Goal: Transaction & Acquisition: Purchase product/service

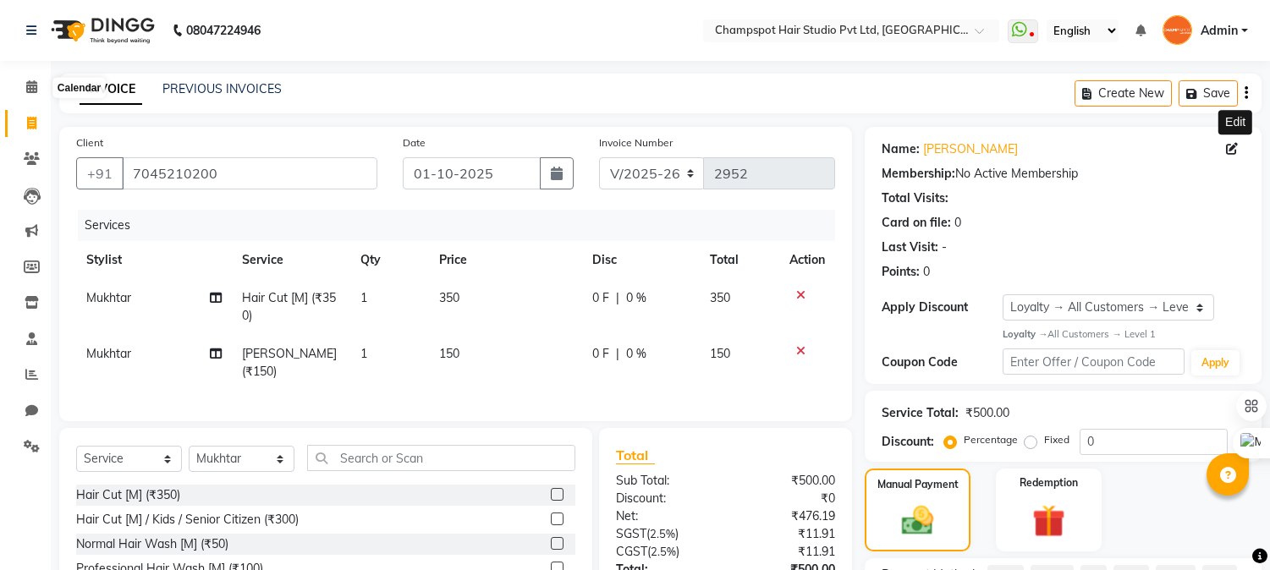
select select "7690"
select select "service"
select select "69005"
select select "1: Object"
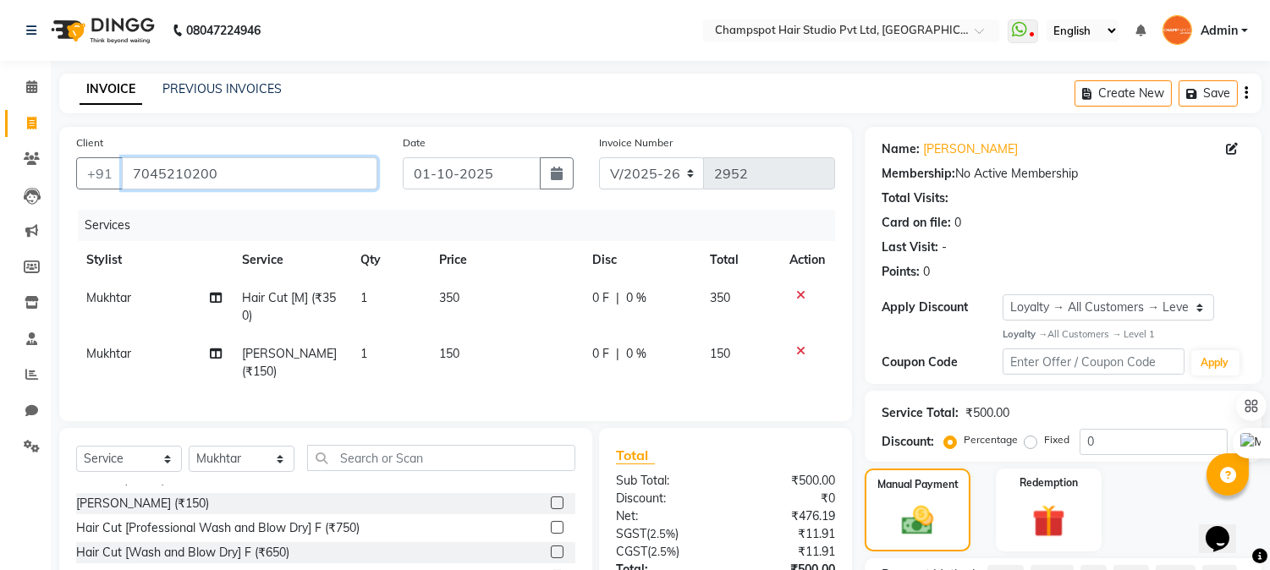
drag, startPoint x: 268, startPoint y: 178, endPoint x: 0, endPoint y: 145, distance: 270.1
click at [0, 147] on app-home "08047224946 Select Location × Champspot Hair Studio Pvt Ltd, Chembur WhatsApp S…" at bounding box center [635, 360] width 1270 height 720
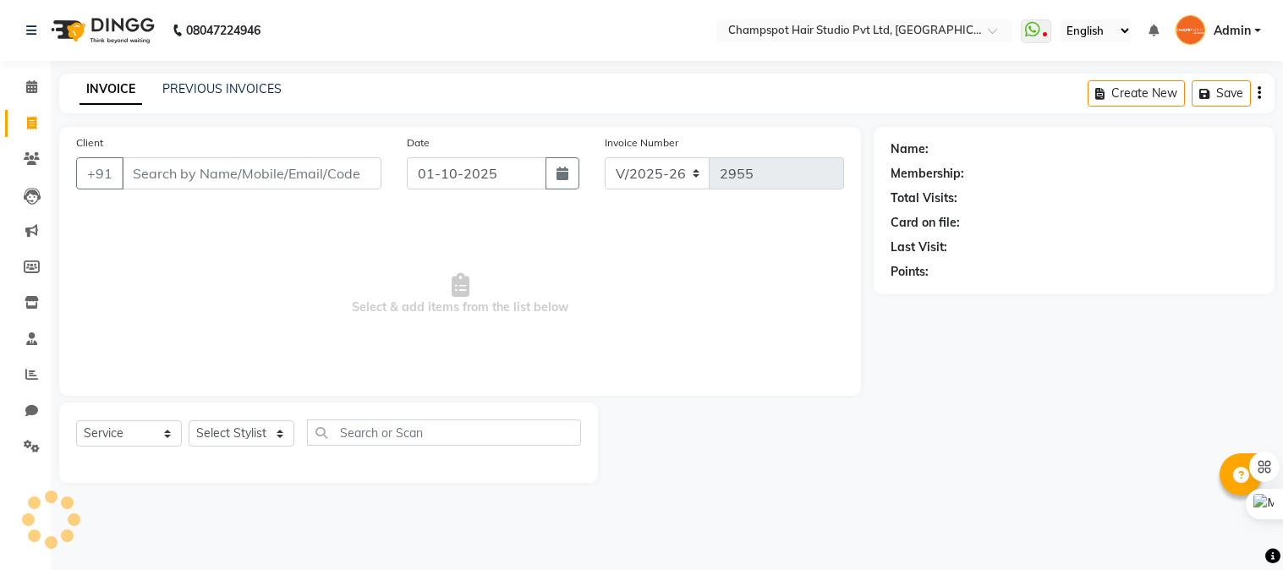
select select "7690"
select select "service"
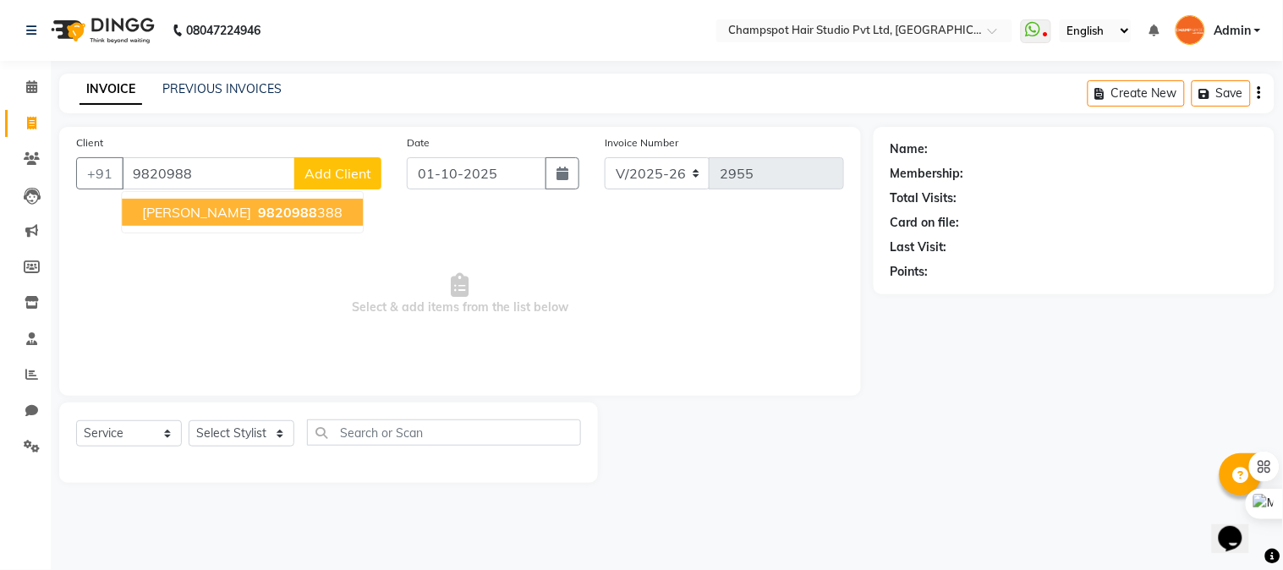
click at [208, 211] on span "[PERSON_NAME]" at bounding box center [196, 212] width 109 height 17
type input "9820988388"
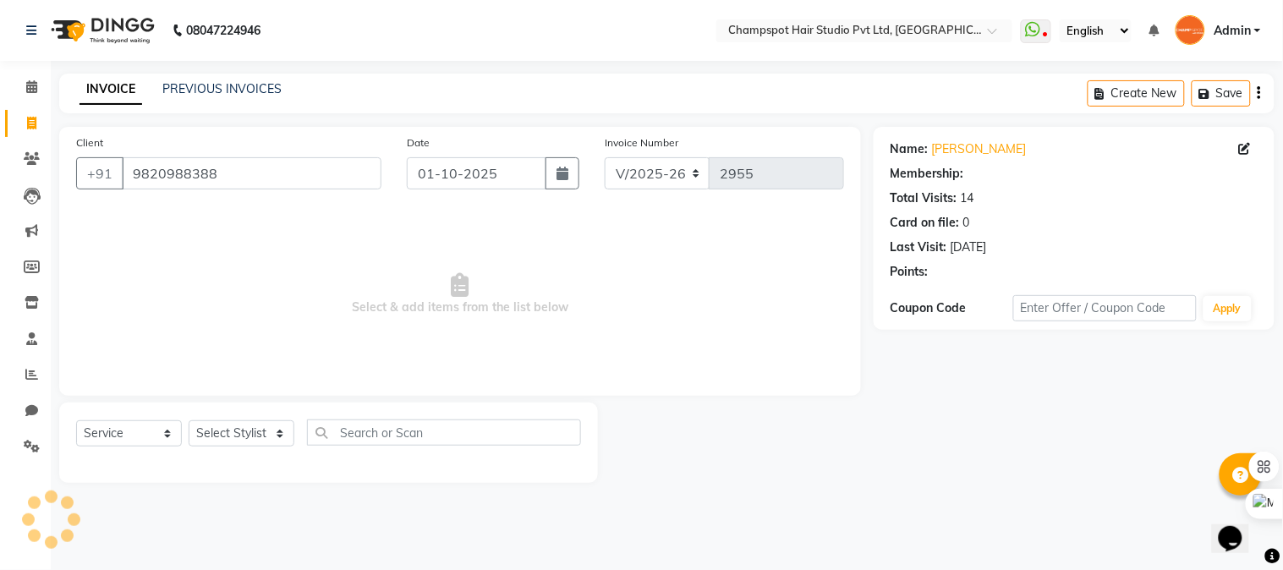
select select "1: Object"
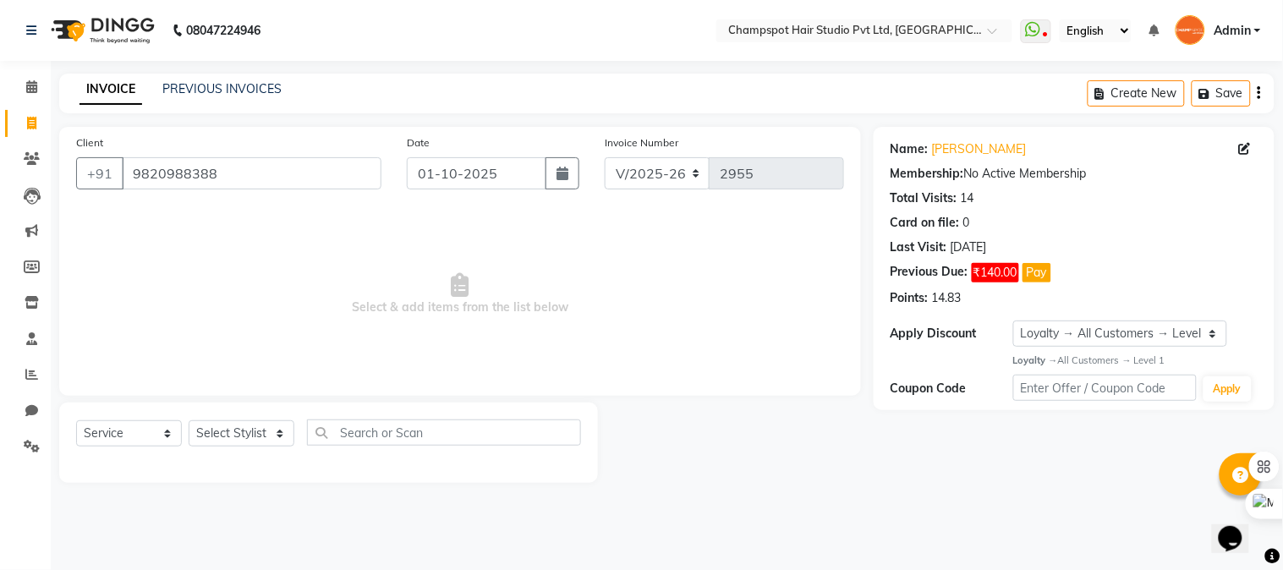
drag, startPoint x: 960, startPoint y: 182, endPoint x: 1084, endPoint y: 170, distance: 124.9
click at [1084, 170] on div "Name: [PERSON_NAME] Membership: No Active Membership Total Visits: 14 Card on f…" at bounding box center [1074, 220] width 367 height 173
click at [1036, 175] on div "Membership: No Active Membership" at bounding box center [1074, 174] width 367 height 18
click at [483, 292] on span "Select & add items from the list below" at bounding box center [460, 294] width 768 height 169
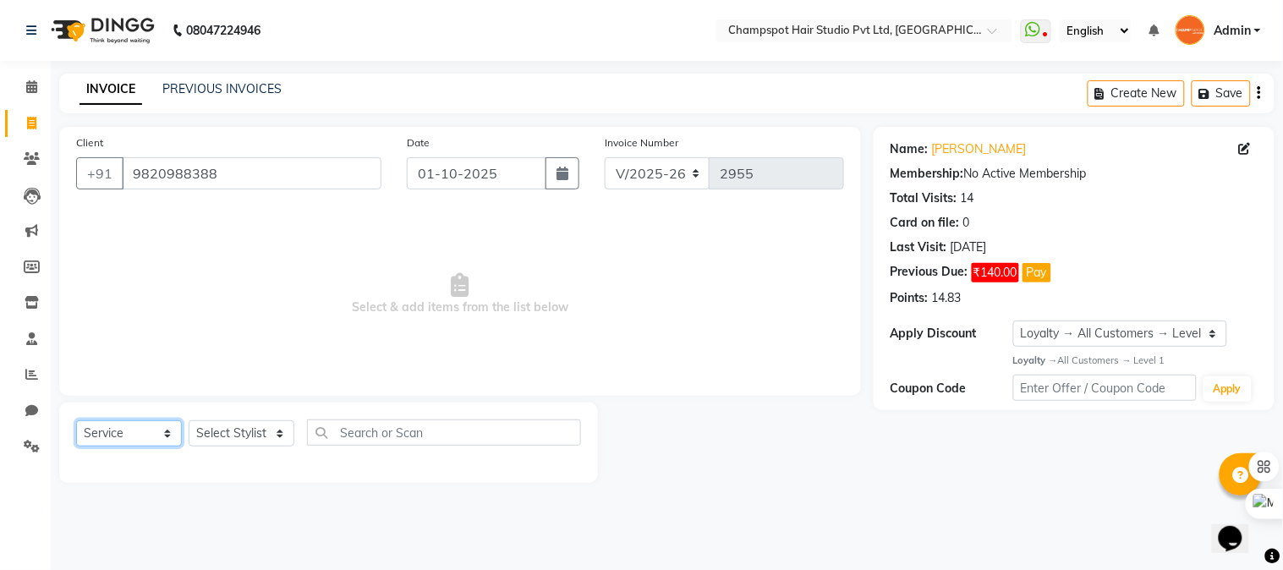
click at [132, 432] on select "Select Service Product Membership Package Voucher Prepaid Gift Card" at bounding box center [129, 433] width 106 height 26
select select "membership"
click at [76, 421] on select "Select Service Product Membership Package Voucher Prepaid Gift Card" at bounding box center [129, 433] width 106 height 26
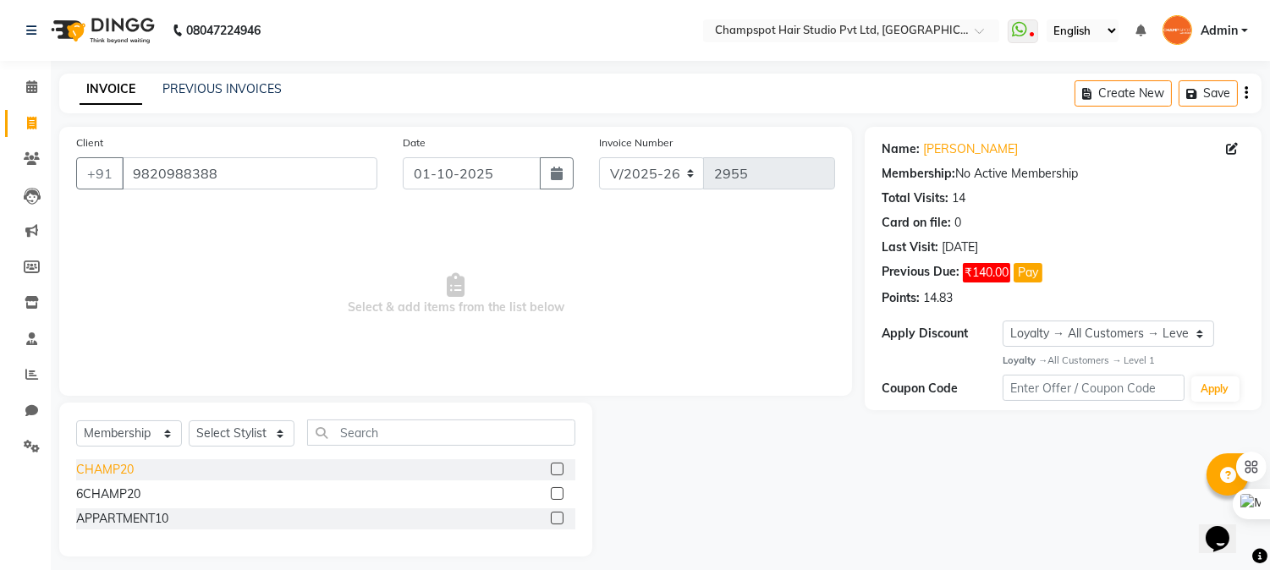
click at [113, 465] on div "CHAMP20" at bounding box center [105, 470] width 58 height 18
checkbox input "false"
click at [237, 428] on select "Select Stylist Admin [PERSON_NAME] [PERSON_NAME] [PERSON_NAME] [PERSON_NAME] [P…" at bounding box center [242, 433] width 106 height 26
select select "68266"
click at [189, 421] on select "Select Stylist Admin [PERSON_NAME] [PERSON_NAME] [PERSON_NAME] [PERSON_NAME] [P…" at bounding box center [242, 433] width 106 height 26
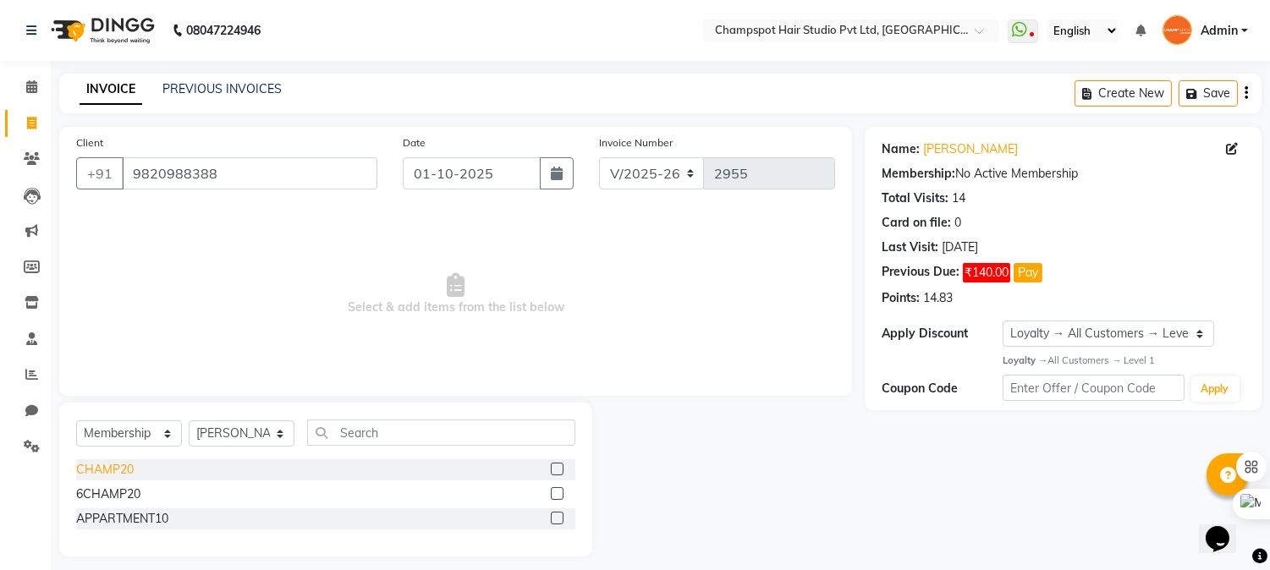
click at [103, 468] on div "CHAMP20" at bounding box center [105, 470] width 58 height 18
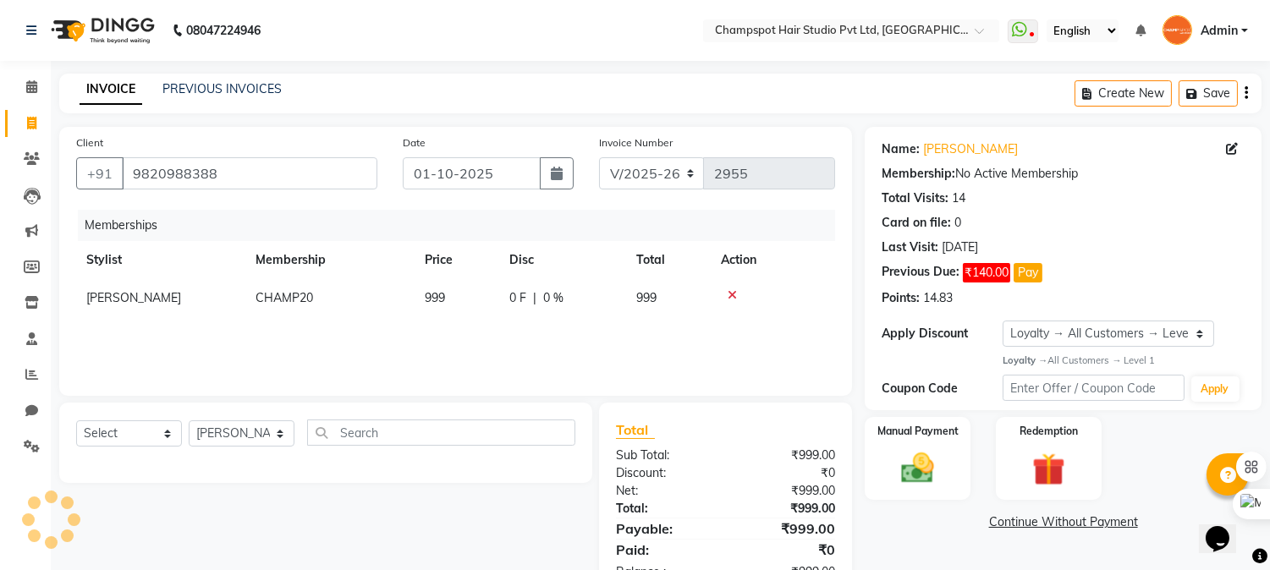
select select "select"
click at [212, 431] on select "Select Stylist Admin [PERSON_NAME] [PERSON_NAME] [PERSON_NAME] [PERSON_NAME] [P…" at bounding box center [242, 433] width 106 height 26
select select "69005"
click at [189, 421] on select "Select Stylist Admin [PERSON_NAME] [PERSON_NAME] [PERSON_NAME] [PERSON_NAME] [P…" at bounding box center [242, 433] width 106 height 26
click at [149, 433] on select "Select Service Product Package Voucher Prepaid Gift Card" at bounding box center [129, 433] width 106 height 26
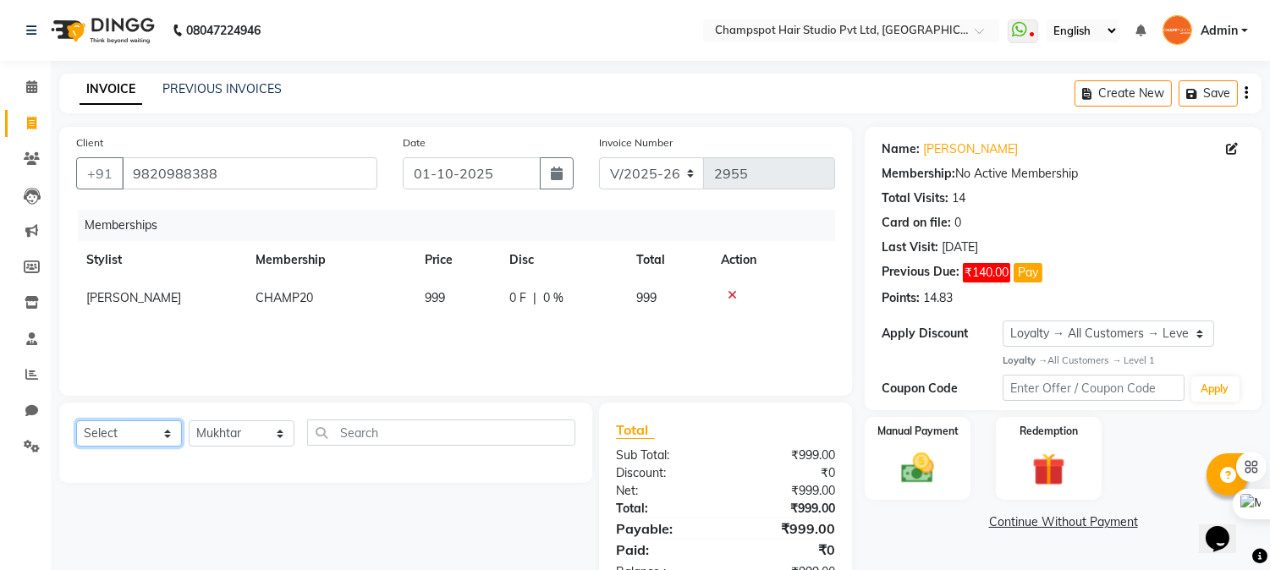
select select "service"
click at [76, 421] on select "Select Service Product Package Voucher Prepaid Gift Card" at bounding box center [129, 433] width 106 height 26
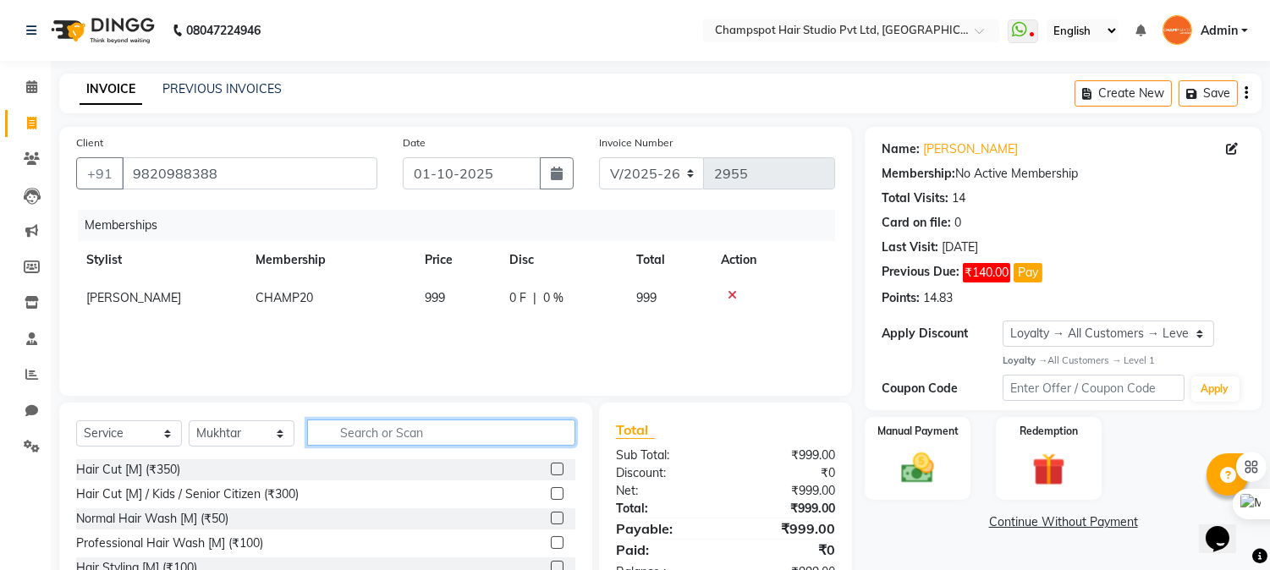
click at [382, 442] on input "text" at bounding box center [441, 433] width 268 height 26
click at [127, 468] on div "Hair Cut [M] (₹350)" at bounding box center [128, 470] width 104 height 18
checkbox input "false"
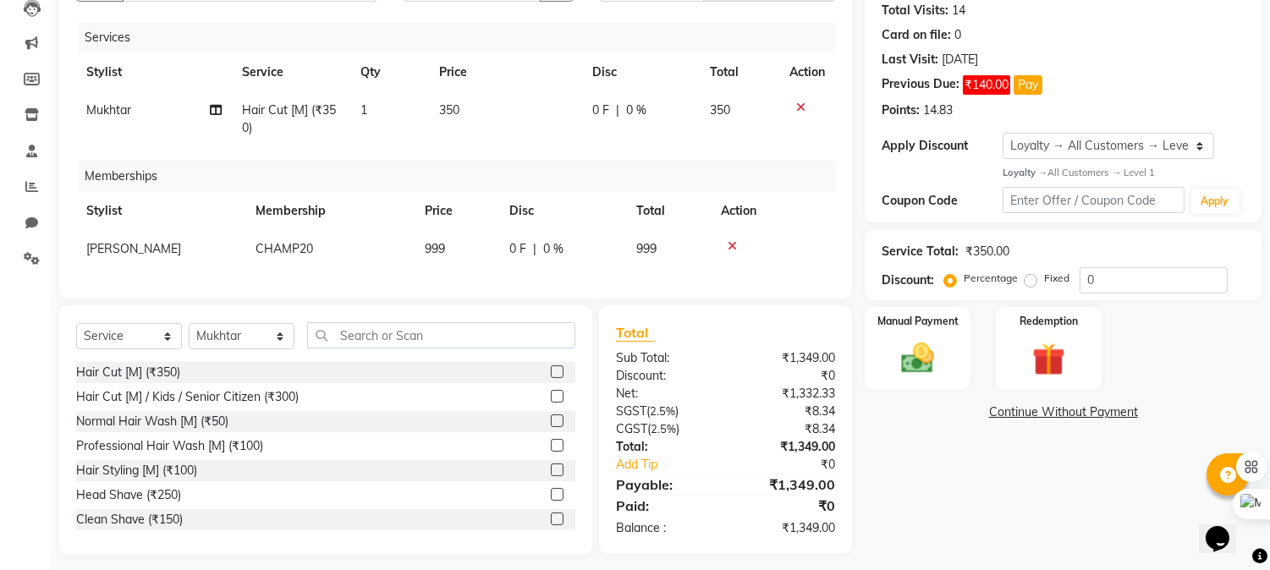
scroll to position [94, 0]
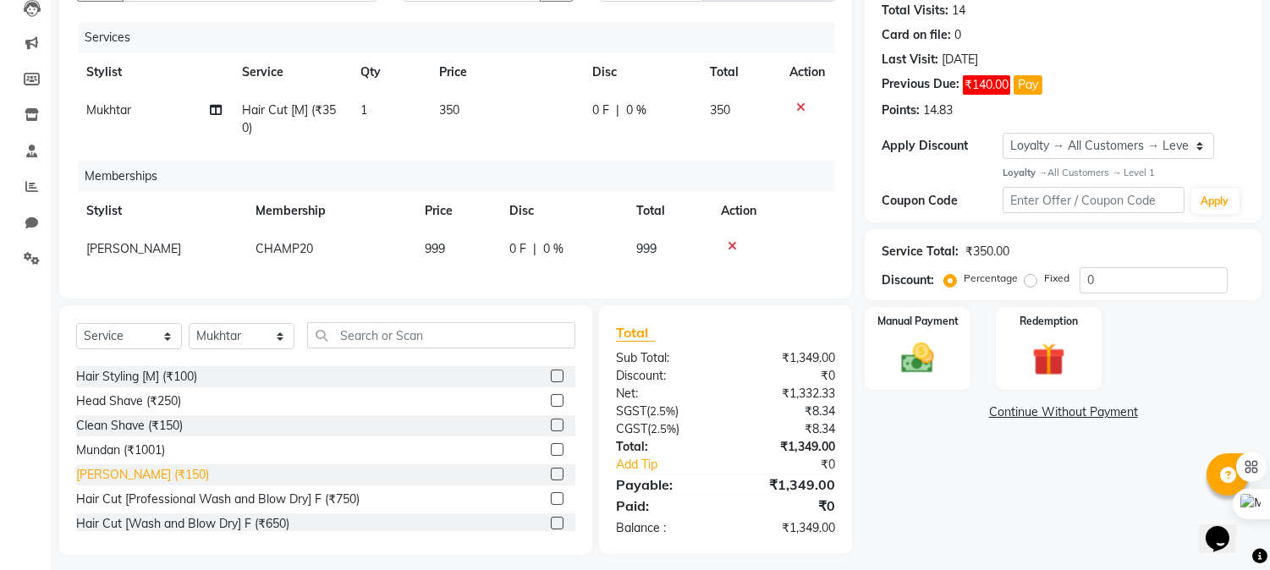
click at [123, 479] on div "[PERSON_NAME] (₹150)" at bounding box center [142, 475] width 133 height 18
checkbox input "false"
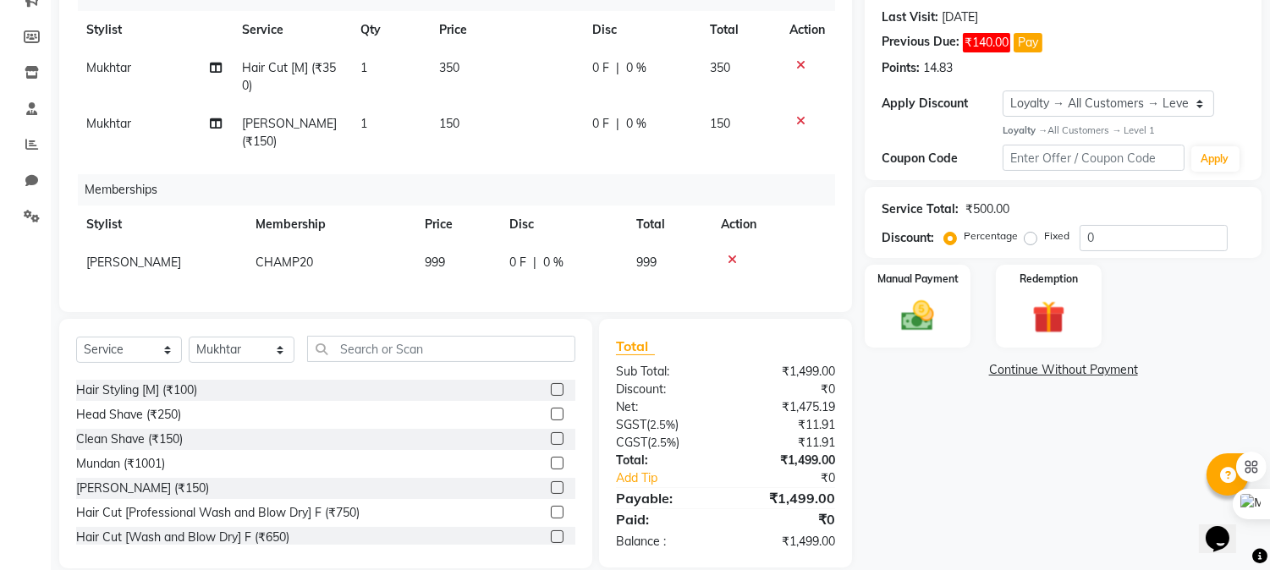
scroll to position [250, 0]
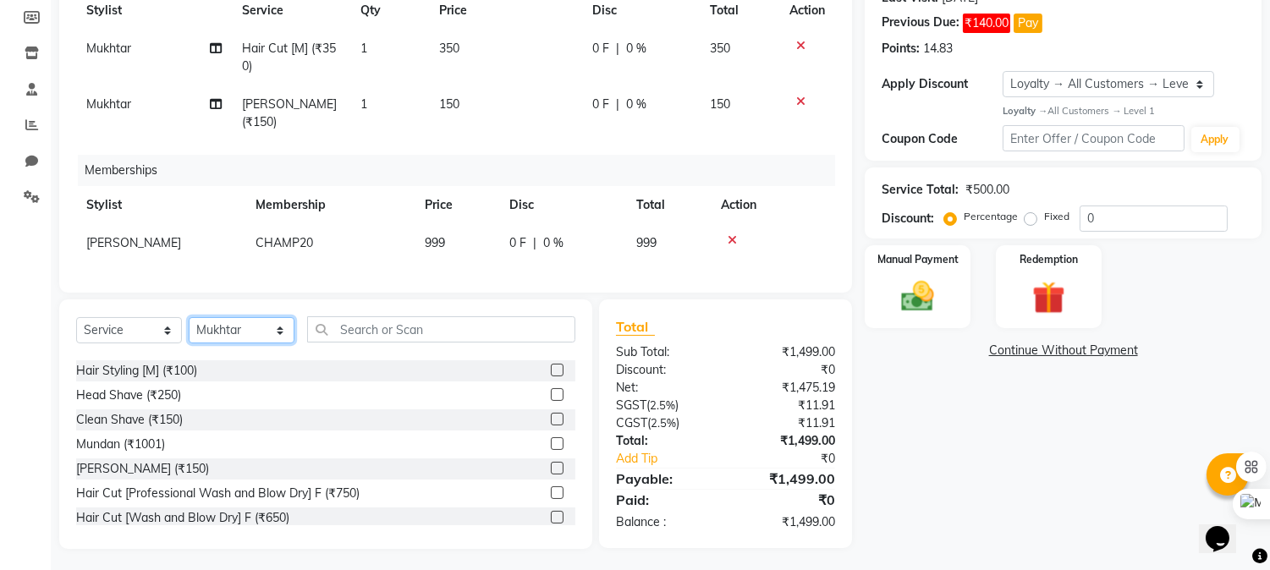
click at [225, 319] on select "Select Stylist Admin [PERSON_NAME] [PERSON_NAME] [PERSON_NAME] [PERSON_NAME] [P…" at bounding box center [242, 330] width 106 height 26
select select "69009"
click at [189, 317] on select "Select Stylist Admin [PERSON_NAME] [PERSON_NAME] [PERSON_NAME] [PERSON_NAME] [P…" at bounding box center [242, 330] width 106 height 26
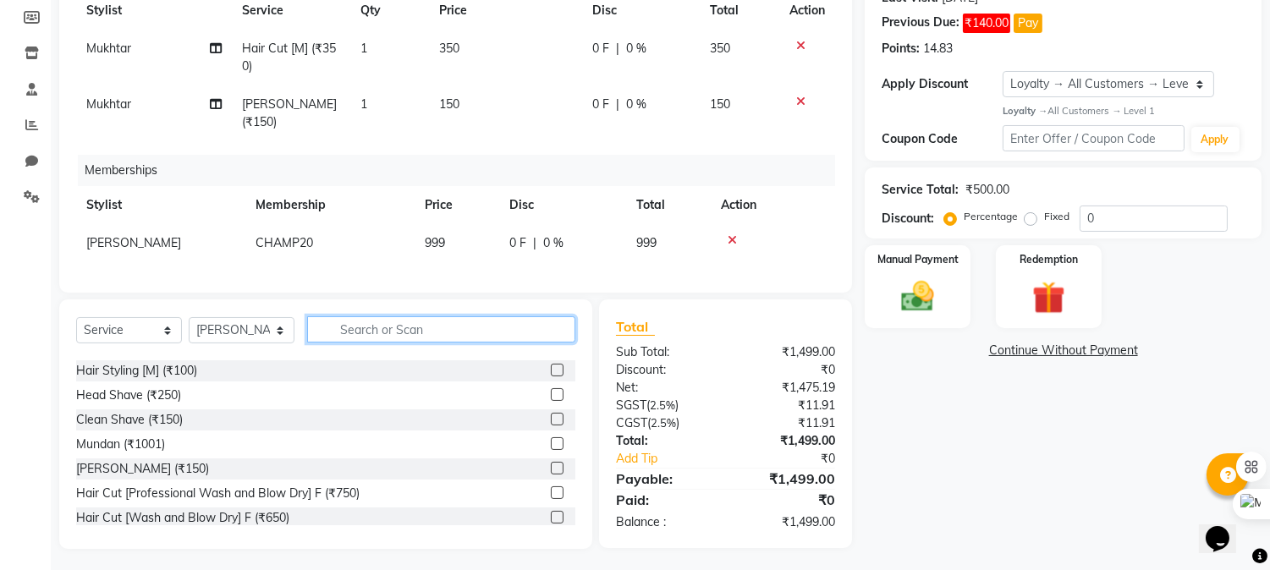
click at [407, 326] on input "text" at bounding box center [441, 329] width 268 height 26
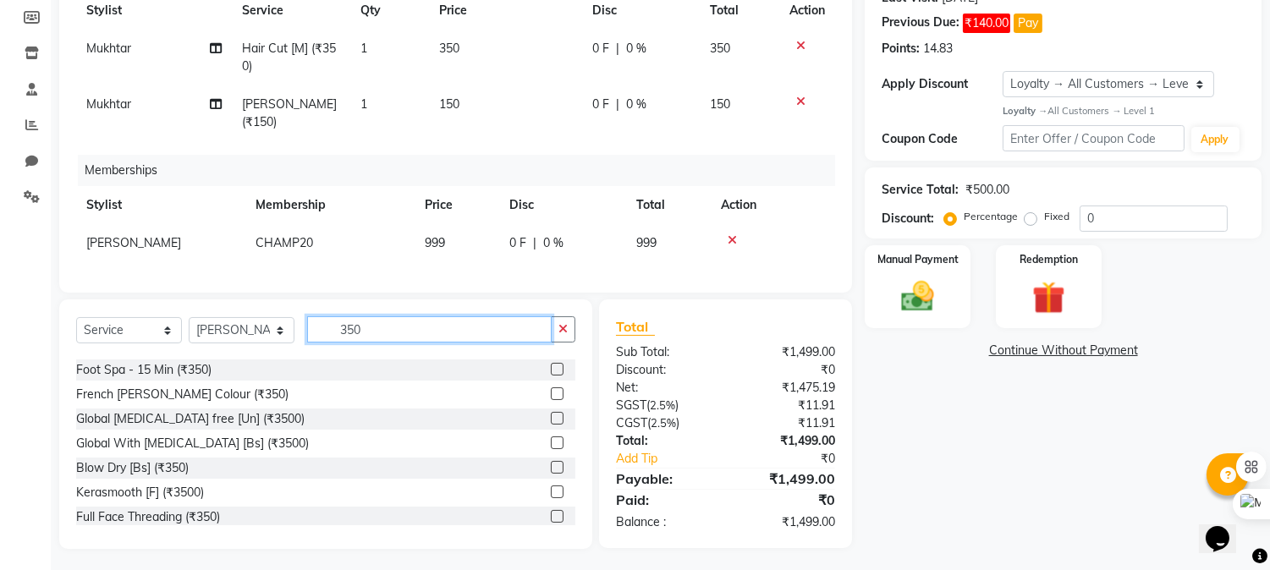
scroll to position [0, 0]
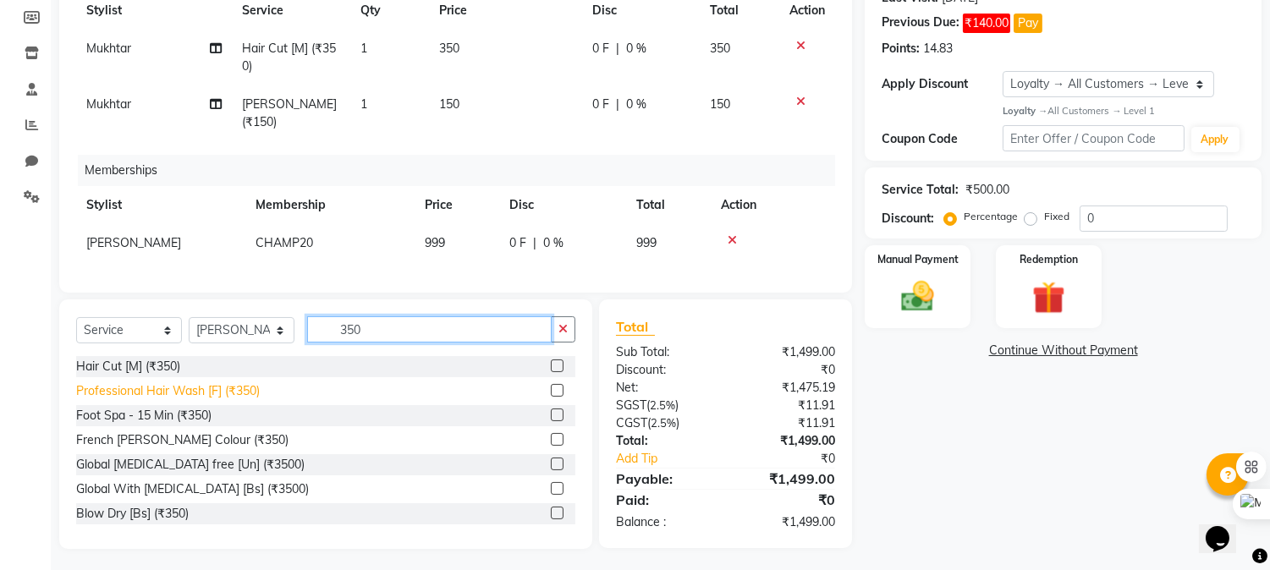
type input "350"
click at [170, 389] on div "Professional Hair Wash [F] (₹350)" at bounding box center [168, 391] width 184 height 18
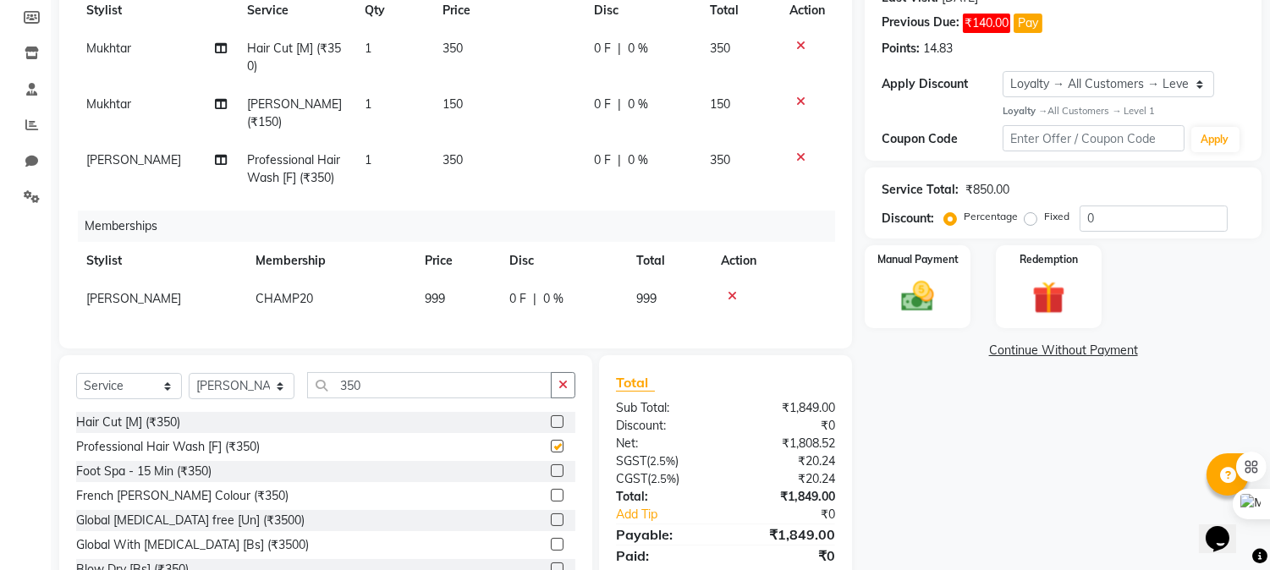
checkbox input "false"
drag, startPoint x: 398, startPoint y: 376, endPoint x: 211, endPoint y: 386, distance: 187.2
click at [211, 386] on div "Select Service Product Package Voucher Prepaid Gift Card Select Stylist Admin […" at bounding box center [325, 392] width 499 height 40
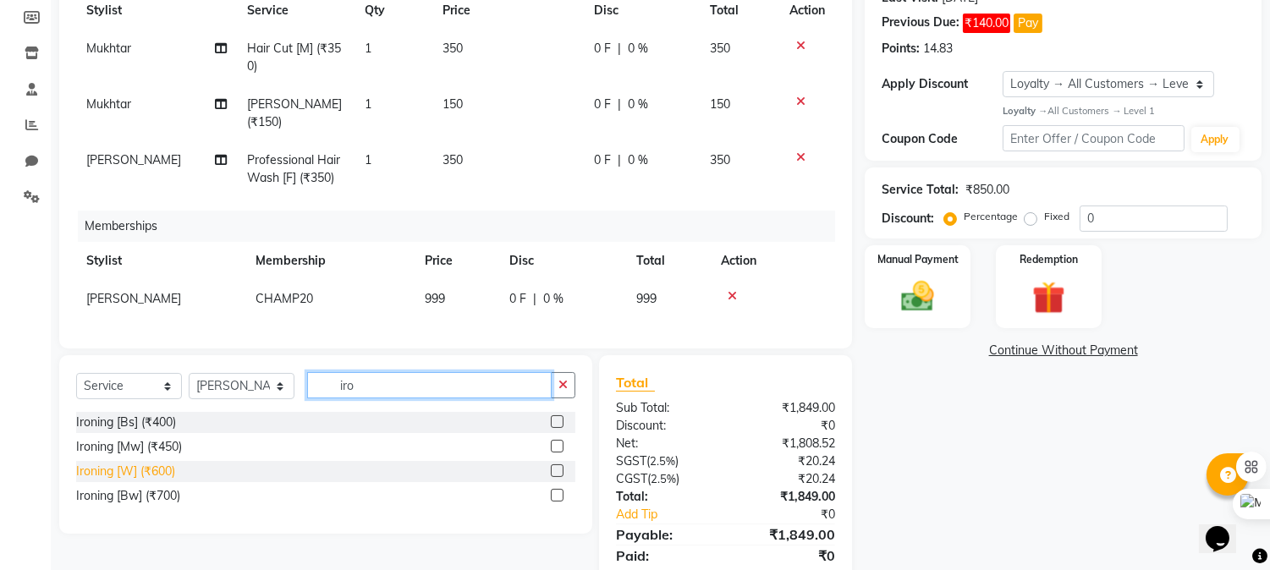
type input "iro"
click at [119, 463] on div "Ironing [W] (₹600)" at bounding box center [125, 472] width 99 height 18
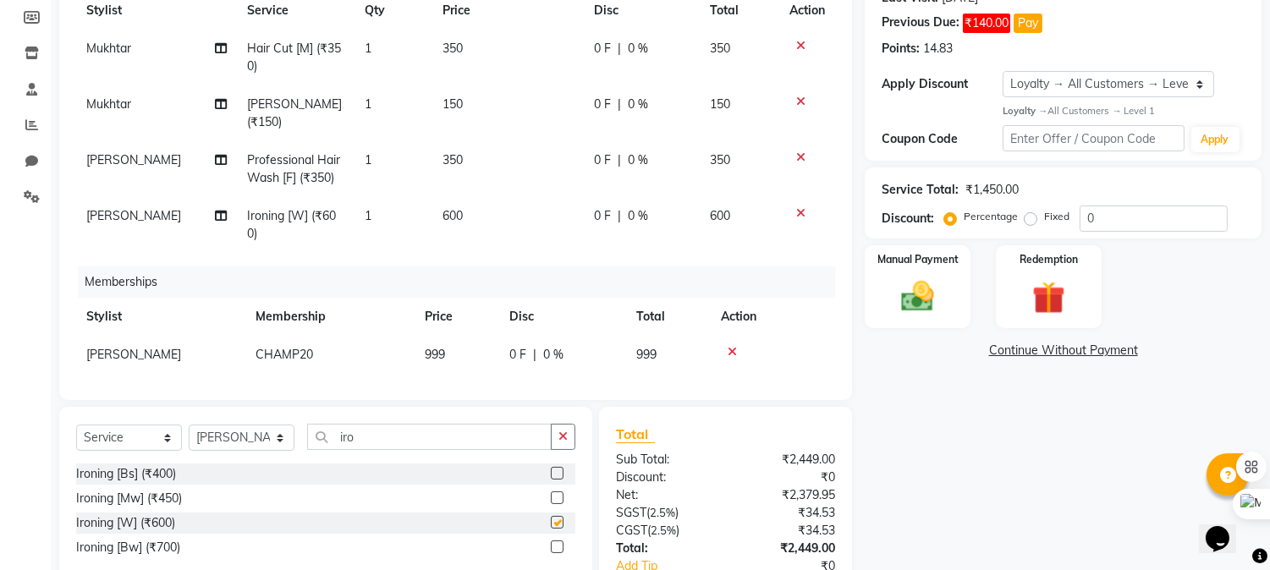
checkbox input "false"
click at [448, 208] on span "600" at bounding box center [452, 215] width 20 height 15
select select "69009"
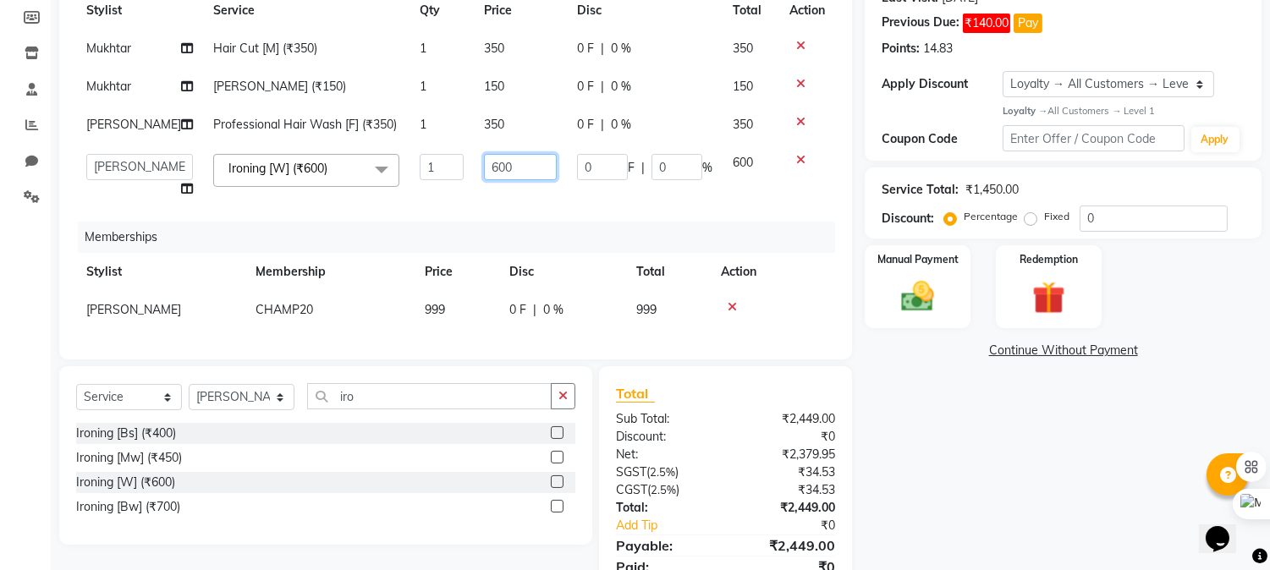
click at [484, 167] on input "600" at bounding box center [520, 167] width 73 height 26
type input "700"
click at [823, 230] on div "Services Stylist Service Qty Price Disc Total Action Mukhtar Hair Cut [M] (₹350…" at bounding box center [455, 151] width 759 height 382
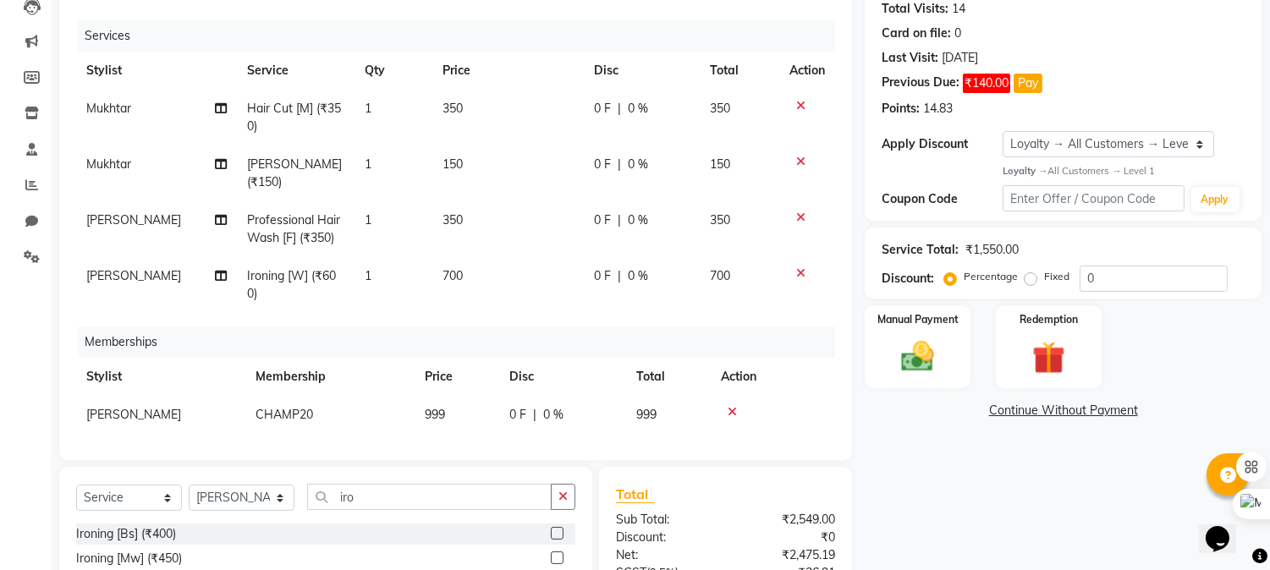
scroll to position [78, 0]
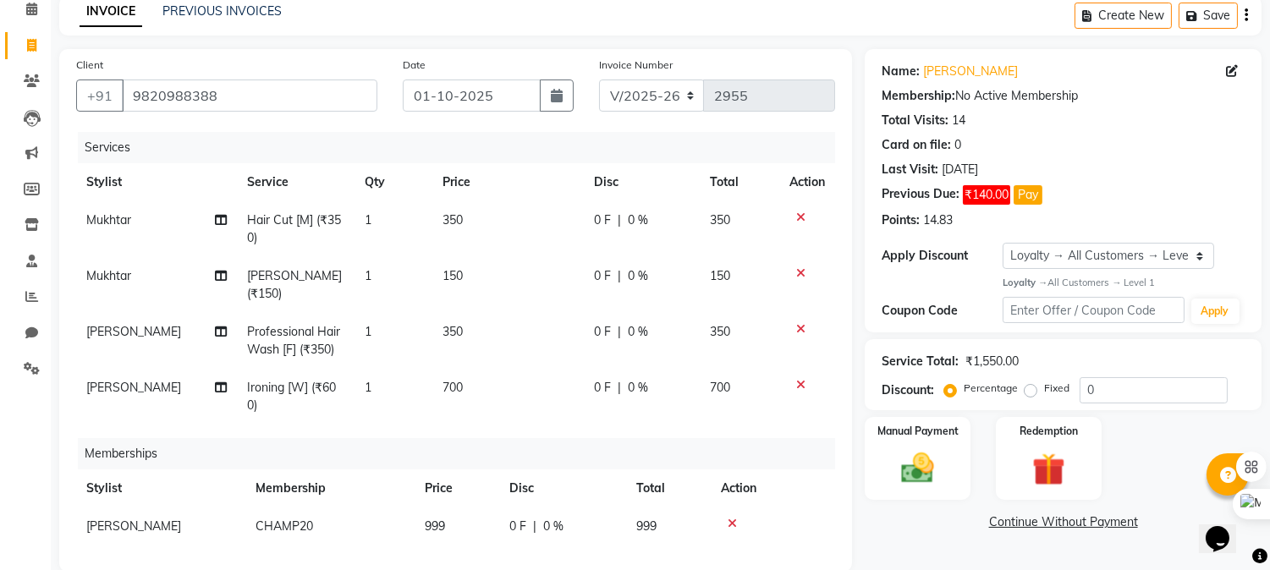
click at [635, 212] on span "0 %" at bounding box center [638, 220] width 20 height 18
select select "69005"
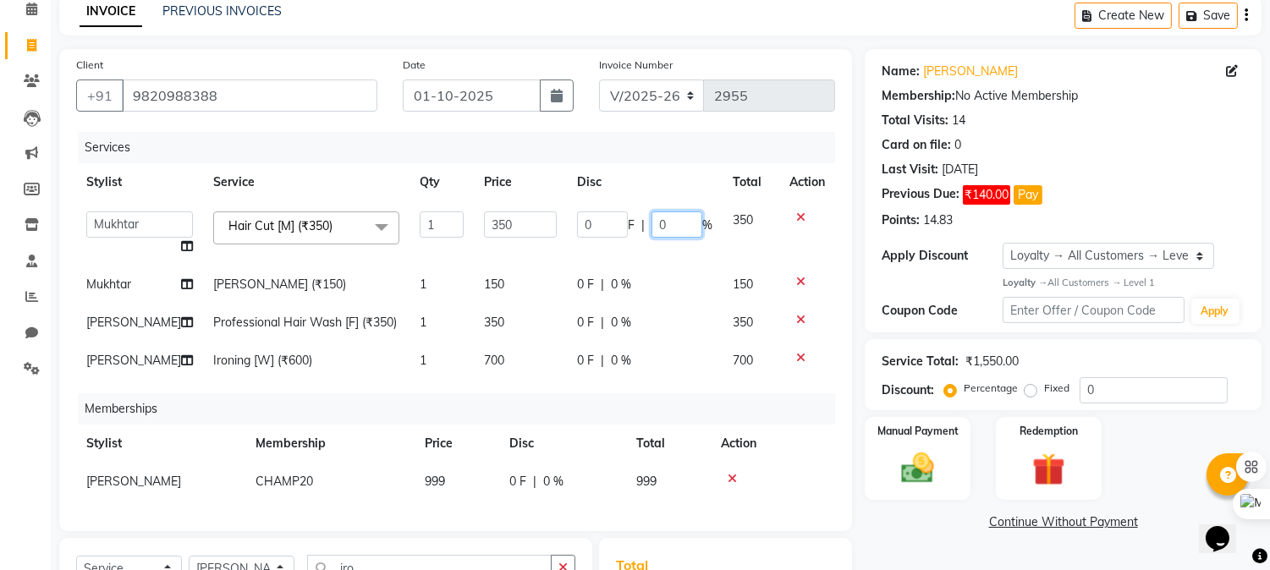
drag, startPoint x: 665, startPoint y: 225, endPoint x: 482, endPoint y: 197, distance: 184.8
click at [482, 197] on table "Stylist Service Qty Price Disc Total Action Admin [PERSON_NAME] [PERSON_NAME] […" at bounding box center [455, 271] width 759 height 217
type input "20"
click at [623, 284] on span "0 %" at bounding box center [621, 285] width 20 height 18
select select "69005"
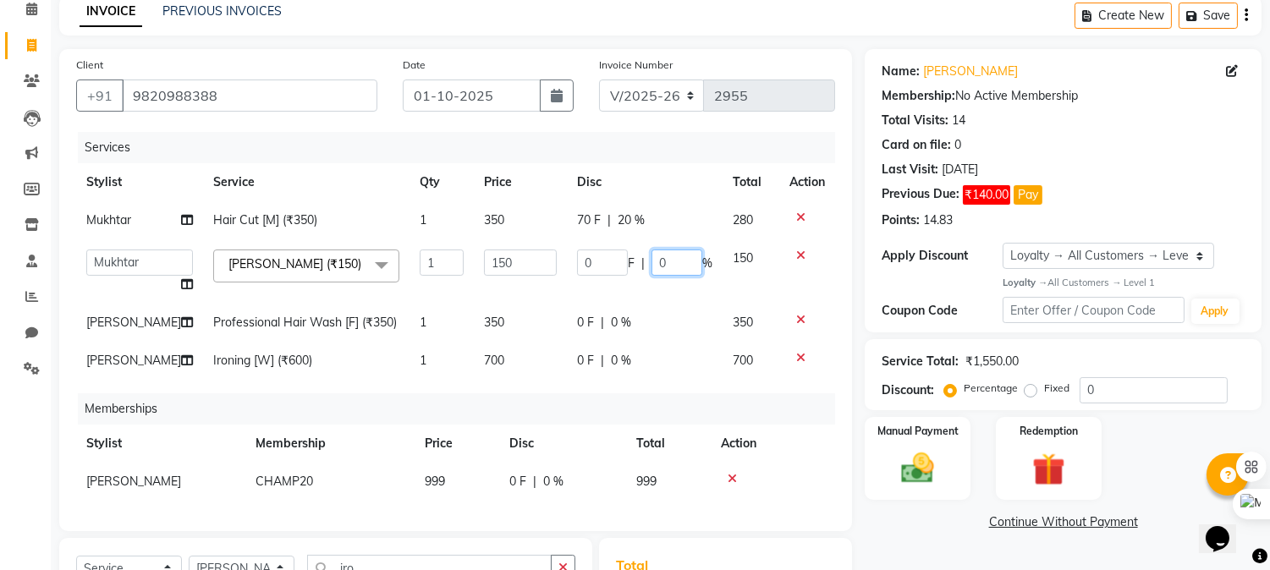
drag, startPoint x: 667, startPoint y: 261, endPoint x: 639, endPoint y: 250, distance: 29.7
click at [639, 250] on div "0 F | 0 %" at bounding box center [644, 263] width 135 height 26
type input "20"
click at [629, 322] on div "0 F | 0 %" at bounding box center [644, 323] width 135 height 18
select select "69009"
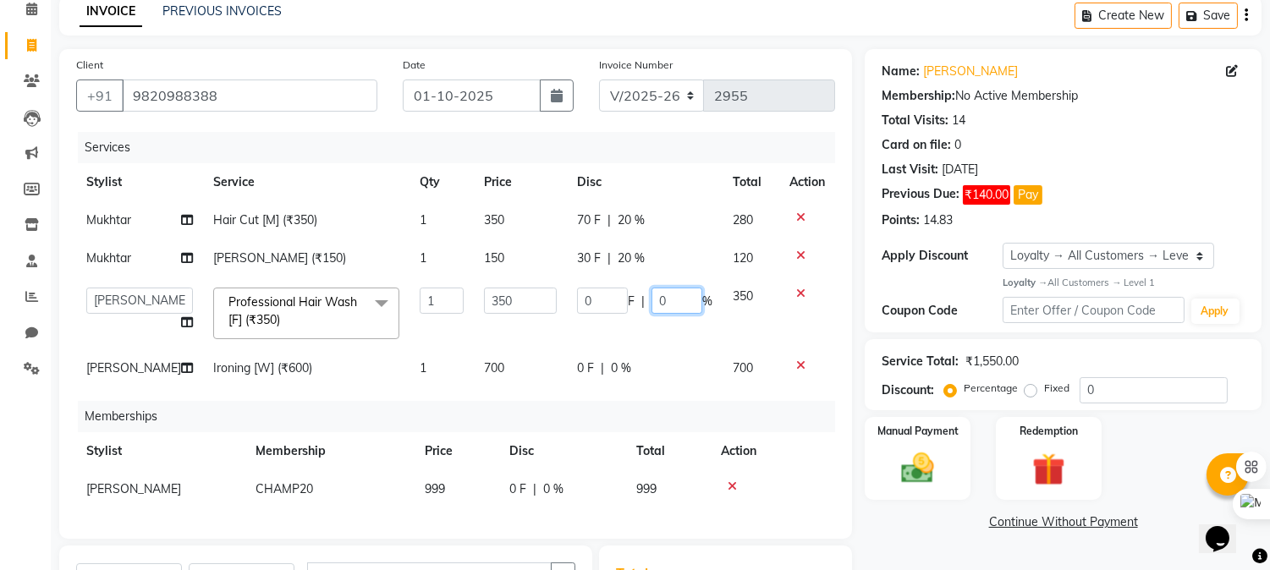
drag, startPoint x: 672, startPoint y: 301, endPoint x: 588, endPoint y: 291, distance: 84.3
click at [590, 291] on div "0 F | 0 %" at bounding box center [644, 301] width 135 height 26
type input "20"
click at [632, 386] on td "0 F | 0 %" at bounding box center [645, 368] width 156 height 38
select select "69009"
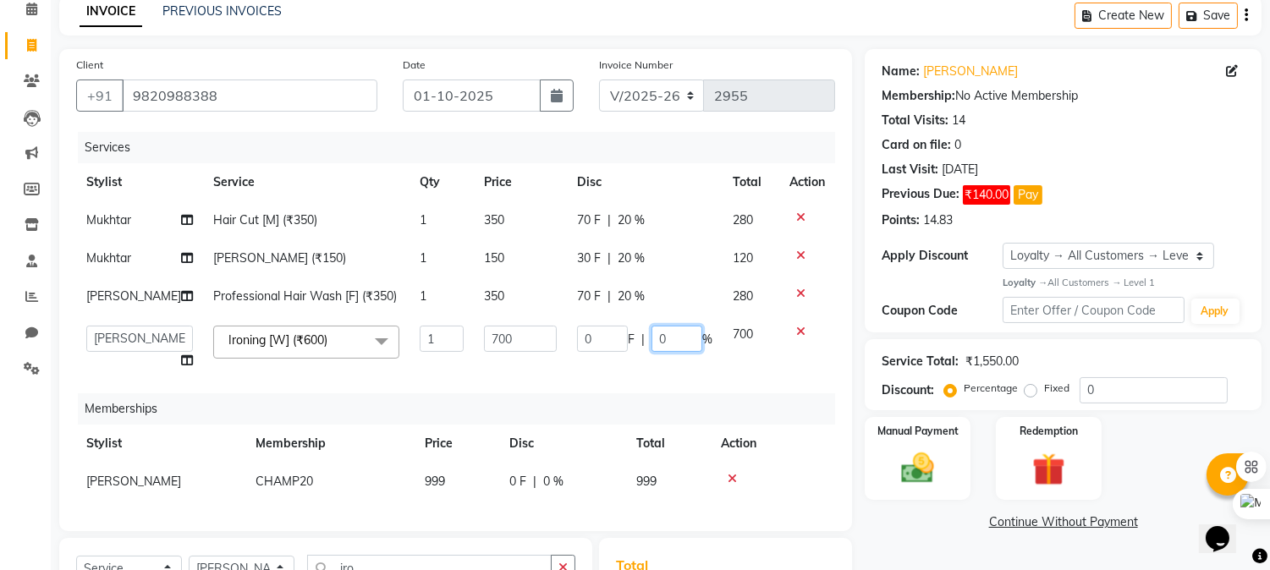
drag, startPoint x: 672, startPoint y: 336, endPoint x: 613, endPoint y: 335, distance: 59.2
click at [617, 335] on div "0 F | 0 %" at bounding box center [644, 339] width 135 height 26
type input "20"
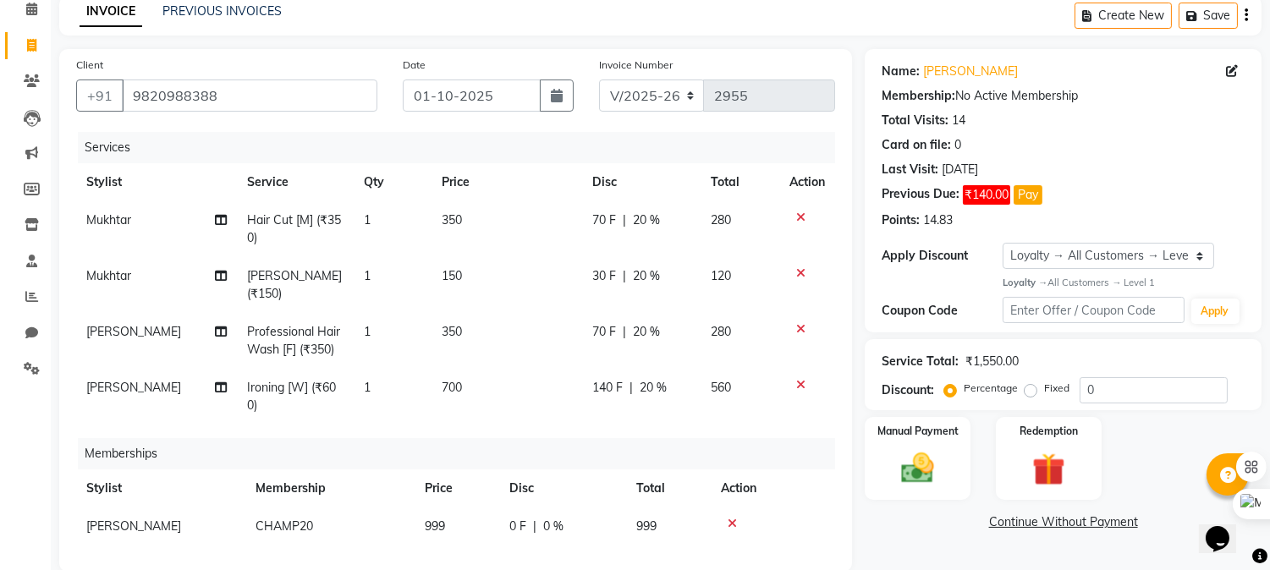
click at [615, 119] on div "Invoice Number V/2025 V/[PHONE_NUMBER]" at bounding box center [716, 90] width 261 height 69
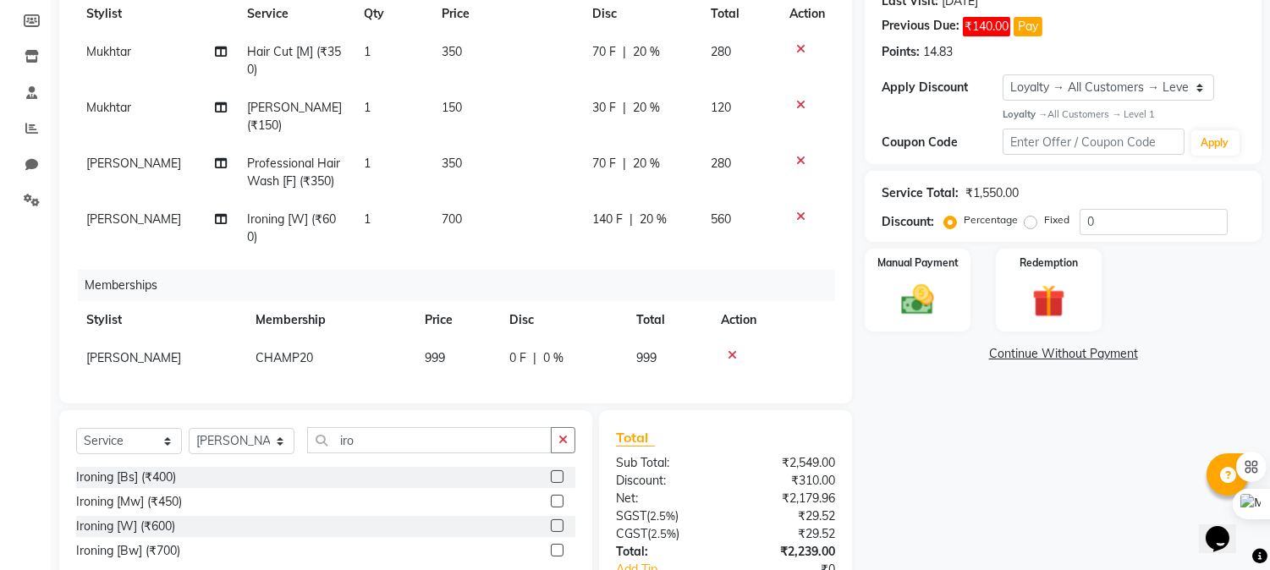
scroll to position [359, 0]
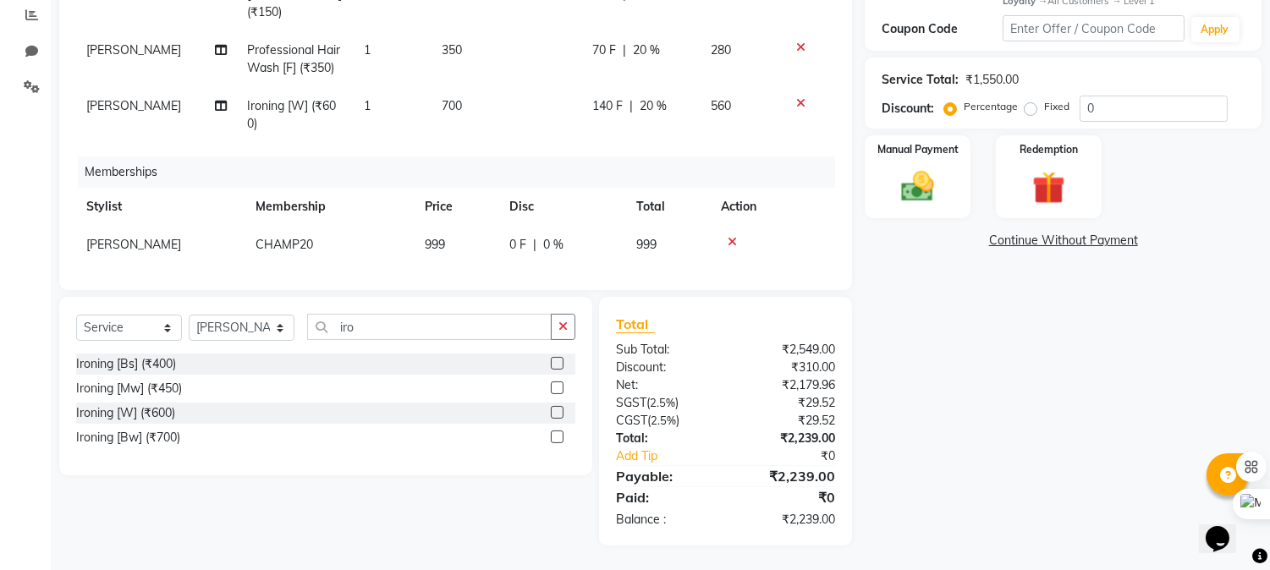
click at [800, 361] on div "₹310.00" at bounding box center [787, 368] width 123 height 18
click at [744, 315] on div "Total" at bounding box center [725, 324] width 219 height 20
click at [914, 187] on img at bounding box center [918, 187] width 56 height 40
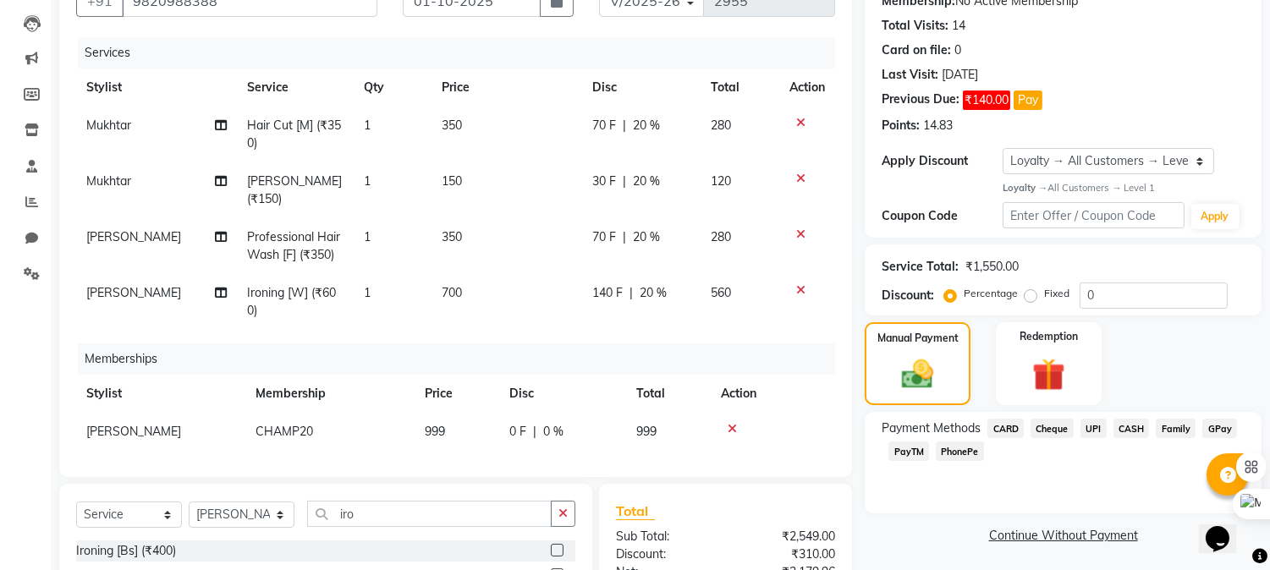
scroll to position [172, 0]
click at [1018, 96] on button "Pay" at bounding box center [1027, 100] width 29 height 19
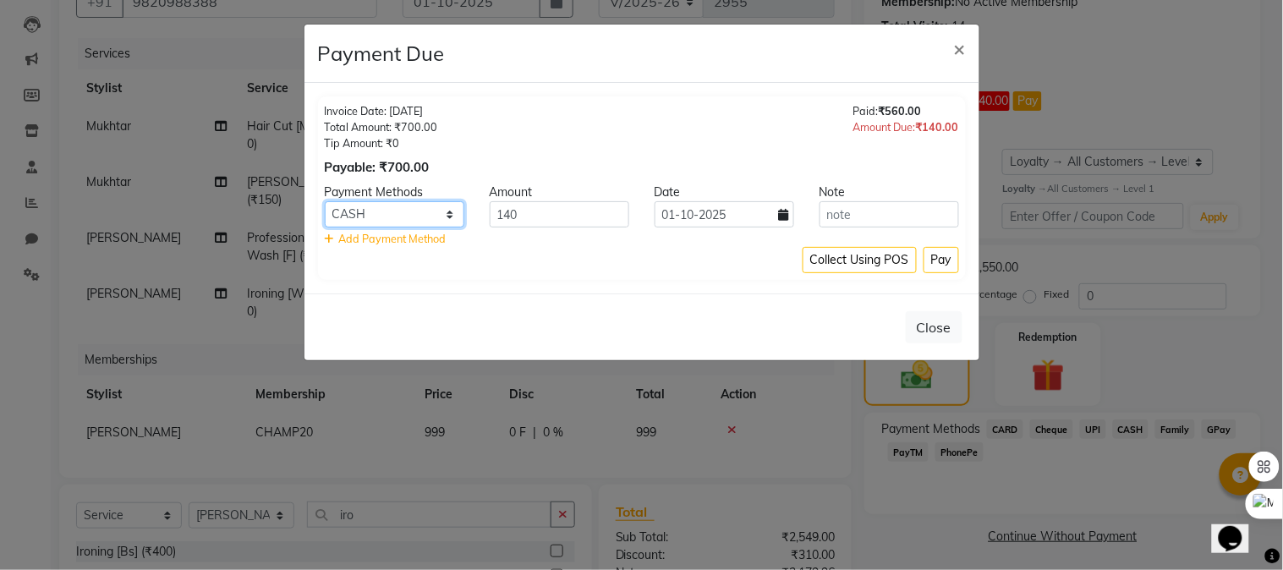
click at [416, 208] on select "CARD Cheque UPI CASH Family GPay PayTM PhonePe" at bounding box center [395, 214] width 140 height 26
select select "2"
click at [325, 201] on select "CARD Cheque UPI CASH Family GPay PayTM PhonePe" at bounding box center [395, 214] width 140 height 26
click at [942, 267] on button "Pay" at bounding box center [942, 260] width 36 height 26
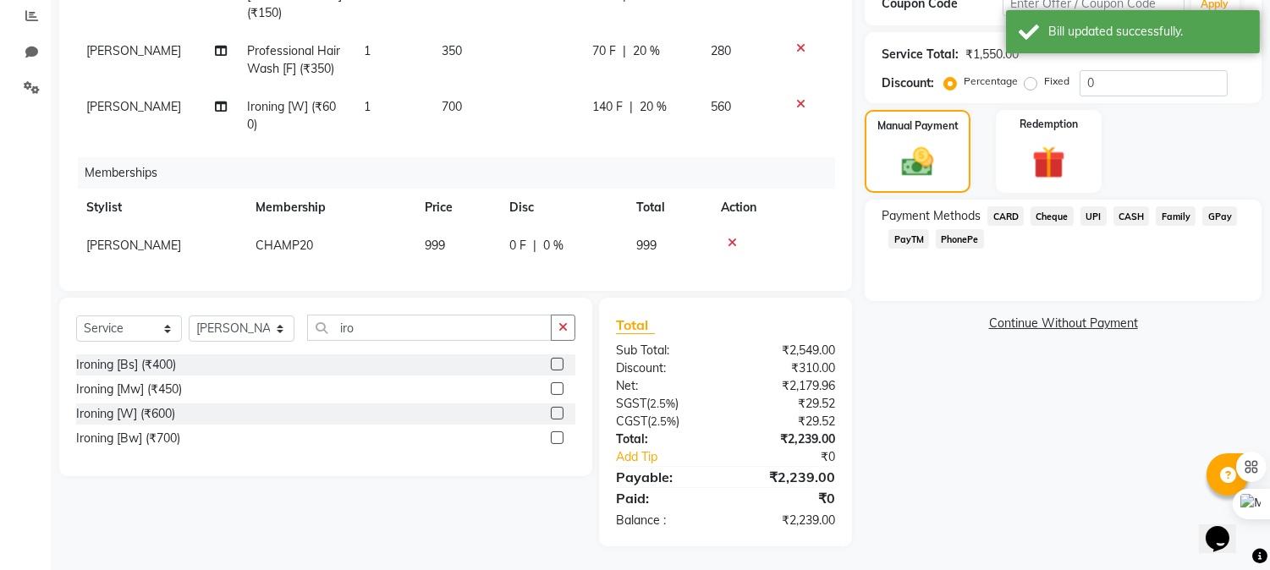
scroll to position [359, 0]
click at [1051, 216] on span "Cheque" at bounding box center [1051, 215] width 43 height 19
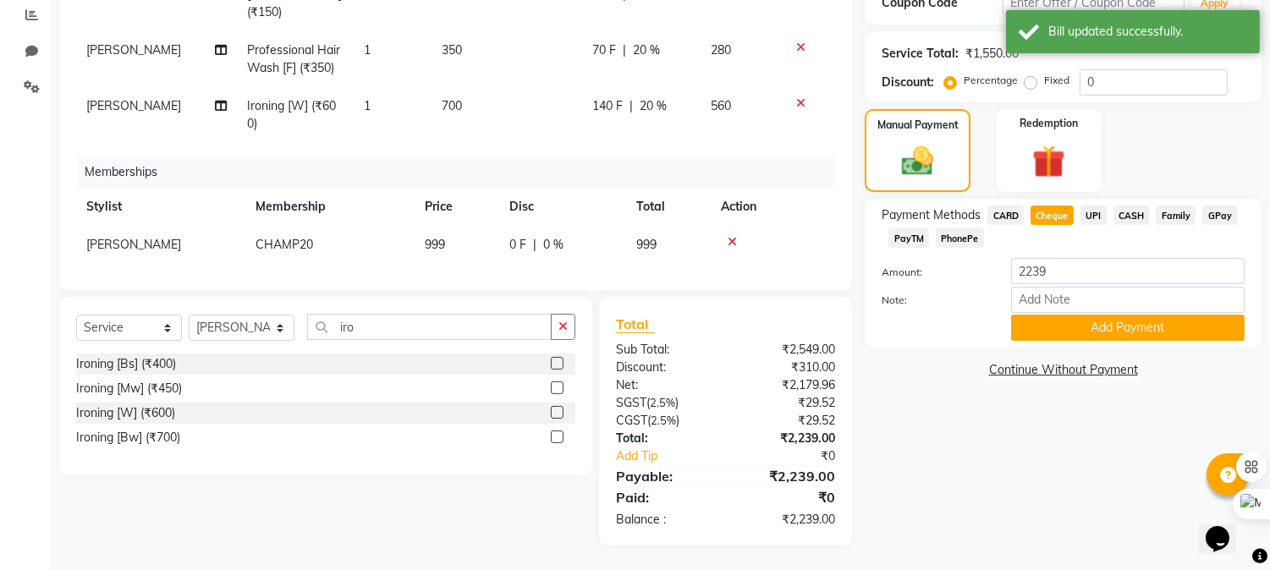
click at [1007, 215] on span "CARD" at bounding box center [1005, 215] width 36 height 19
click at [1053, 338] on button "Add Payment" at bounding box center [1127, 328] width 233 height 26
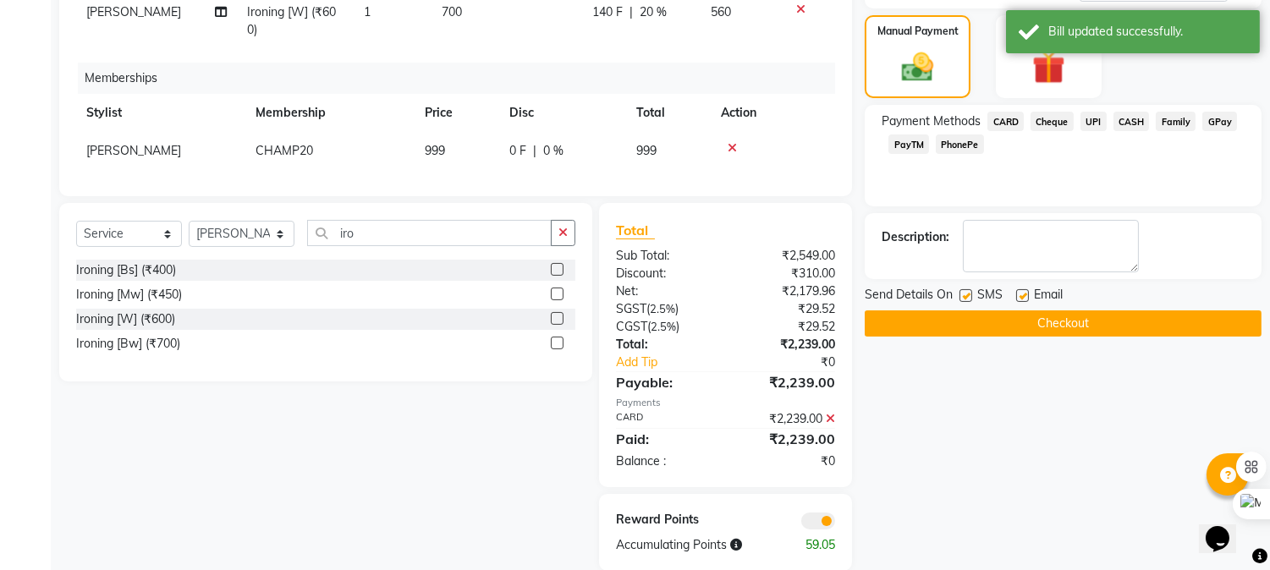
scroll to position [479, 0]
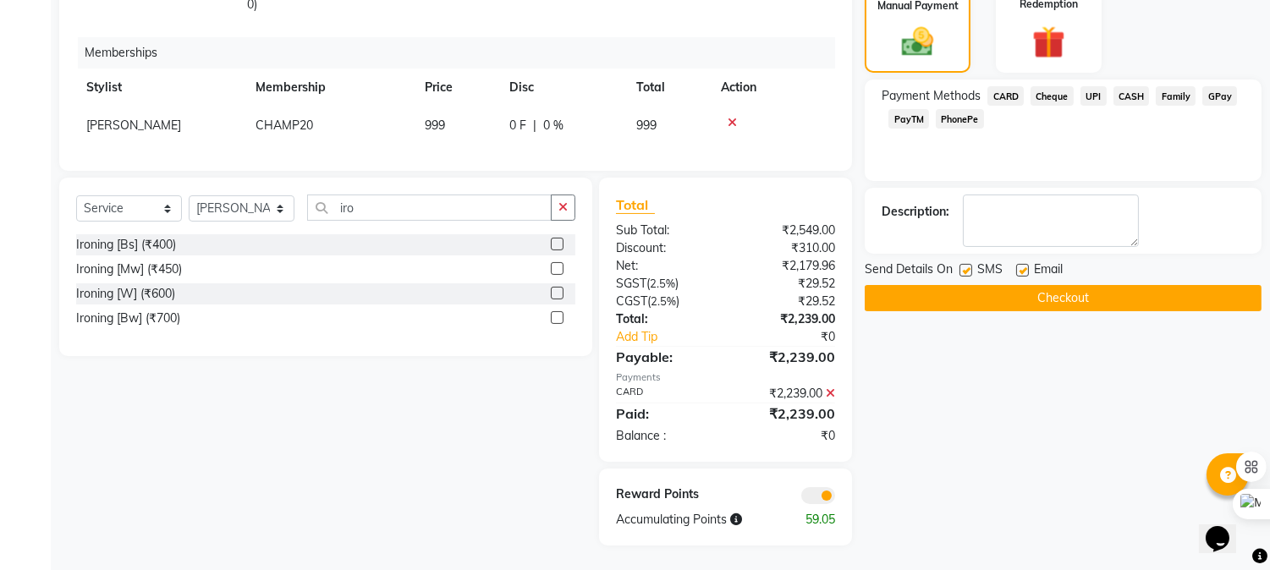
click at [939, 304] on button "Checkout" at bounding box center [1062, 298] width 397 height 26
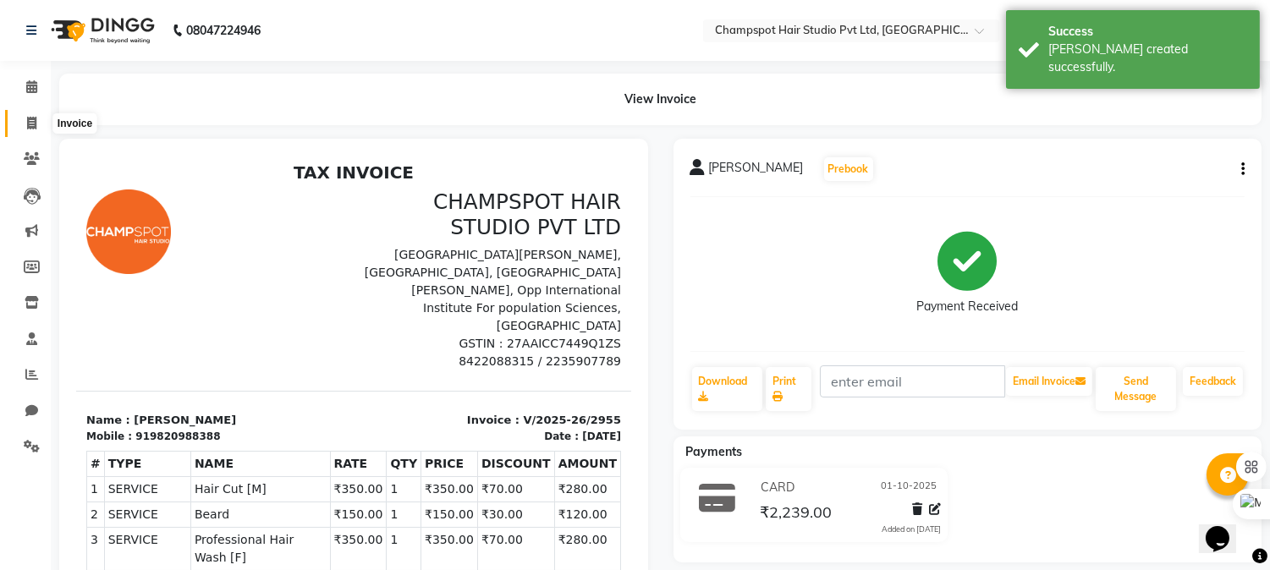
click at [36, 117] on icon at bounding box center [31, 123] width 9 height 13
select select "7690"
select select "service"
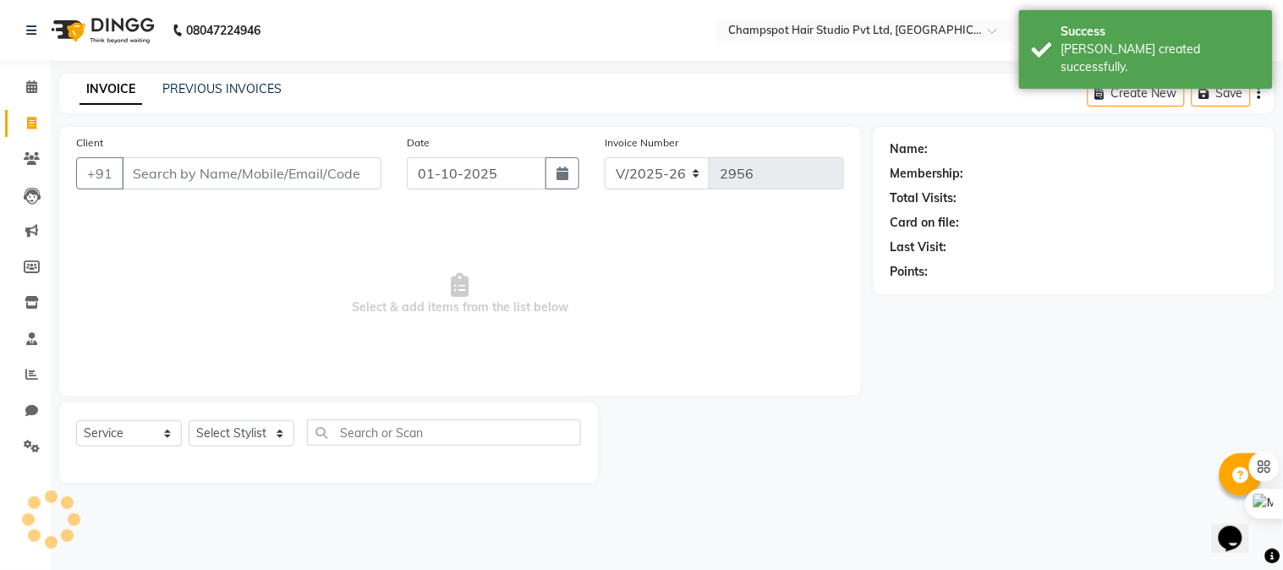
drag, startPoint x: 172, startPoint y: 166, endPoint x: 0, endPoint y: 34, distance: 216.5
click at [172, 166] on input "Client" at bounding box center [252, 173] width 260 height 32
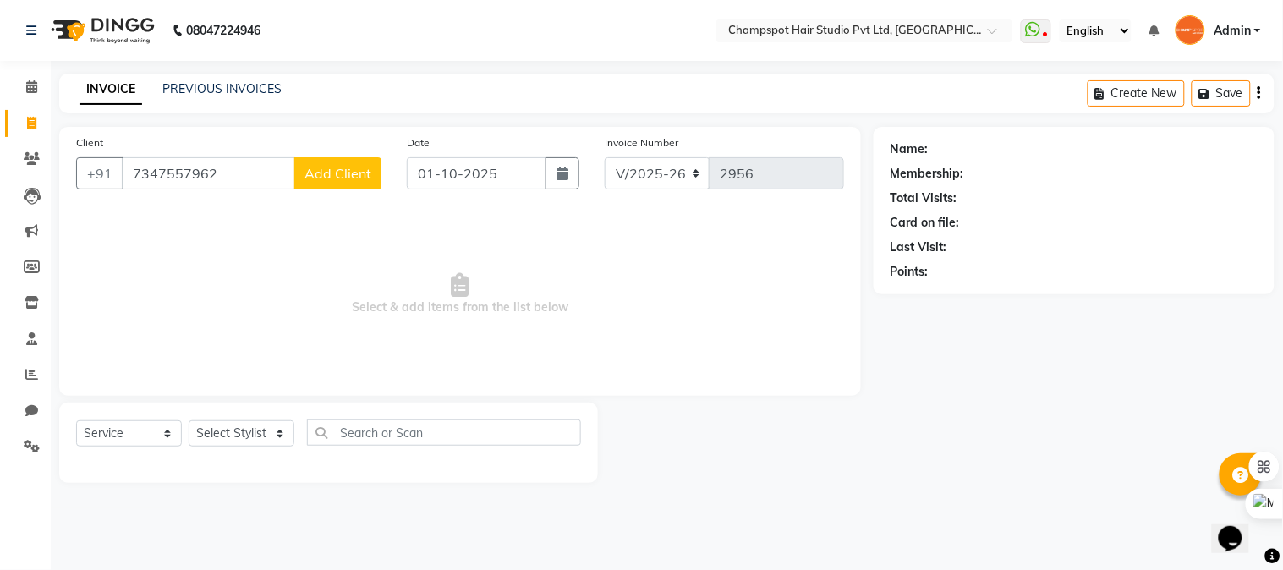
type input "7347557962"
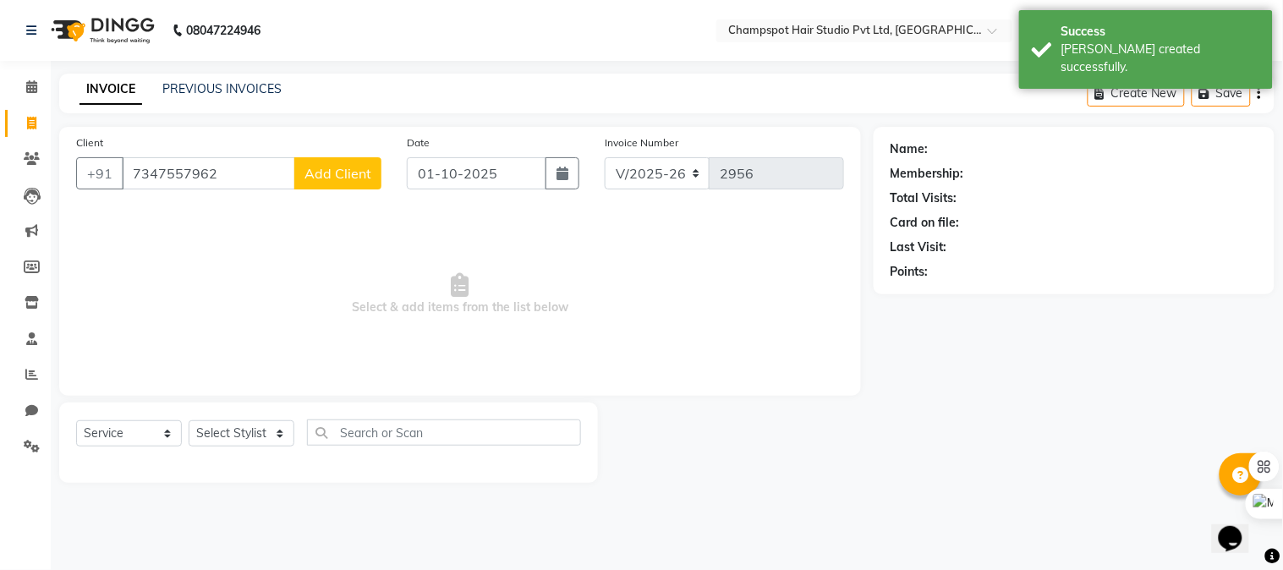
click at [337, 181] on span "Add Client" at bounding box center [337, 173] width 67 height 17
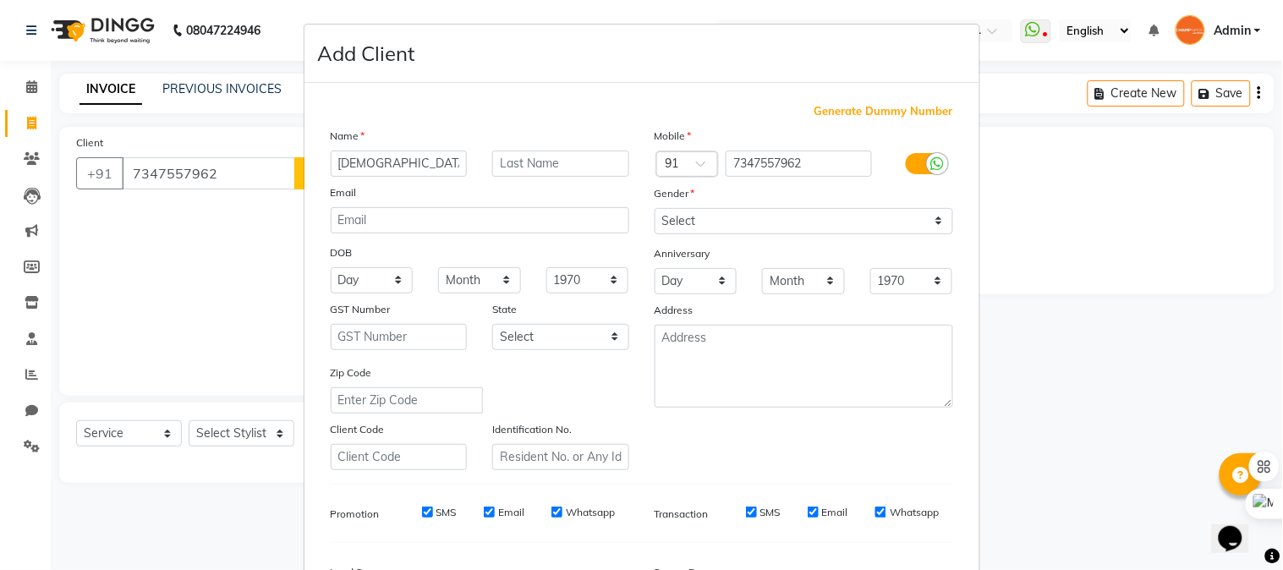
type input "[DEMOGRAPHIC_DATA]"
click at [699, 209] on select "Select [DEMOGRAPHIC_DATA] [DEMOGRAPHIC_DATA] Other Prefer Not To Say" at bounding box center [804, 221] width 299 height 26
select select "[DEMOGRAPHIC_DATA]"
click at [655, 208] on select "Select [DEMOGRAPHIC_DATA] [DEMOGRAPHIC_DATA] Other Prefer Not To Say" at bounding box center [804, 221] width 299 height 26
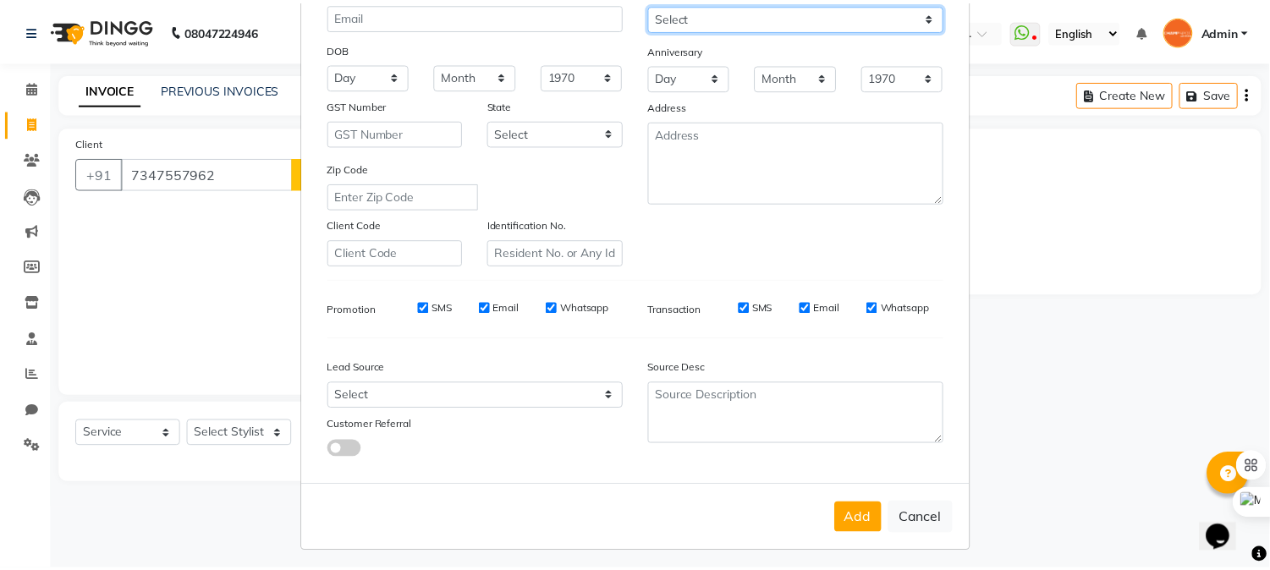
scroll to position [211, 0]
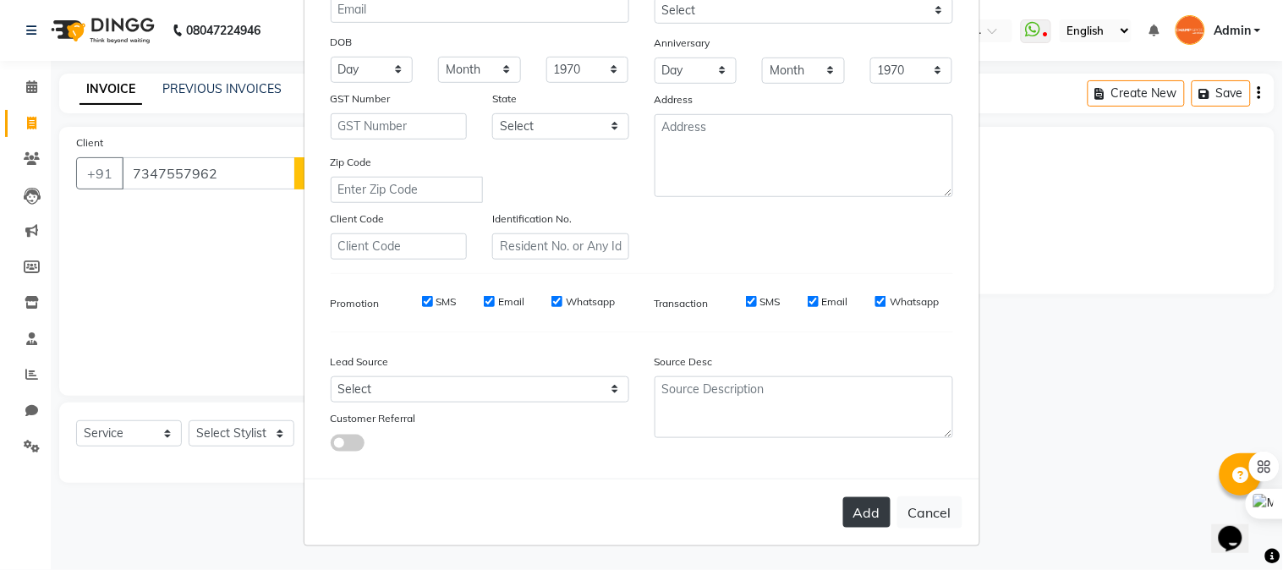
click at [859, 510] on button "Add" at bounding box center [866, 512] width 47 height 30
select select
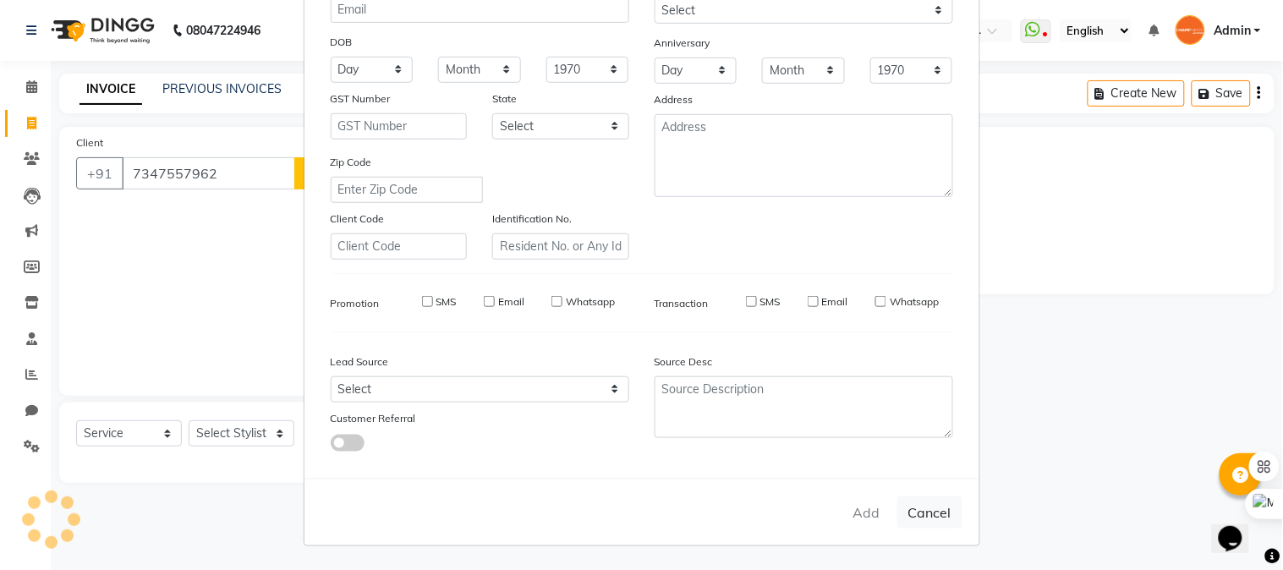
select select
checkbox input "false"
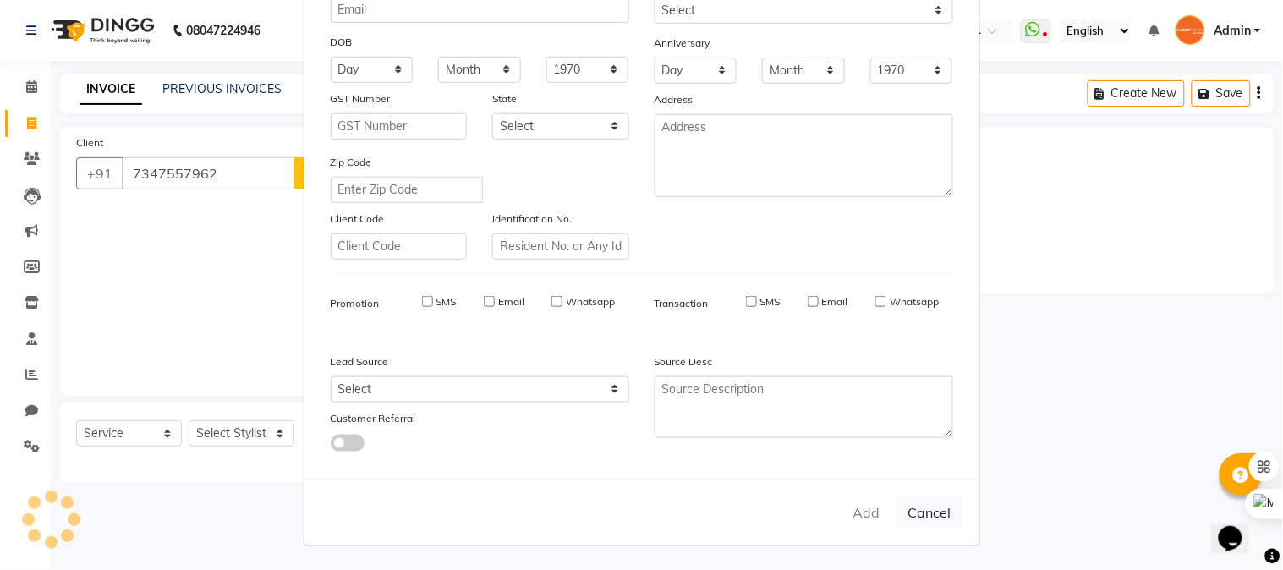
checkbox input "false"
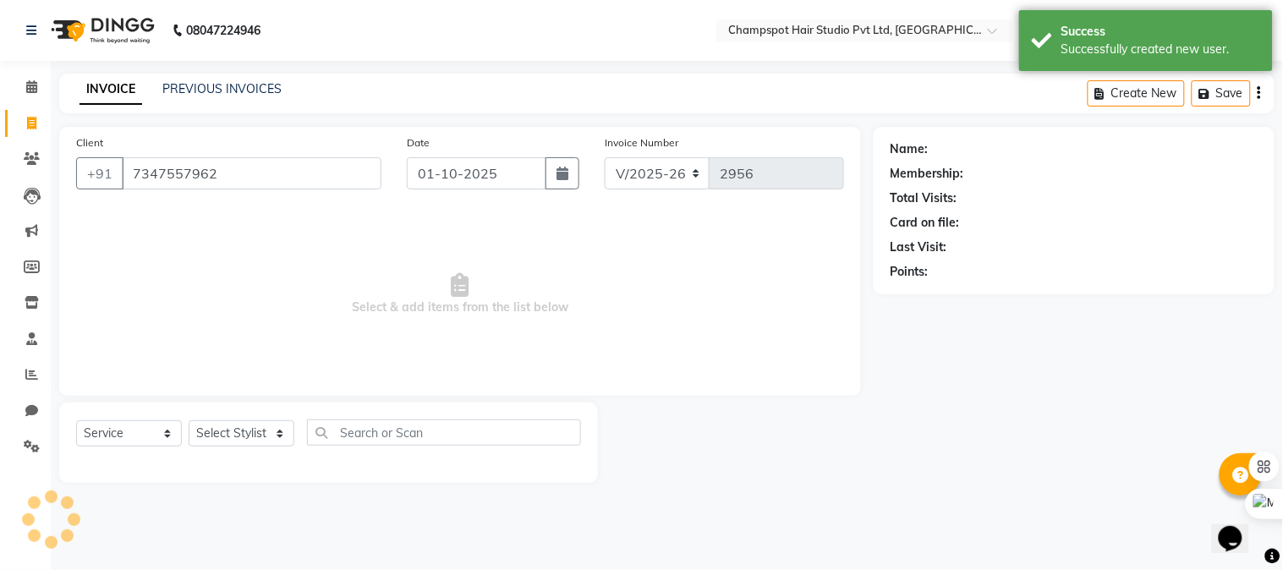
select select "1: Object"
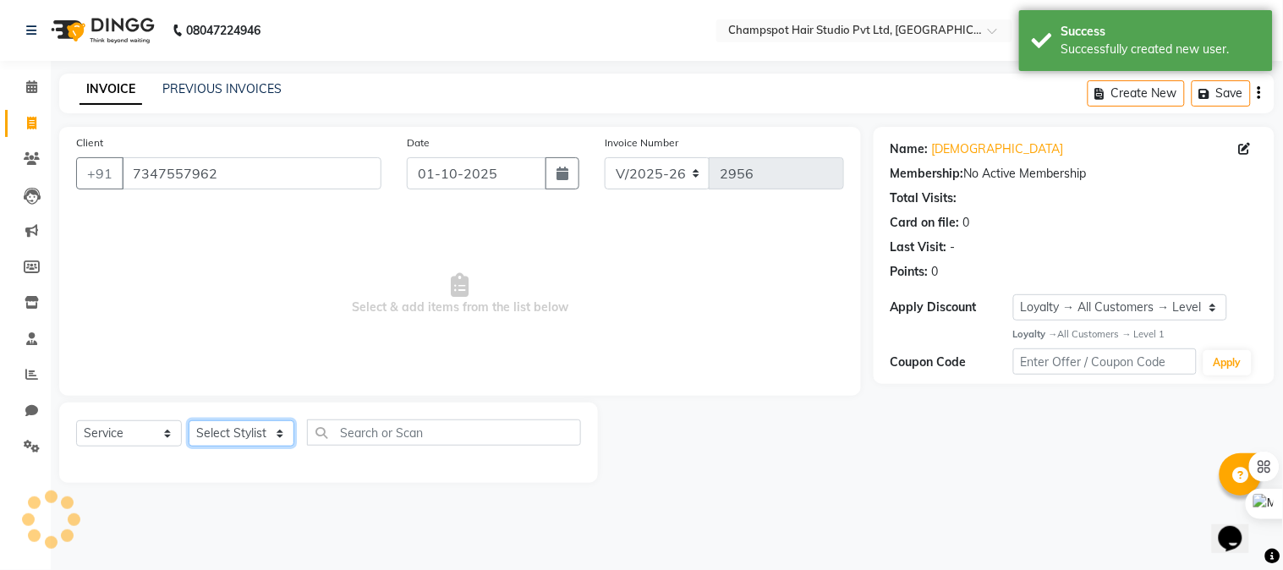
click at [228, 432] on select "Select Stylist Admin [PERSON_NAME] [PERSON_NAME] [PERSON_NAME] [PERSON_NAME] [P…" at bounding box center [242, 433] width 106 height 26
select select "69005"
click at [189, 421] on select "Select Stylist Admin [PERSON_NAME] [PERSON_NAME] [PERSON_NAME] [PERSON_NAME] [P…" at bounding box center [242, 433] width 106 height 26
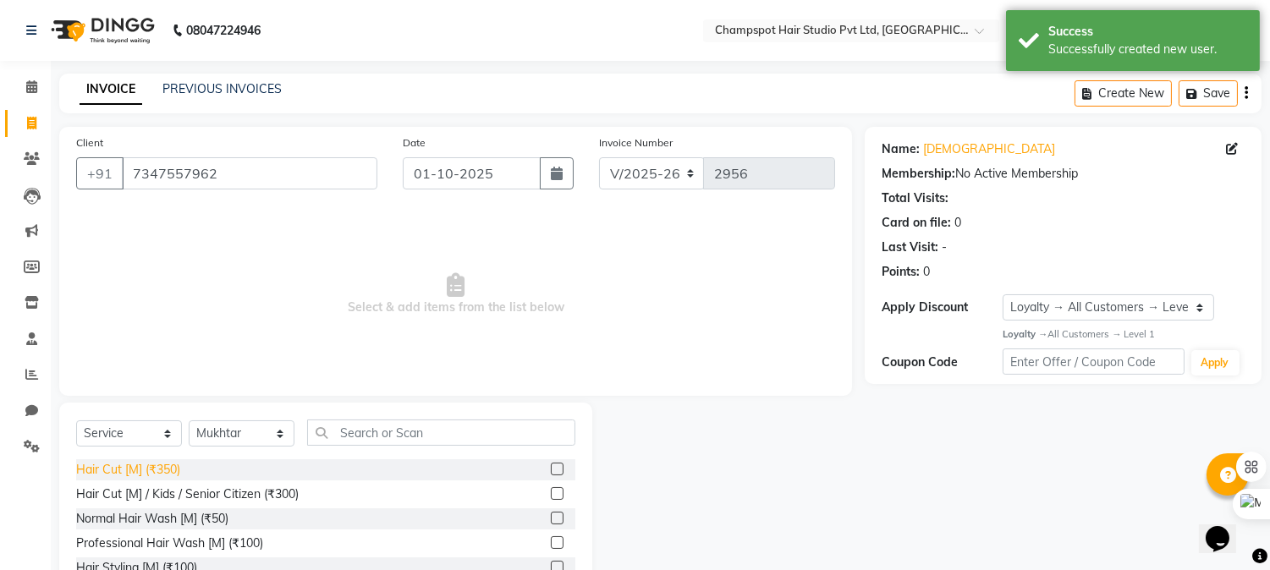
click at [115, 468] on div "Hair Cut [M] (₹350)" at bounding box center [128, 470] width 104 height 18
checkbox input "false"
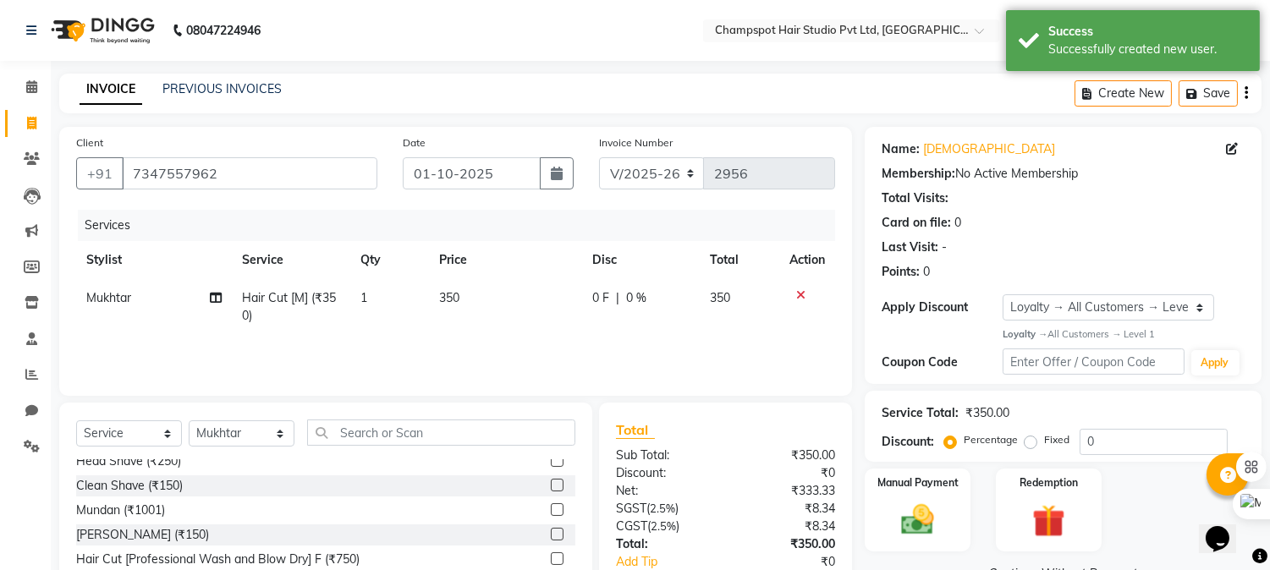
scroll to position [188, 0]
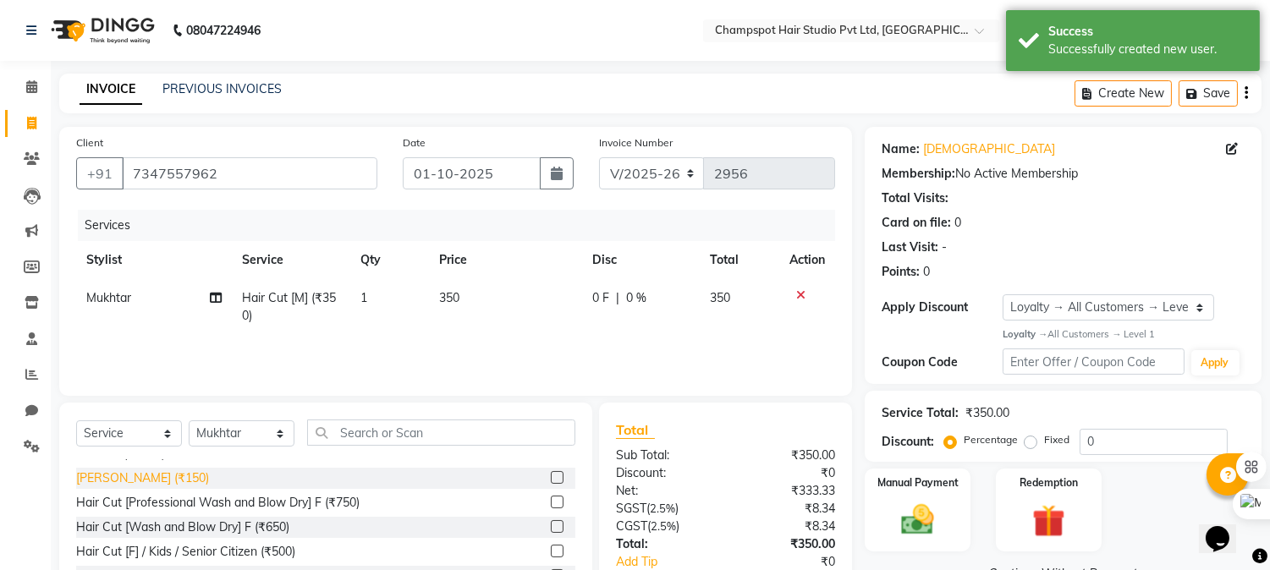
click at [127, 480] on div "[PERSON_NAME] (₹150)" at bounding box center [142, 478] width 133 height 18
checkbox input "false"
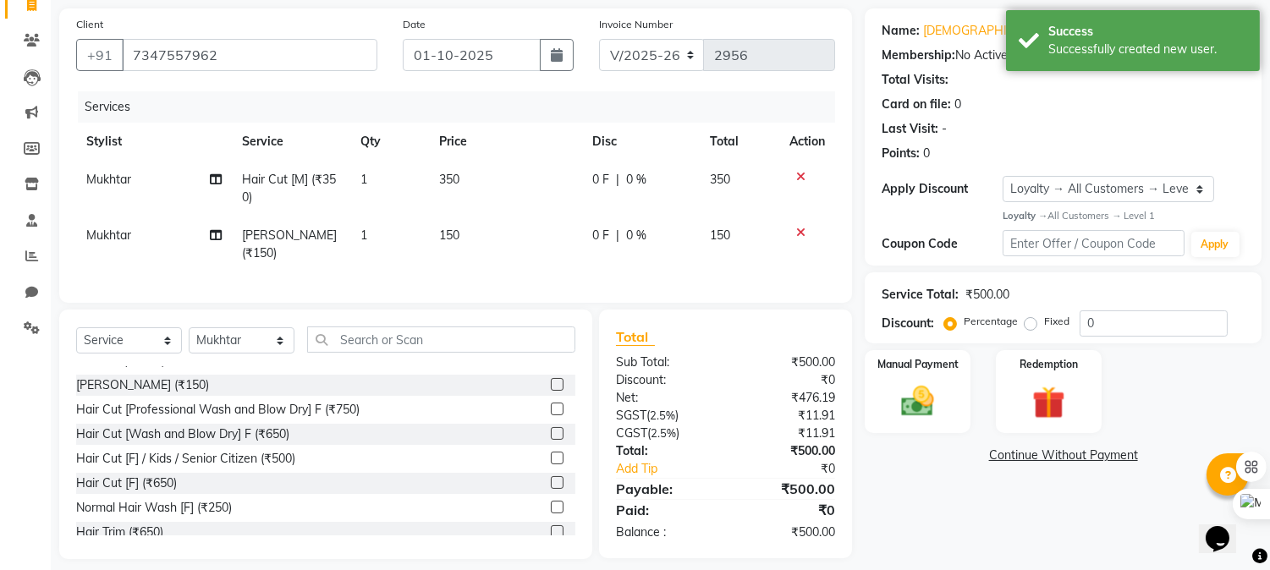
scroll to position [129, 0]
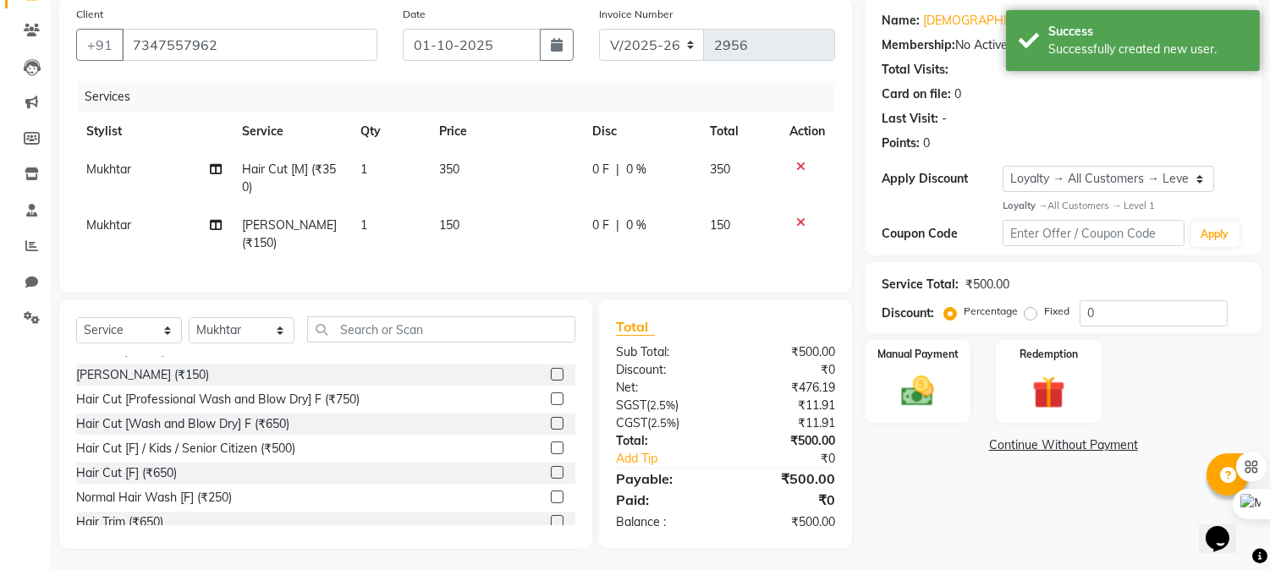
click at [799, 518] on div "₹500.00" at bounding box center [787, 522] width 123 height 18
click at [978, 491] on div "Name: [PERSON_NAME] Membership: No Active Membership Total Visits: Card on file…" at bounding box center [1068, 273] width 409 height 551
click at [918, 381] on img at bounding box center [918, 391] width 56 height 40
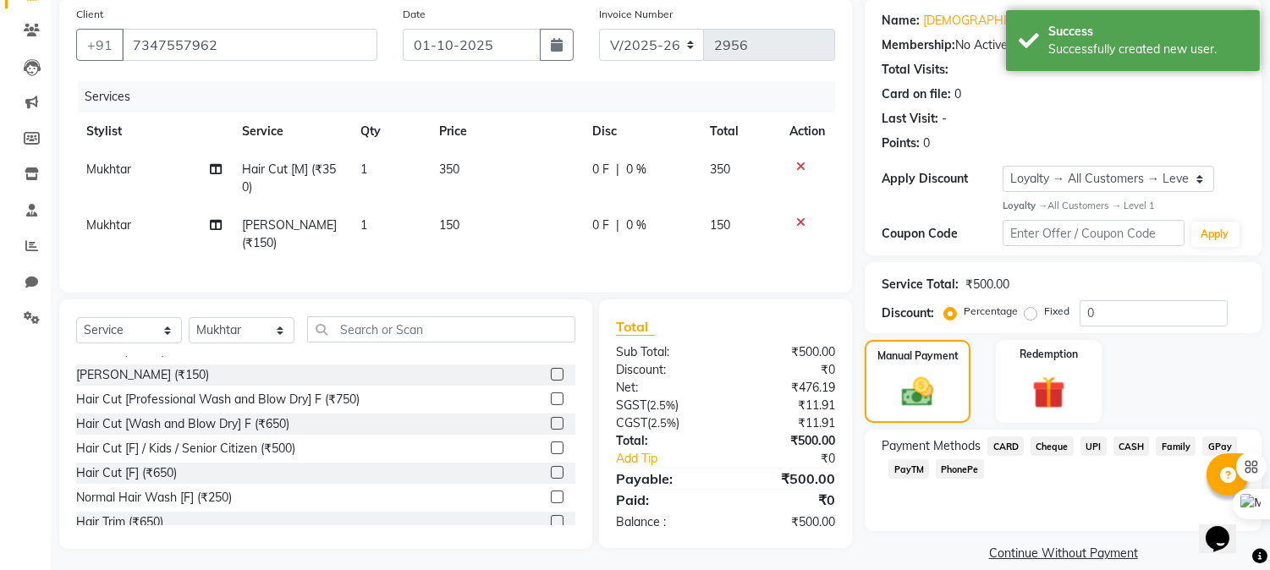
click at [1098, 448] on span "UPI" at bounding box center [1093, 445] width 26 height 19
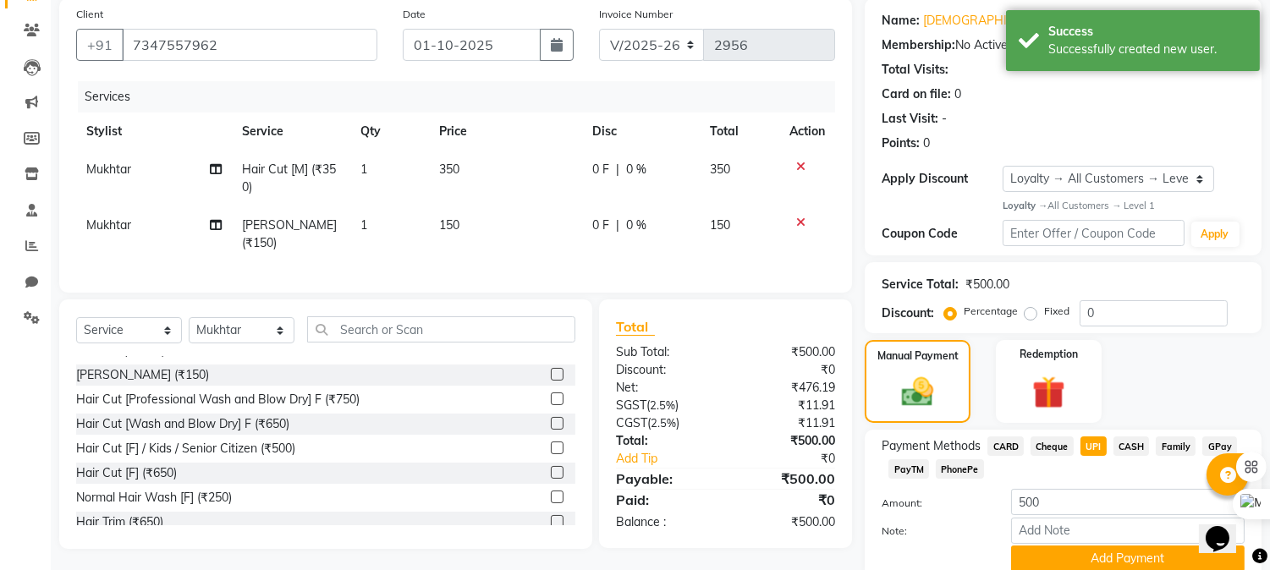
click at [1155, 368] on div "Manual Payment Redemption" at bounding box center [1063, 382] width 422 height 84
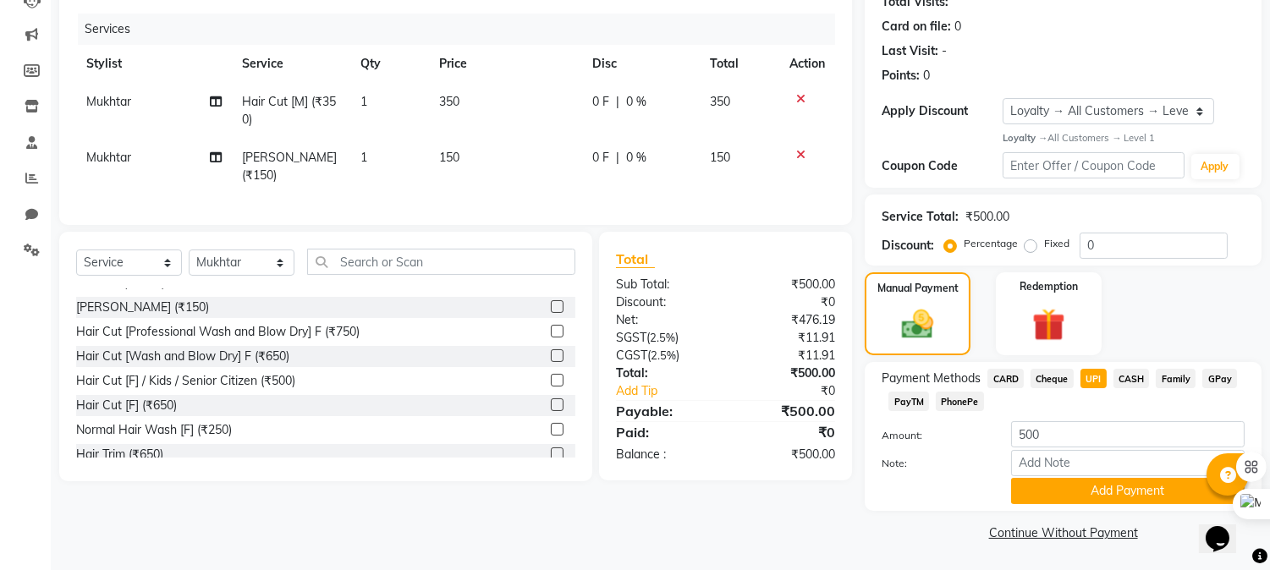
scroll to position [197, 0]
click at [1075, 493] on button "Add Payment" at bounding box center [1127, 490] width 233 height 26
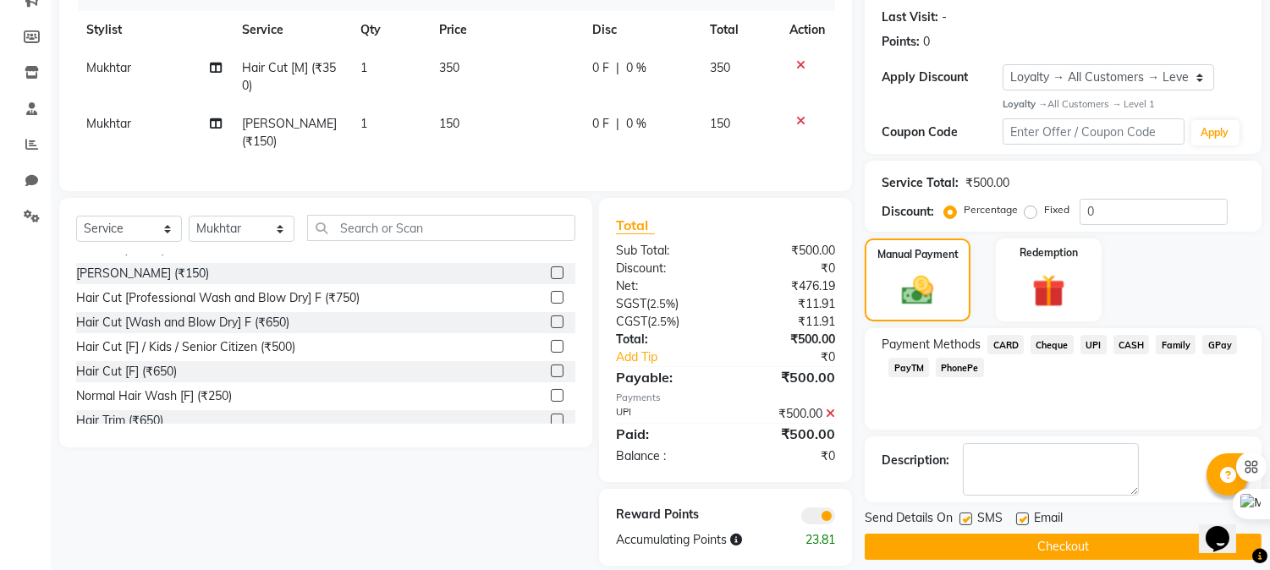
scroll to position [247, 0]
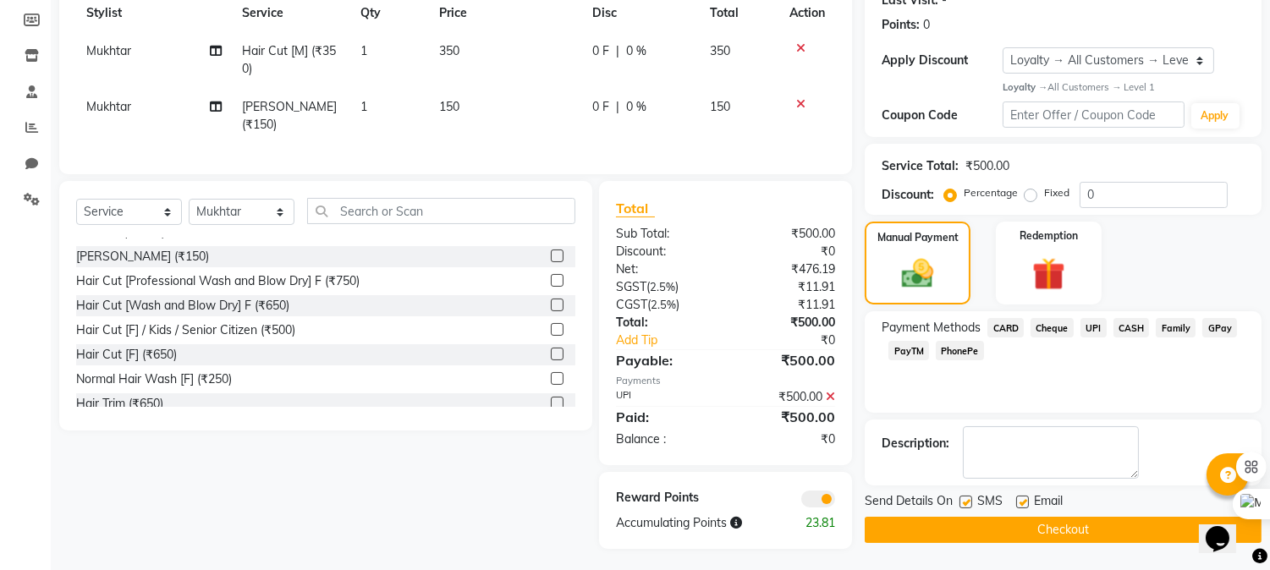
click at [927, 525] on button "Checkout" at bounding box center [1062, 530] width 397 height 26
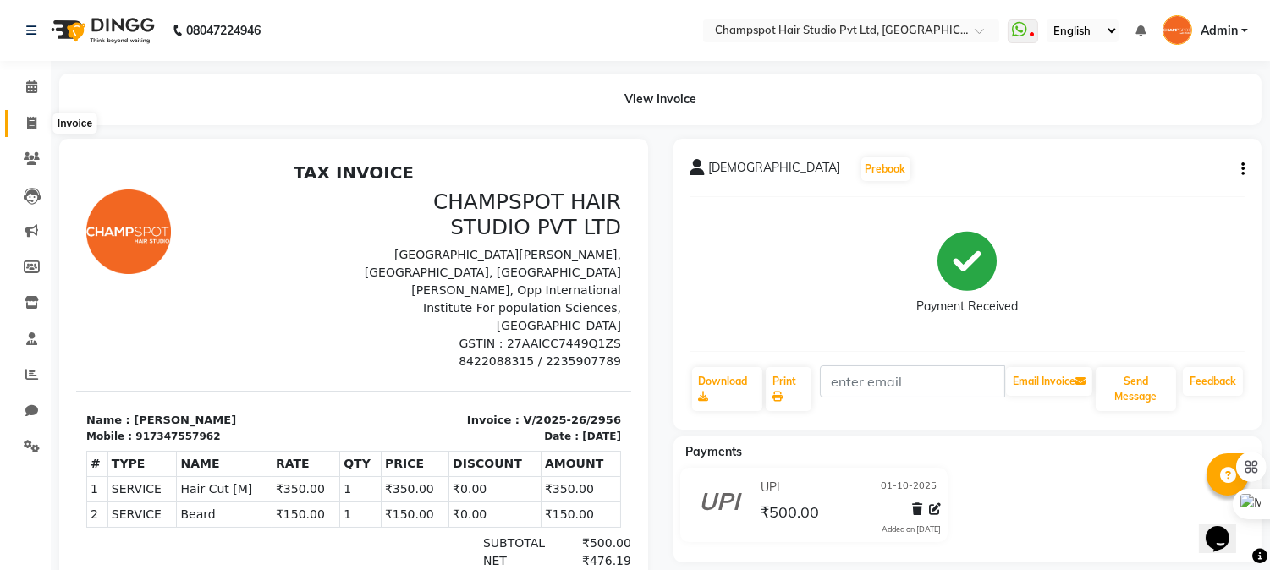
click at [30, 122] on icon at bounding box center [31, 123] width 9 height 13
select select "service"
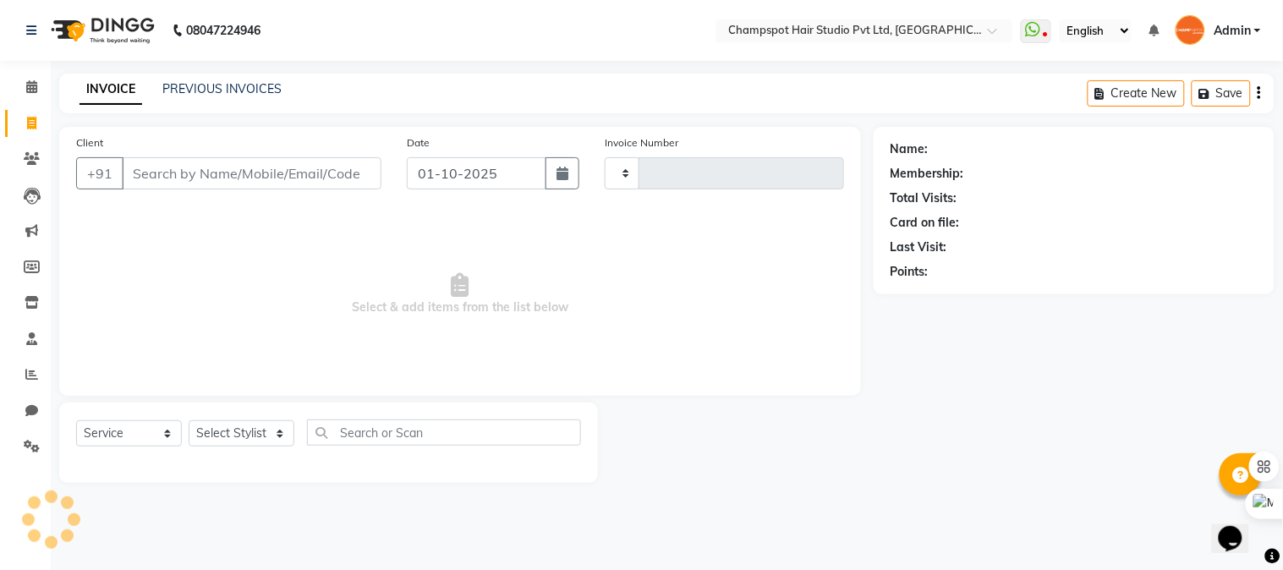
type input "2957"
select select "7690"
click at [246, 430] on select "Select Stylist" at bounding box center [242, 433] width 106 height 26
select select "69489"
click at [189, 421] on select "Select Stylist Admin [PERSON_NAME] [PERSON_NAME] [PERSON_NAME] [PERSON_NAME] [P…" at bounding box center [242, 433] width 106 height 26
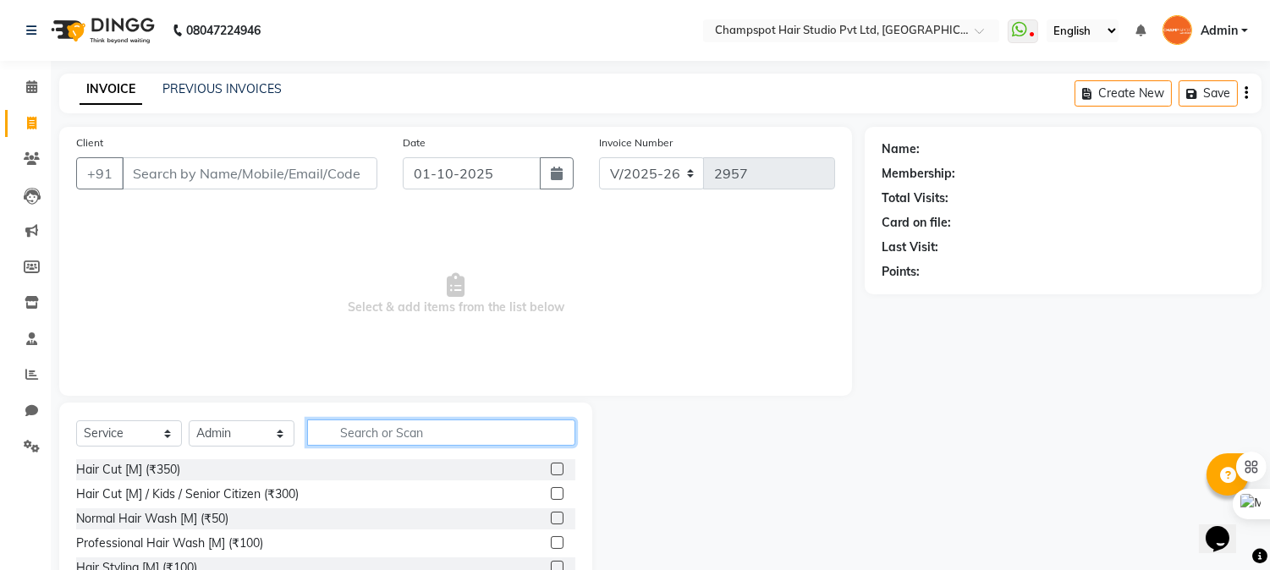
click at [376, 438] on input "text" at bounding box center [441, 433] width 268 height 26
type input "eye"
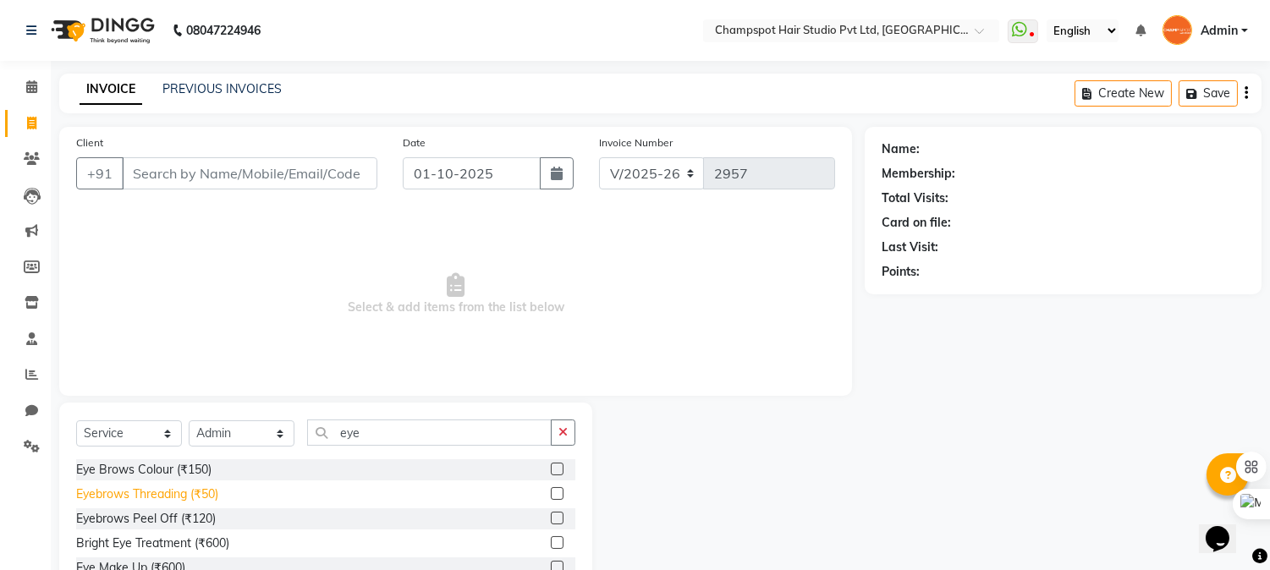
click at [150, 492] on div "Eyebrows Threading (₹50)" at bounding box center [147, 494] width 142 height 18
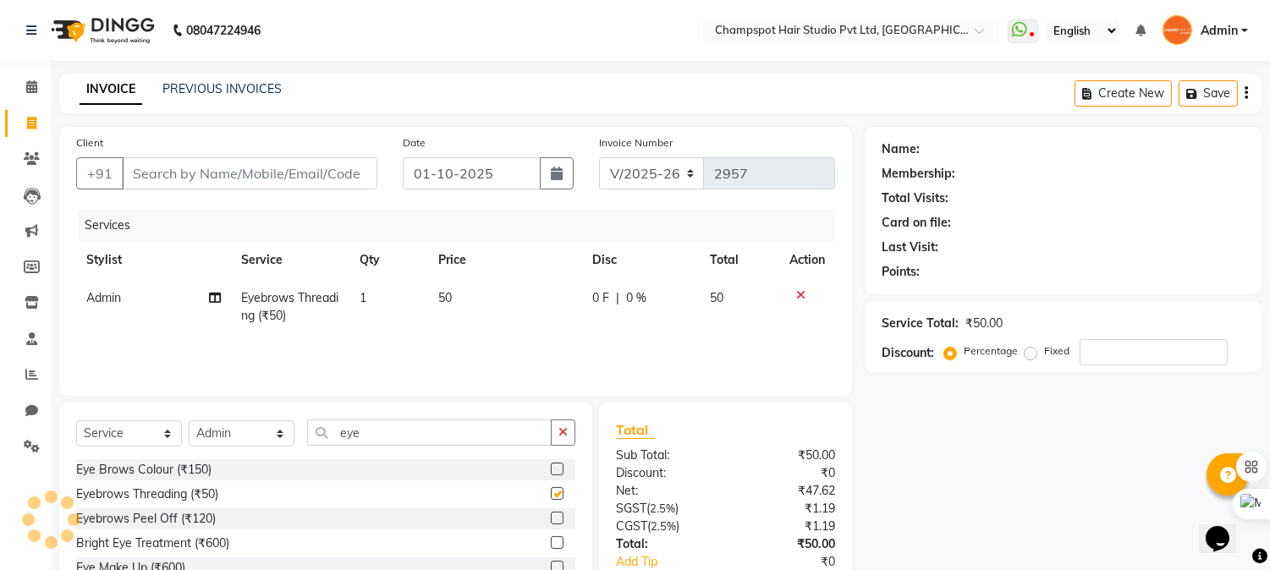
checkbox input "false"
drag, startPoint x: 403, startPoint y: 436, endPoint x: 127, endPoint y: 368, distance: 284.1
click at [188, 415] on div "Select Service Product Membership Package Voucher Prepaid Gift Card Select Styl…" at bounding box center [325, 504] width 533 height 203
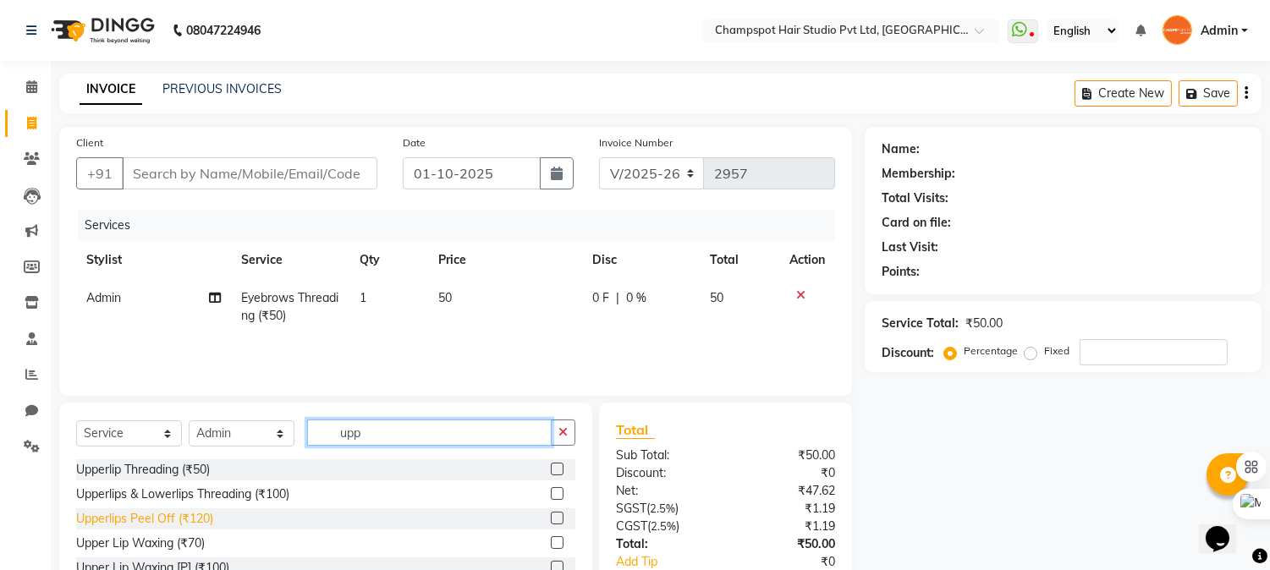
type input "upp"
click at [173, 519] on div "Upperlips Peel Off (₹120)" at bounding box center [144, 519] width 137 height 18
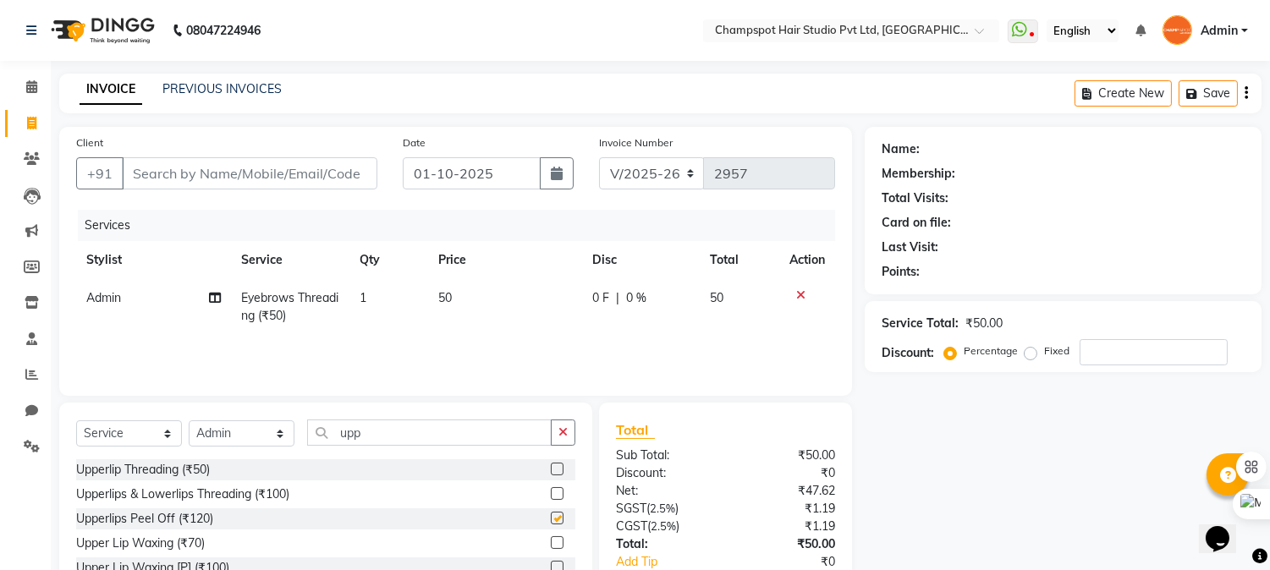
checkbox input "false"
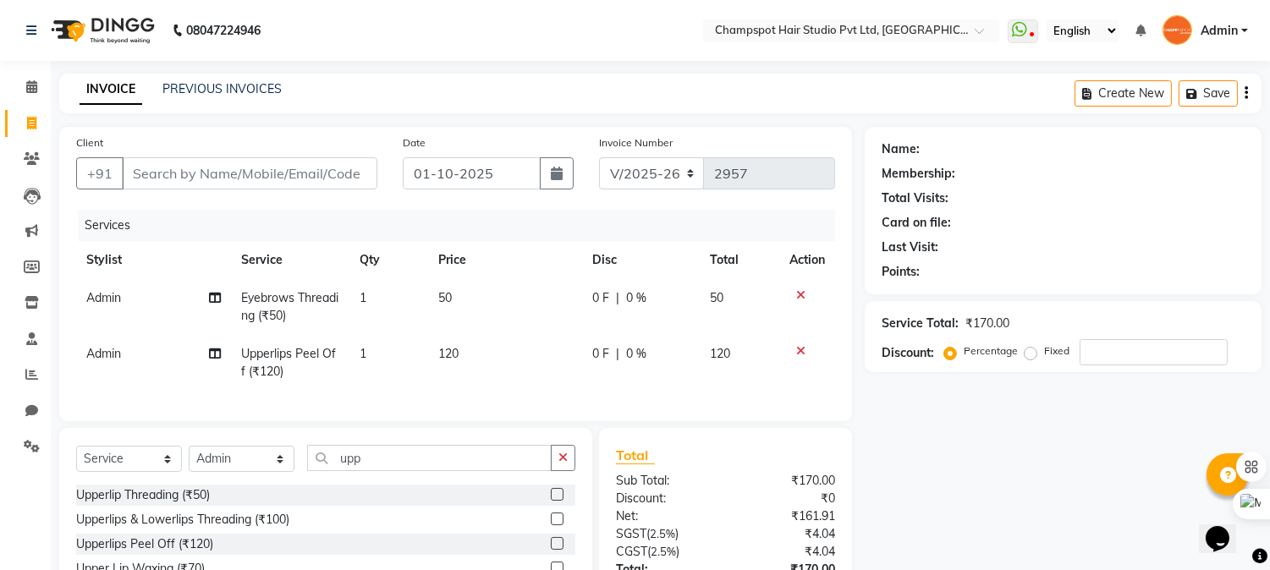
click at [252, 195] on div "Client +91" at bounding box center [226, 168] width 326 height 69
click at [264, 176] on input "Client" at bounding box center [249, 173] width 255 height 32
drag, startPoint x: 218, startPoint y: 159, endPoint x: 0, endPoint y: 61, distance: 239.3
click at [215, 159] on input "Client" at bounding box center [249, 173] width 255 height 32
type input "9"
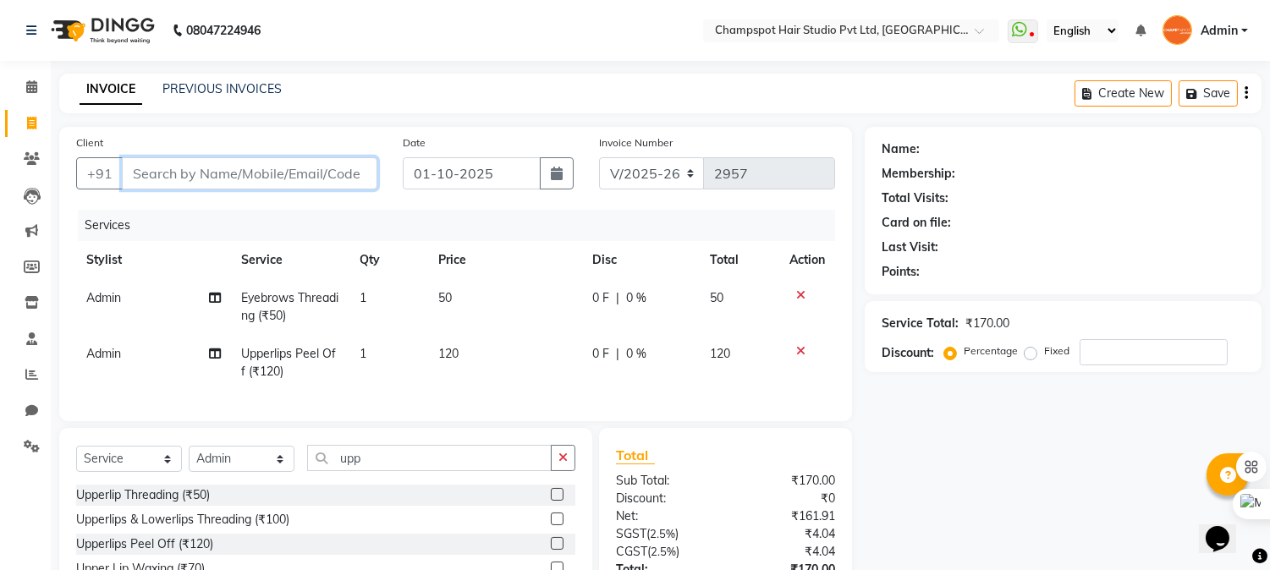
type input "0"
type input "9869170583"
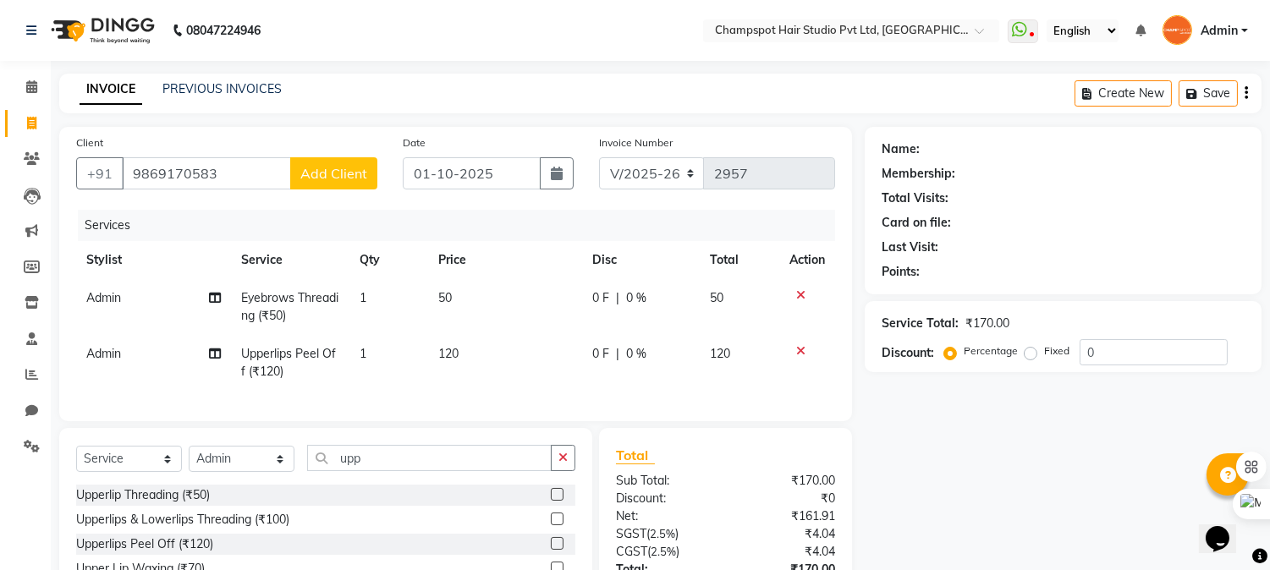
click at [330, 175] on span "Add Client" at bounding box center [333, 173] width 67 height 17
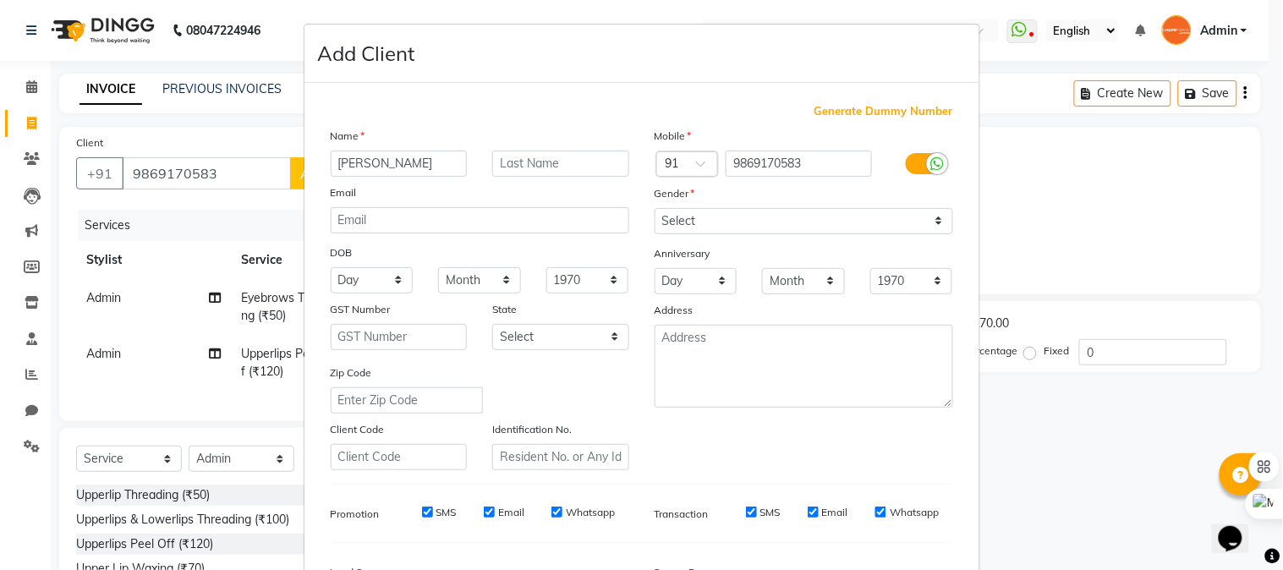
type input "[PERSON_NAME]"
type input "Patil"
click at [762, 220] on select "Select [DEMOGRAPHIC_DATA] [DEMOGRAPHIC_DATA] Other Prefer Not To Say" at bounding box center [804, 221] width 299 height 26
select select "[DEMOGRAPHIC_DATA]"
click at [655, 208] on select "Select [DEMOGRAPHIC_DATA] [DEMOGRAPHIC_DATA] Other Prefer Not To Say" at bounding box center [804, 221] width 299 height 26
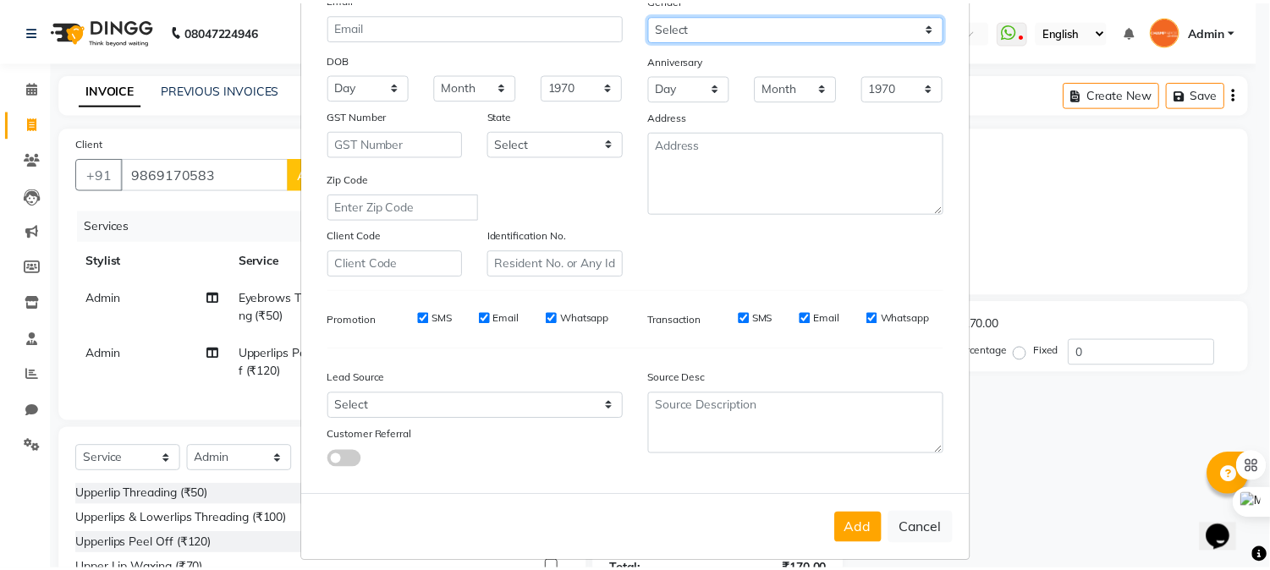
scroll to position [211, 0]
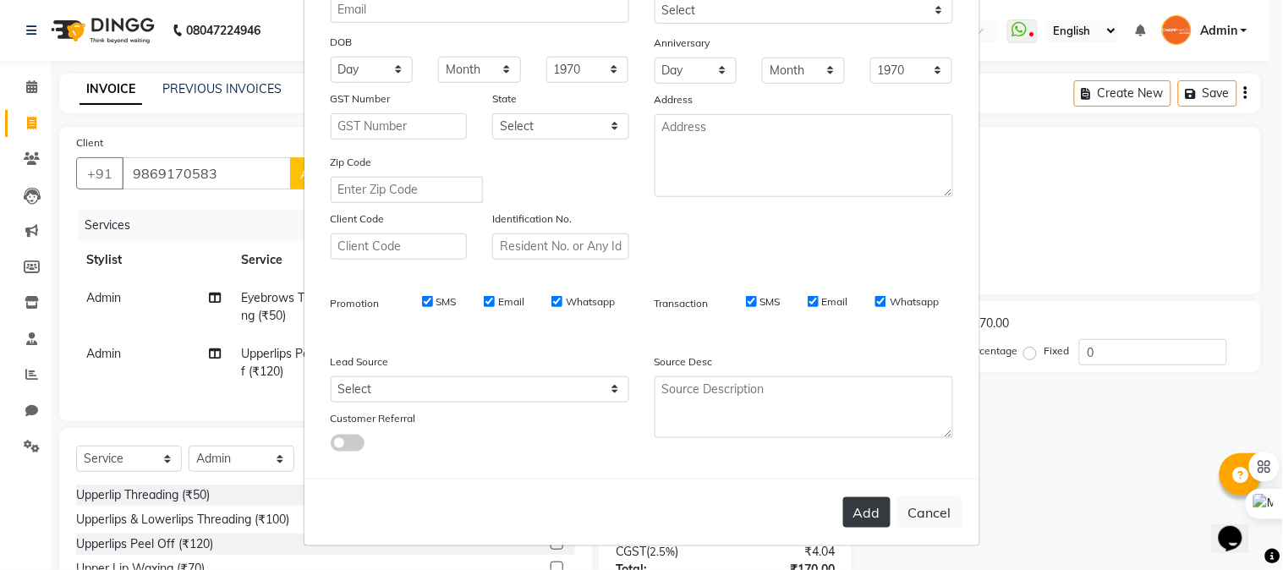
click at [857, 499] on button "Add" at bounding box center [866, 512] width 47 height 30
select select
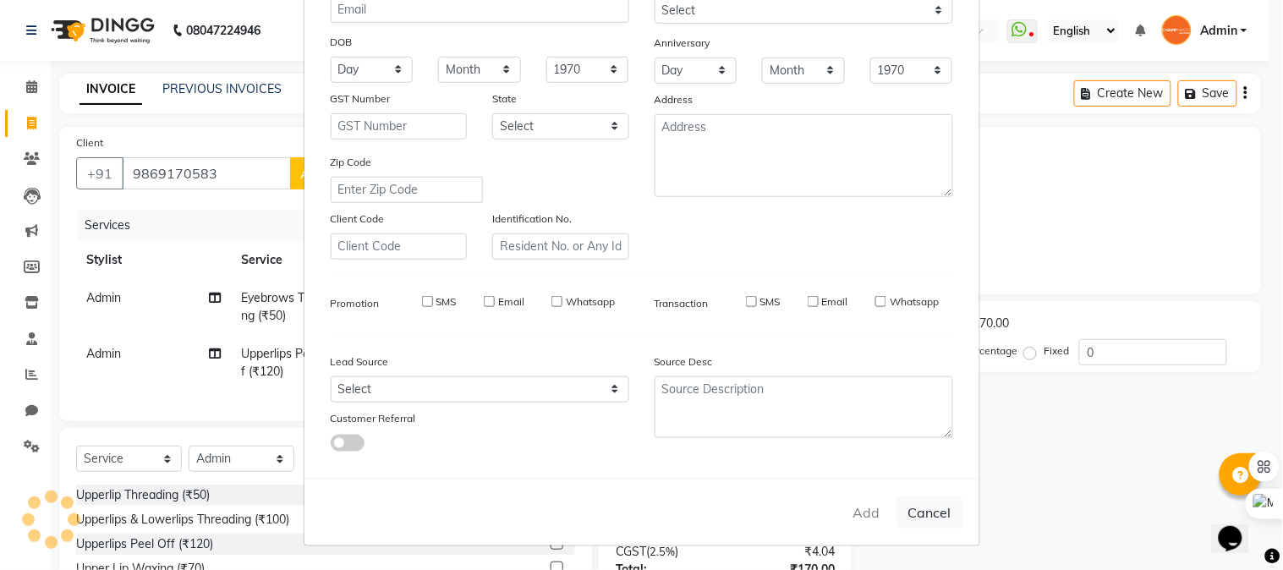
select select
checkbox input "false"
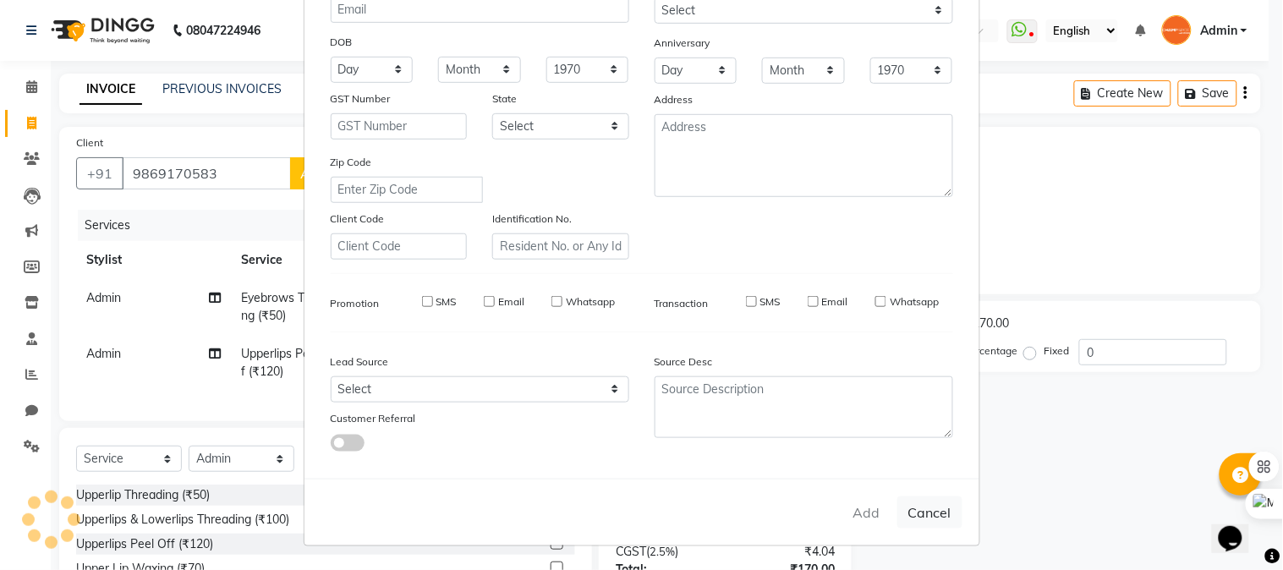
checkbox input "false"
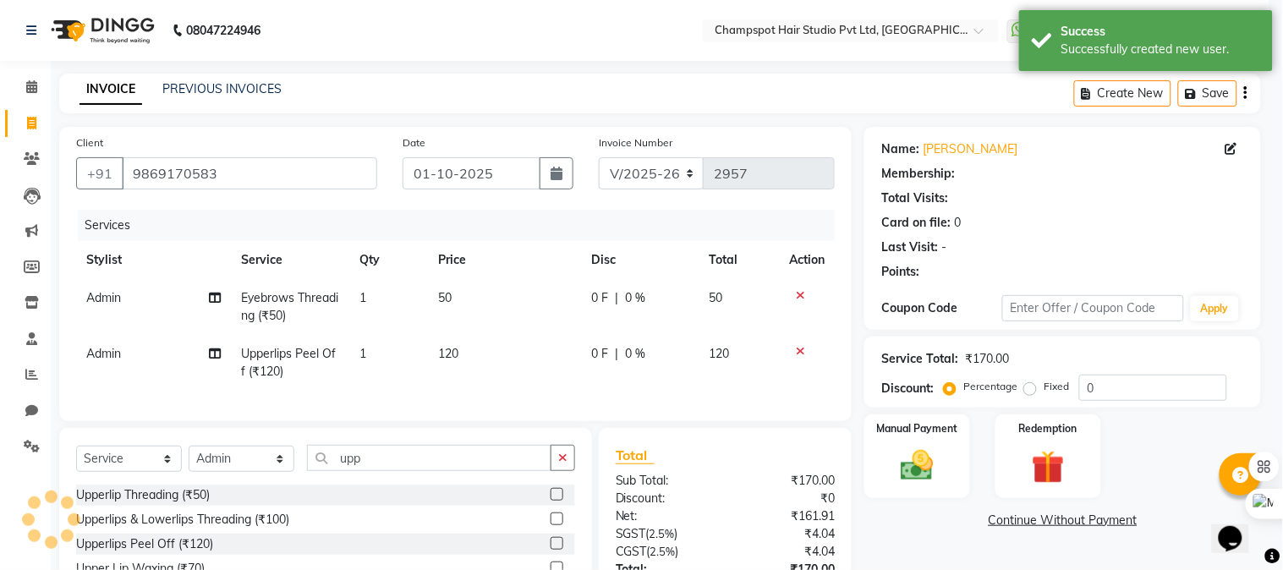
select select "1: Object"
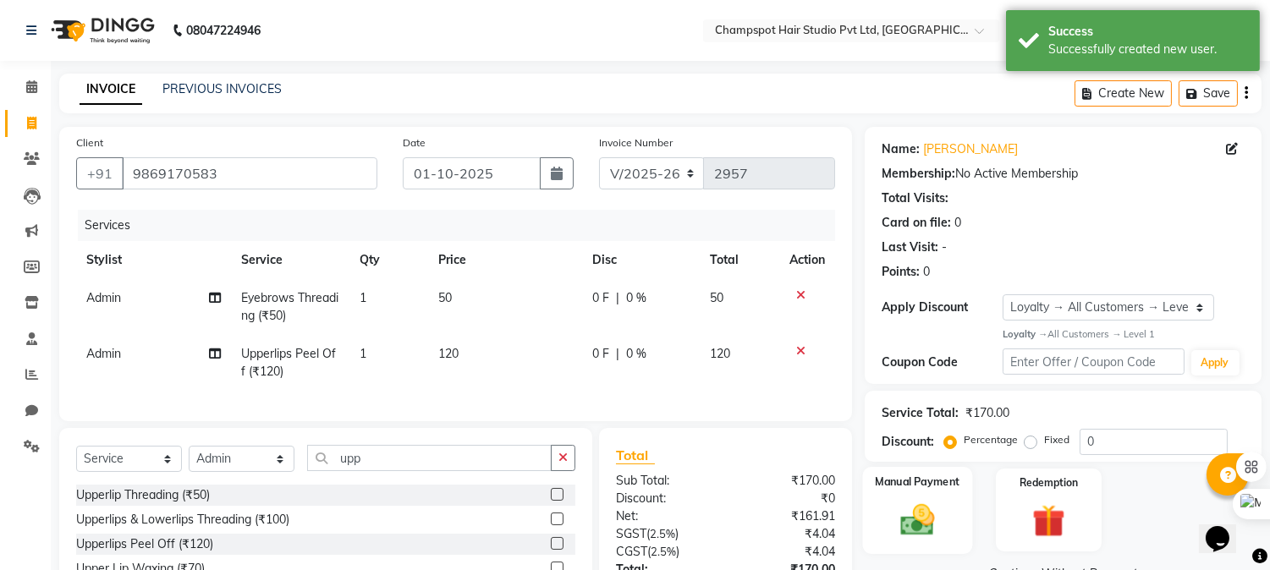
click at [908, 507] on img at bounding box center [918, 520] width 56 height 40
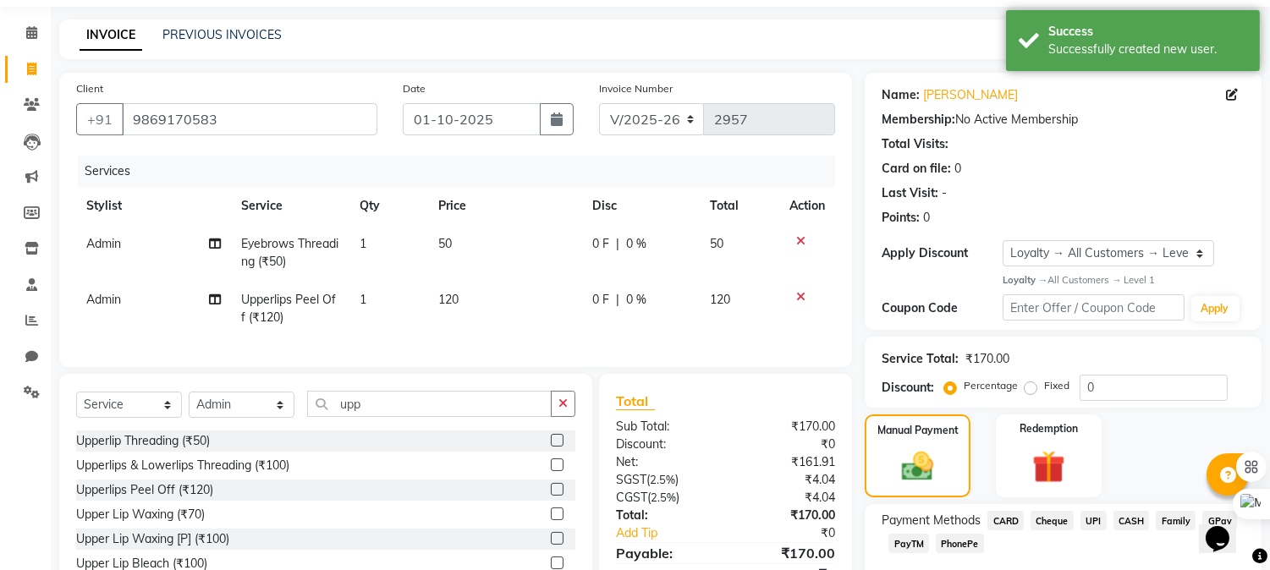
scroll to position [149, 0]
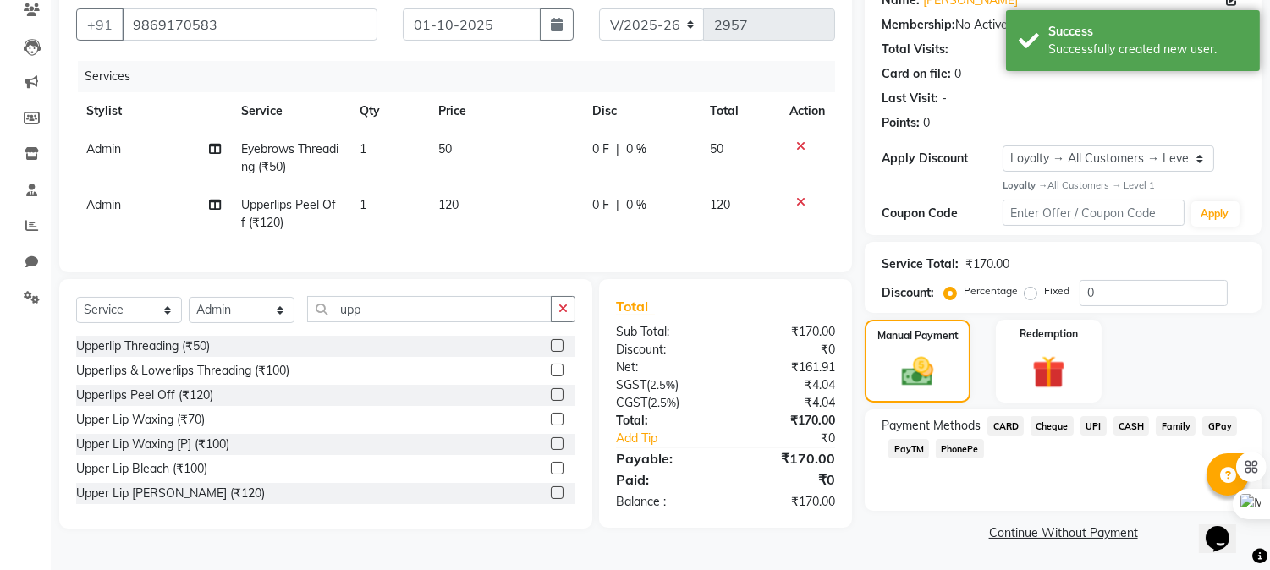
click at [1092, 420] on span "UPI" at bounding box center [1093, 425] width 26 height 19
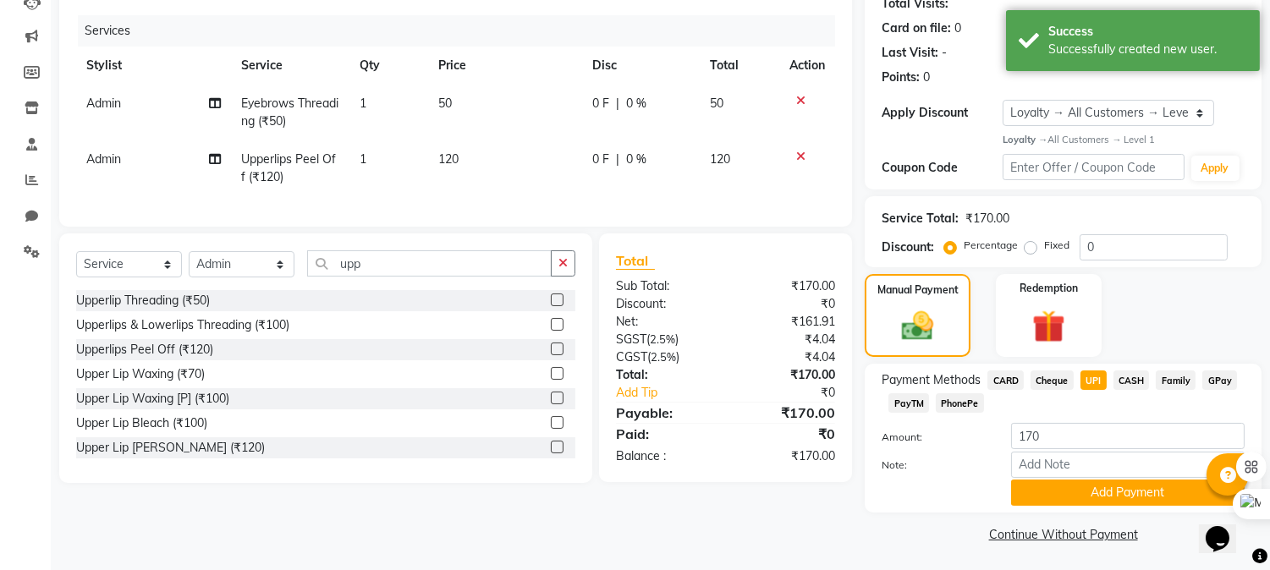
scroll to position [197, 0]
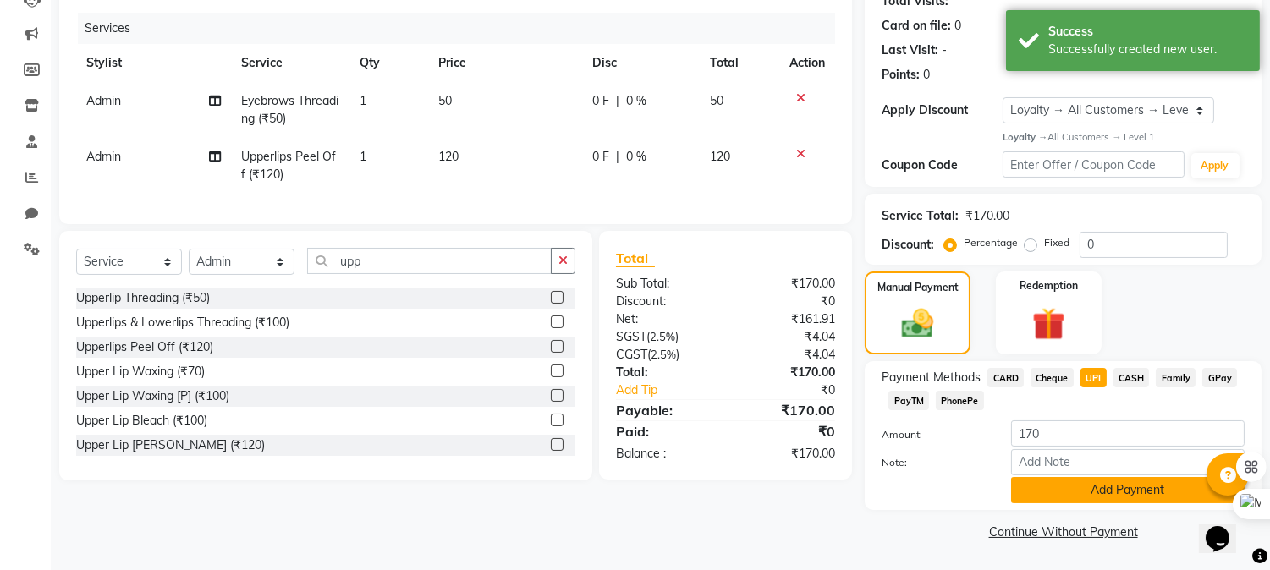
click at [1071, 488] on button "Add Payment" at bounding box center [1127, 490] width 233 height 26
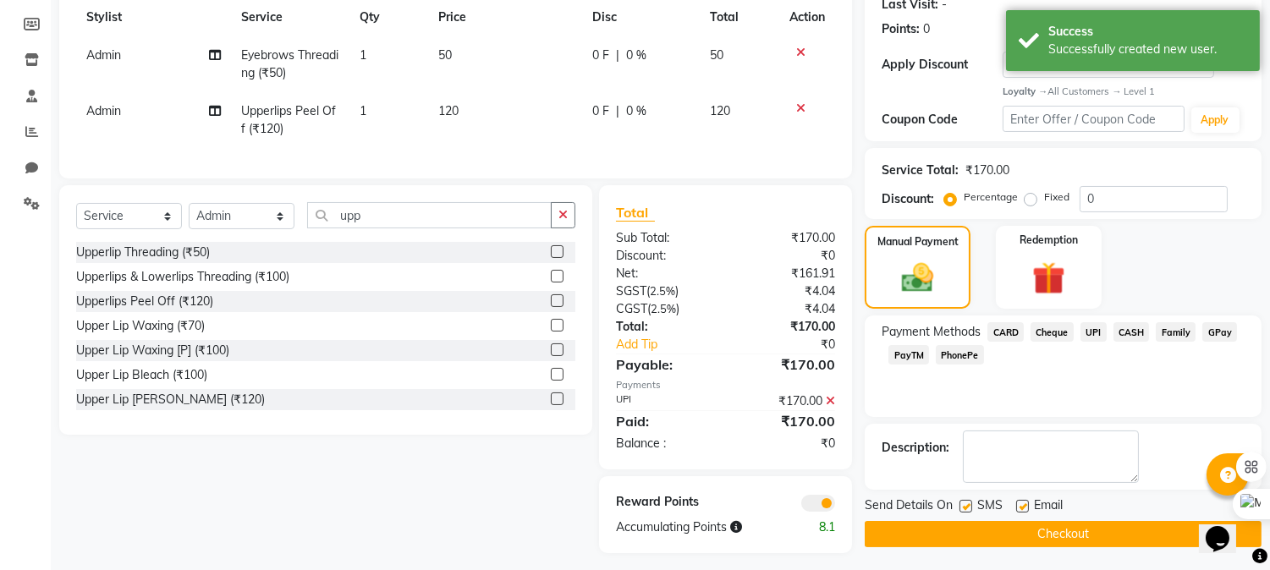
scroll to position [265, 0]
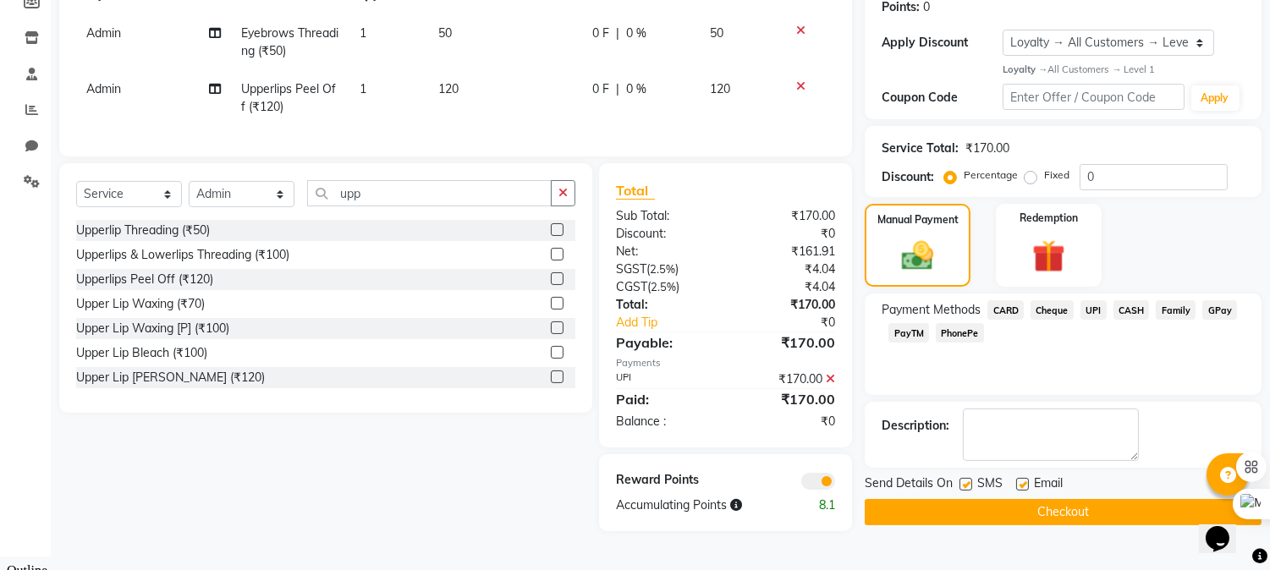
click at [982, 511] on button "Checkout" at bounding box center [1062, 512] width 397 height 26
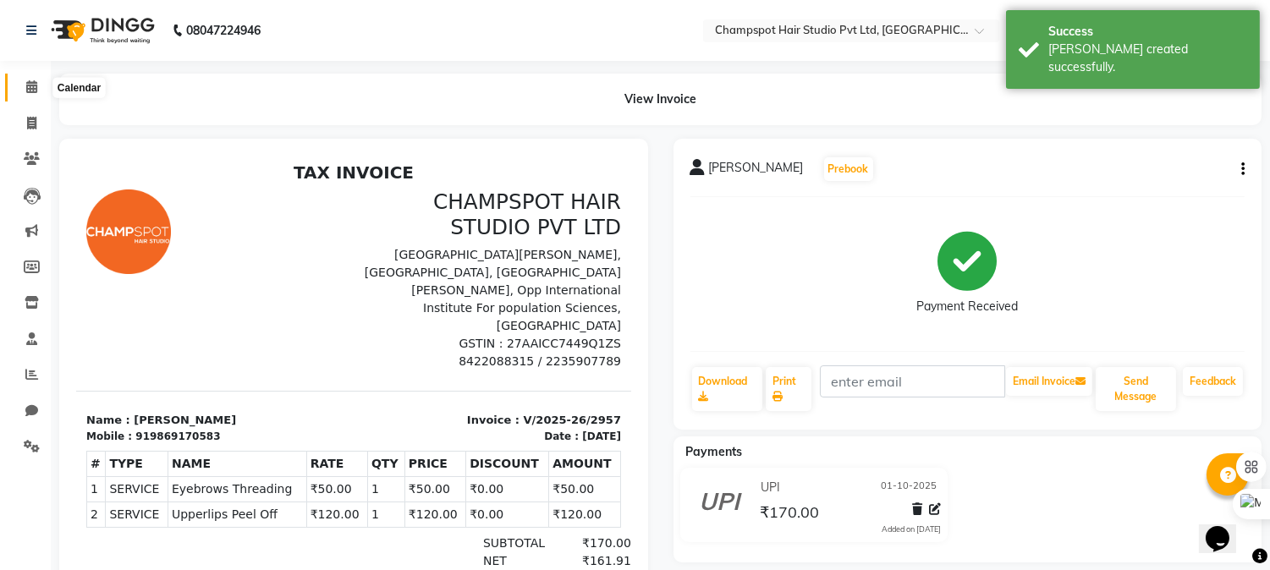
click at [32, 85] on icon at bounding box center [31, 86] width 11 height 13
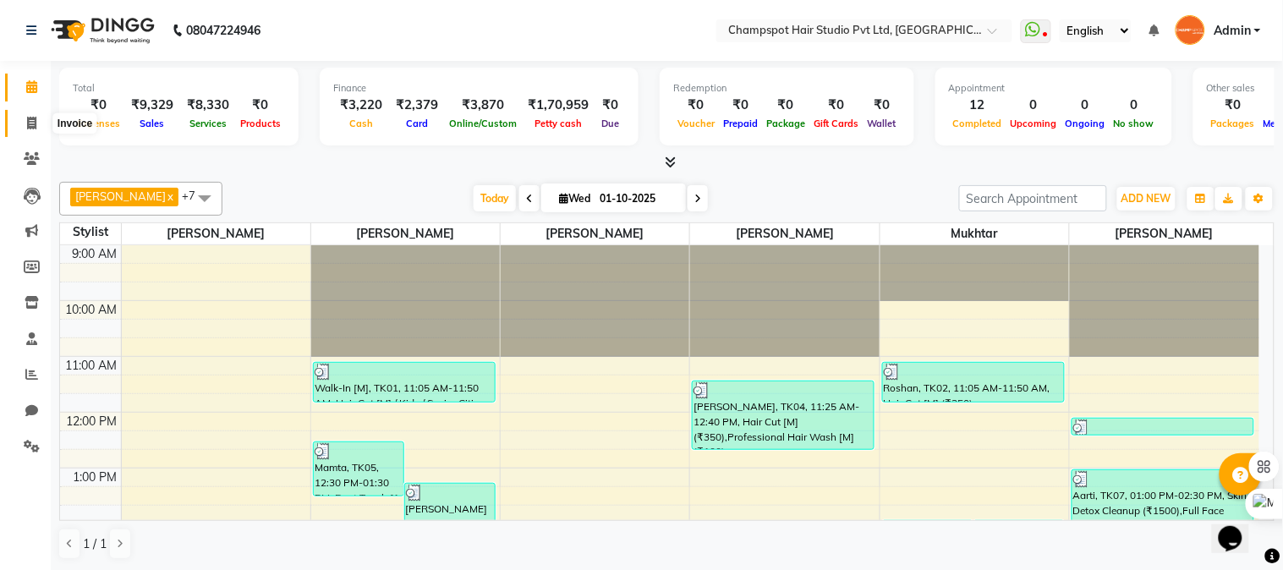
click at [31, 125] on icon at bounding box center [31, 123] width 9 height 13
select select "service"
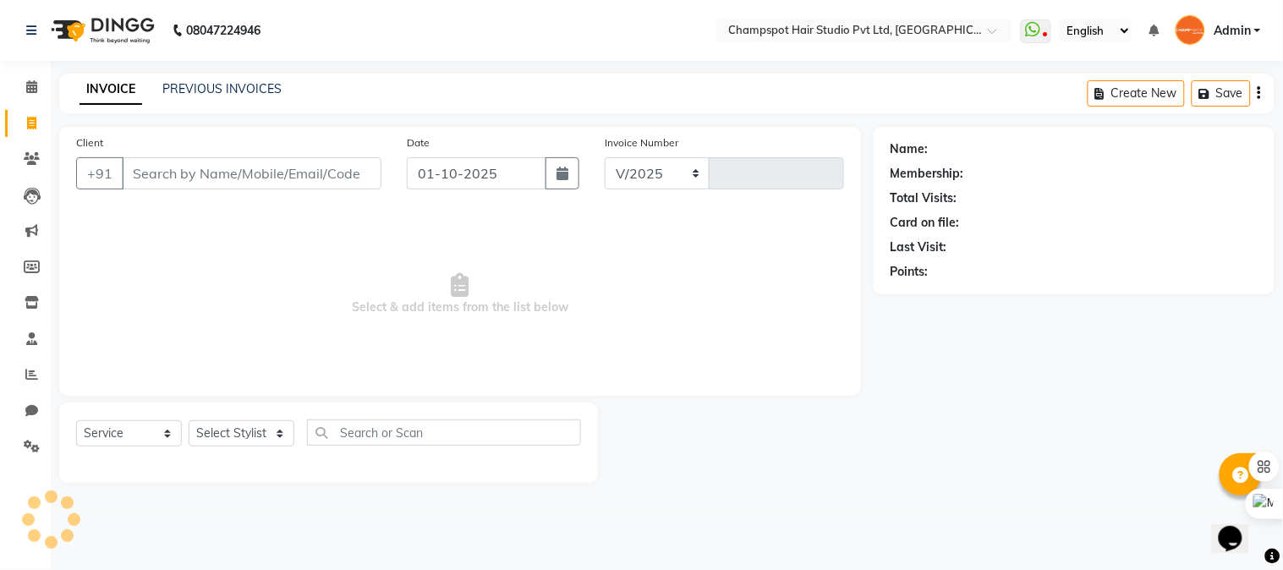
select select "7690"
type input "2958"
click at [235, 446] on select "Select Stylist Admin [PERSON_NAME] [PERSON_NAME] [PERSON_NAME] [PERSON_NAME] [P…" at bounding box center [242, 433] width 106 height 26
click at [417, 139] on label "Date" at bounding box center [418, 142] width 23 height 15
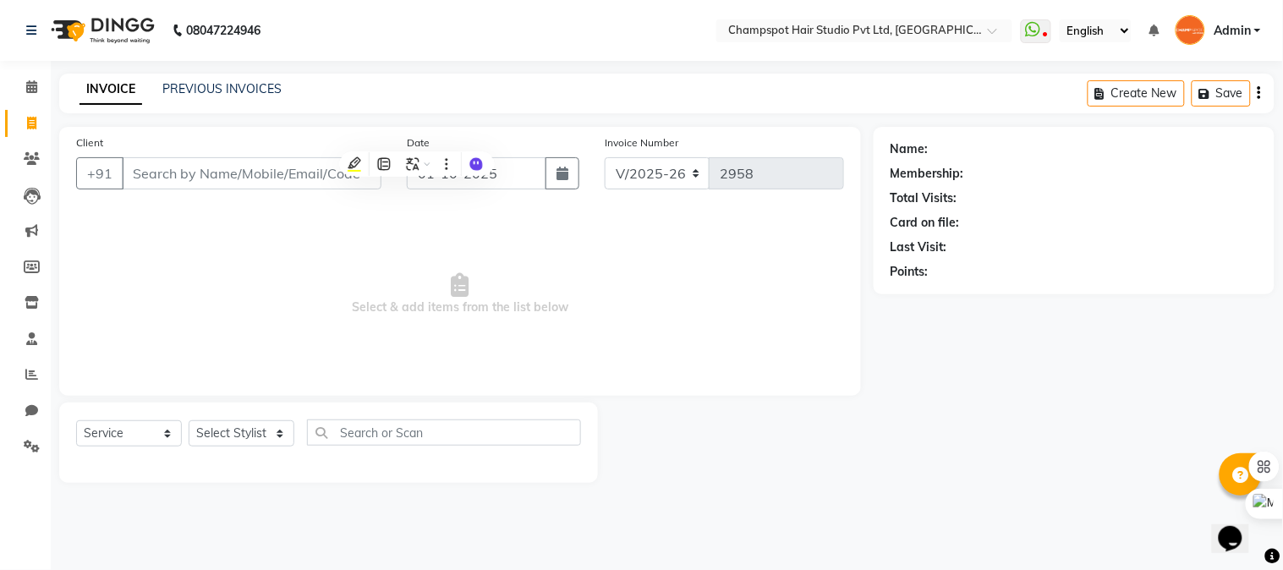
click at [638, 142] on label "Invoice Number" at bounding box center [642, 142] width 74 height 15
click at [637, 139] on label "Invoice Number" at bounding box center [642, 142] width 74 height 15
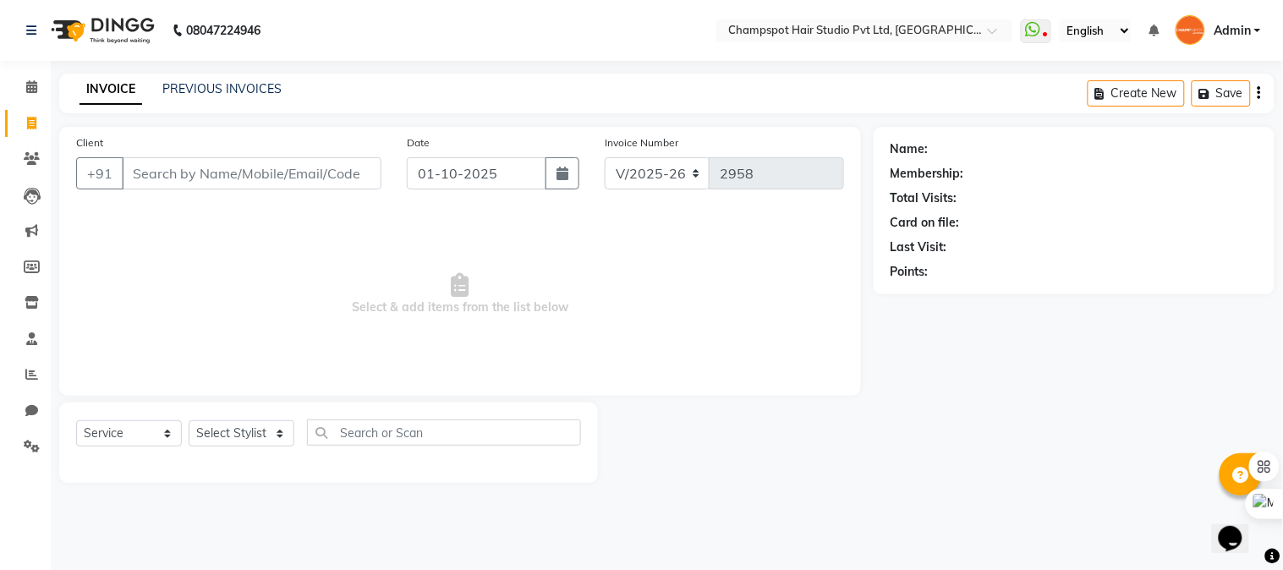
click at [607, 141] on label "Invoice Number" at bounding box center [642, 142] width 74 height 15
click at [36, 80] on span at bounding box center [32, 87] width 30 height 19
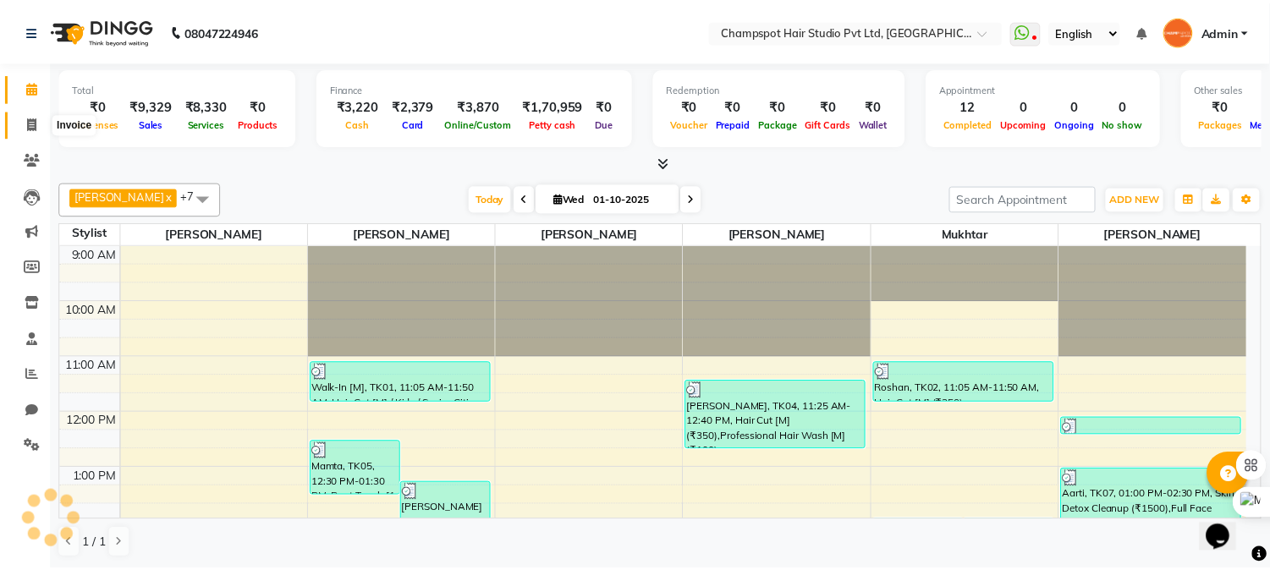
scroll to position [337, 0]
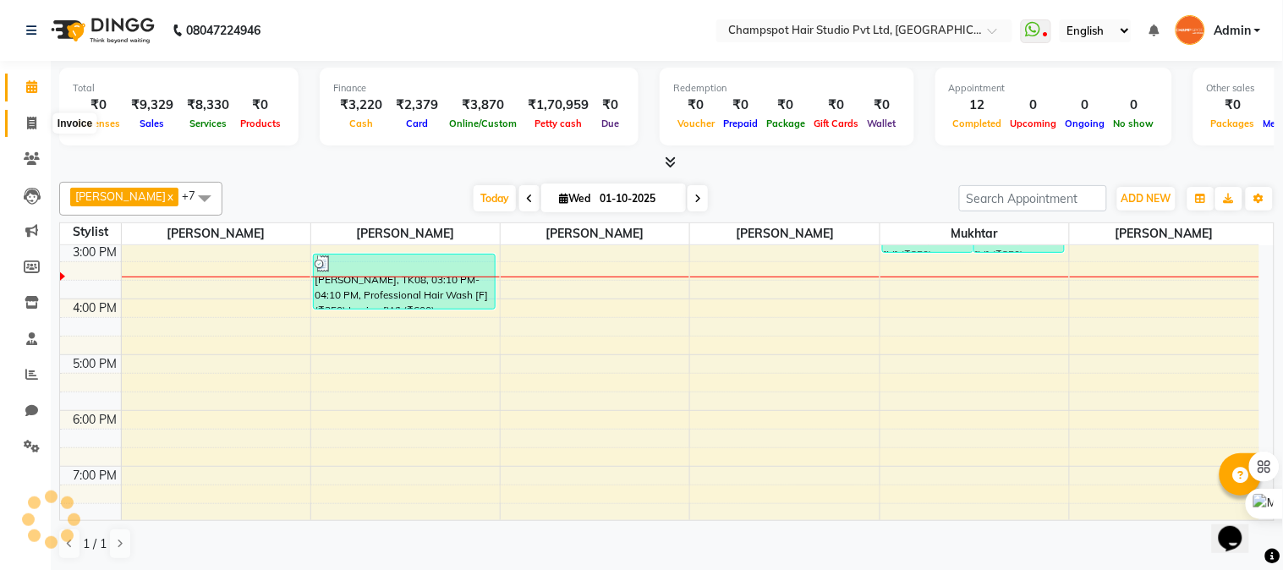
click at [27, 128] on icon at bounding box center [31, 123] width 9 height 13
select select "service"
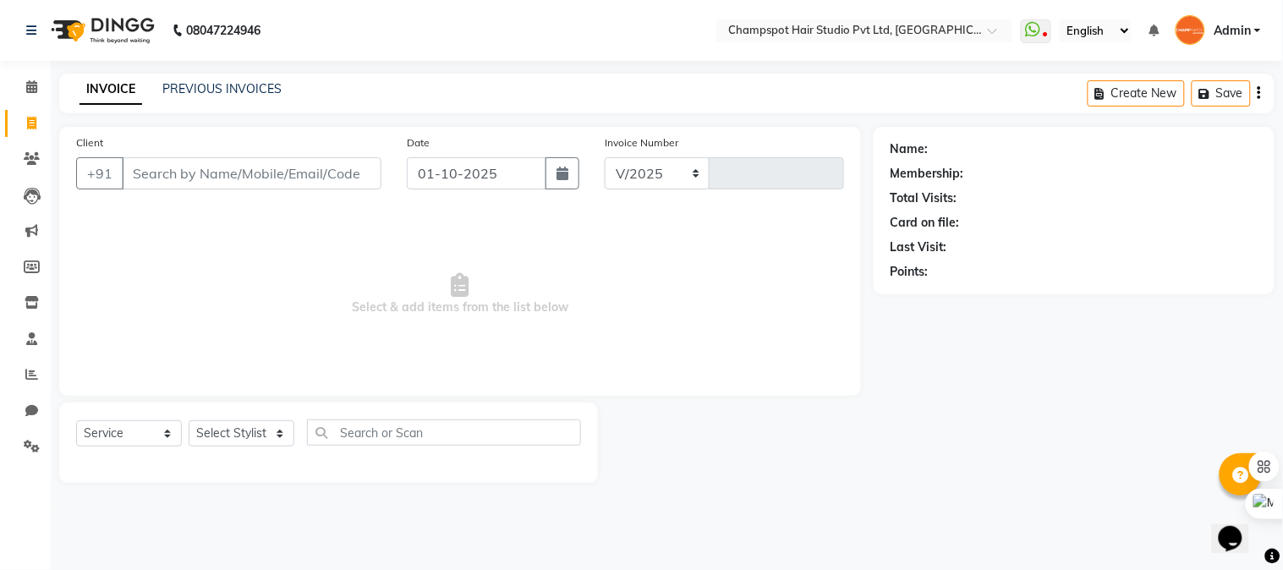
select select "7690"
type input "2958"
click at [569, 178] on button "button" at bounding box center [563, 173] width 34 height 32
select select "10"
select select "2025"
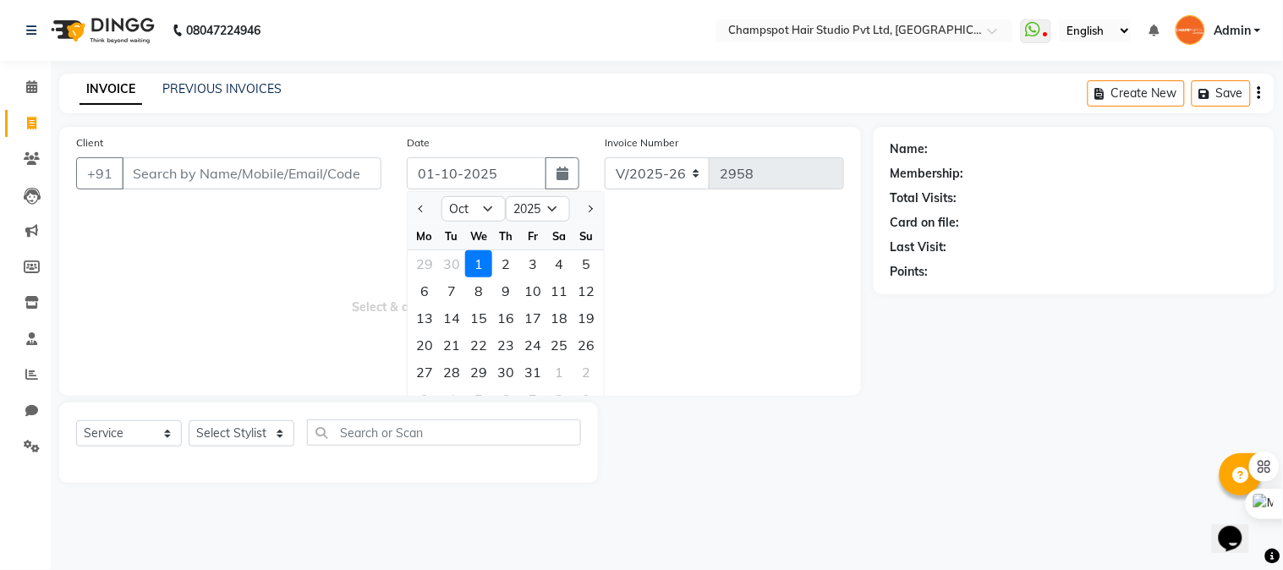
drag, startPoint x: 333, startPoint y: 248, endPoint x: 356, endPoint y: 205, distance: 48.8
click at [333, 245] on span "Select & add items from the list below" at bounding box center [460, 294] width 768 height 169
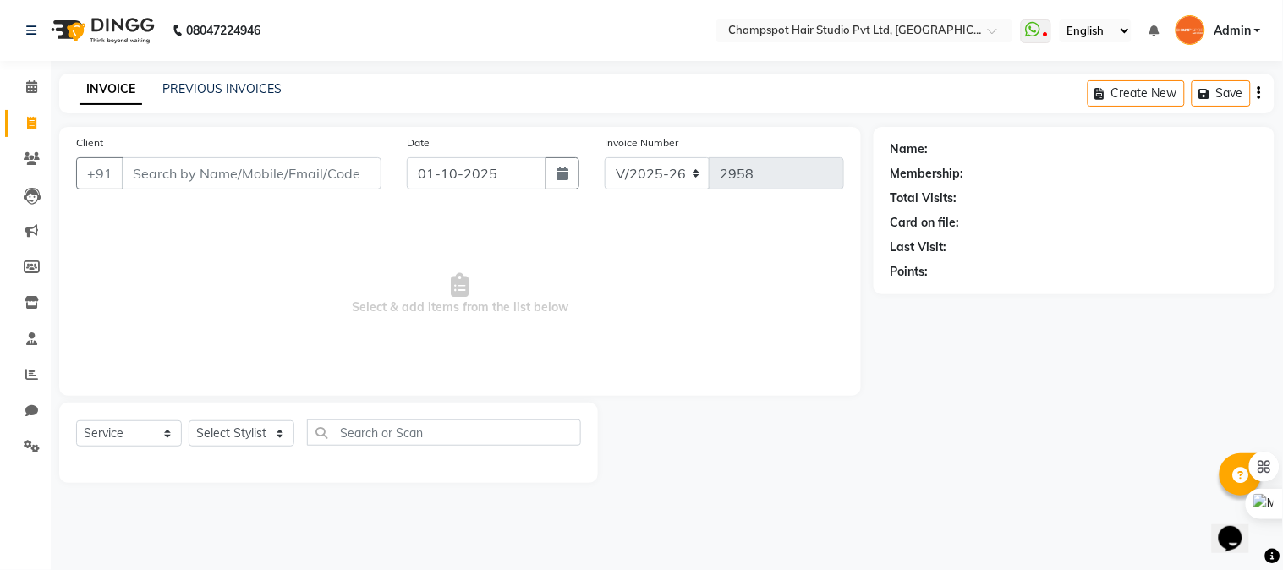
click at [394, 163] on div "Date [DATE]" at bounding box center [493, 168] width 199 height 69
click at [409, 142] on label "Date" at bounding box center [418, 142] width 23 height 15
click at [81, 140] on label "Client" at bounding box center [89, 142] width 27 height 15
click at [122, 157] on input "Client" at bounding box center [252, 173] width 260 height 32
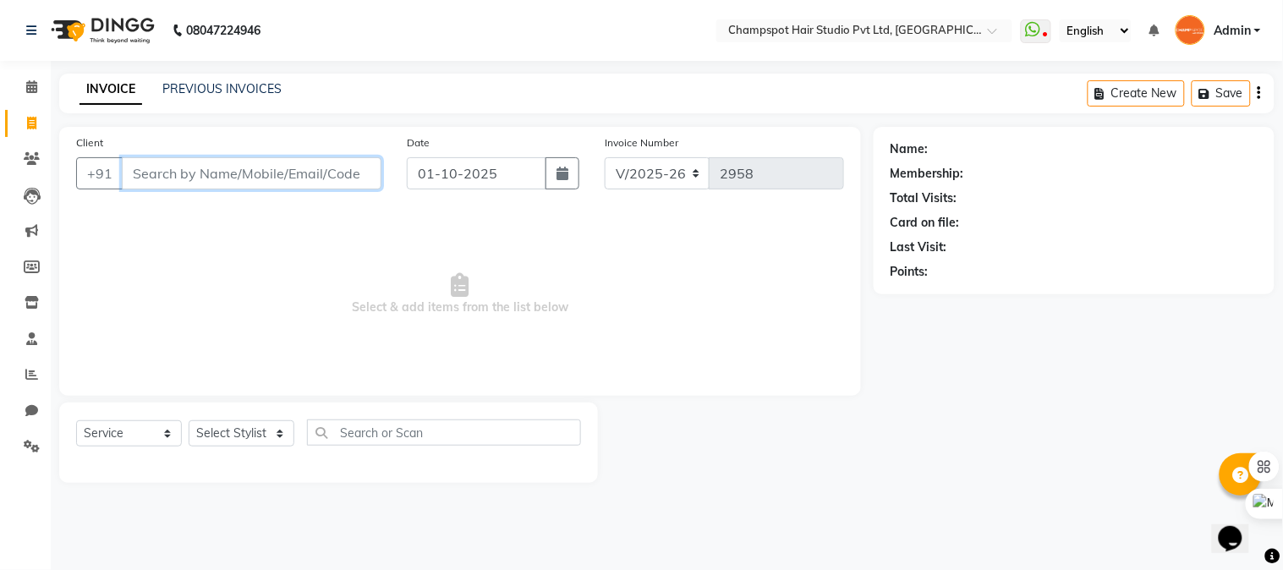
click at [189, 175] on input "Client" at bounding box center [252, 173] width 260 height 32
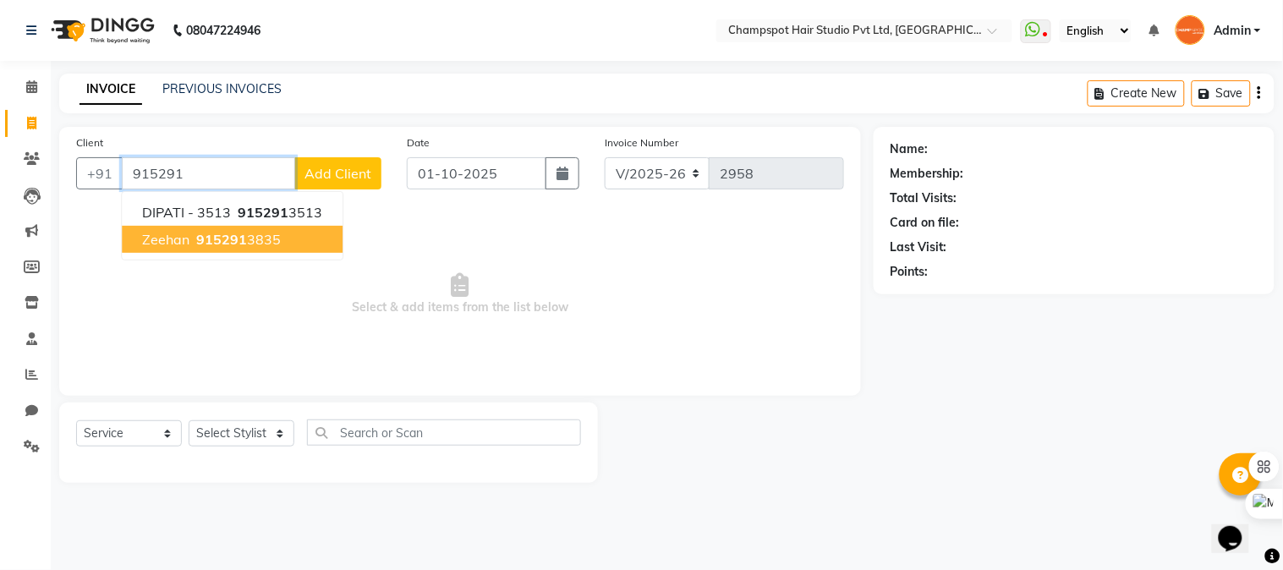
click at [169, 235] on span "Zeehan" at bounding box center [165, 239] width 47 height 17
type input "9152913835"
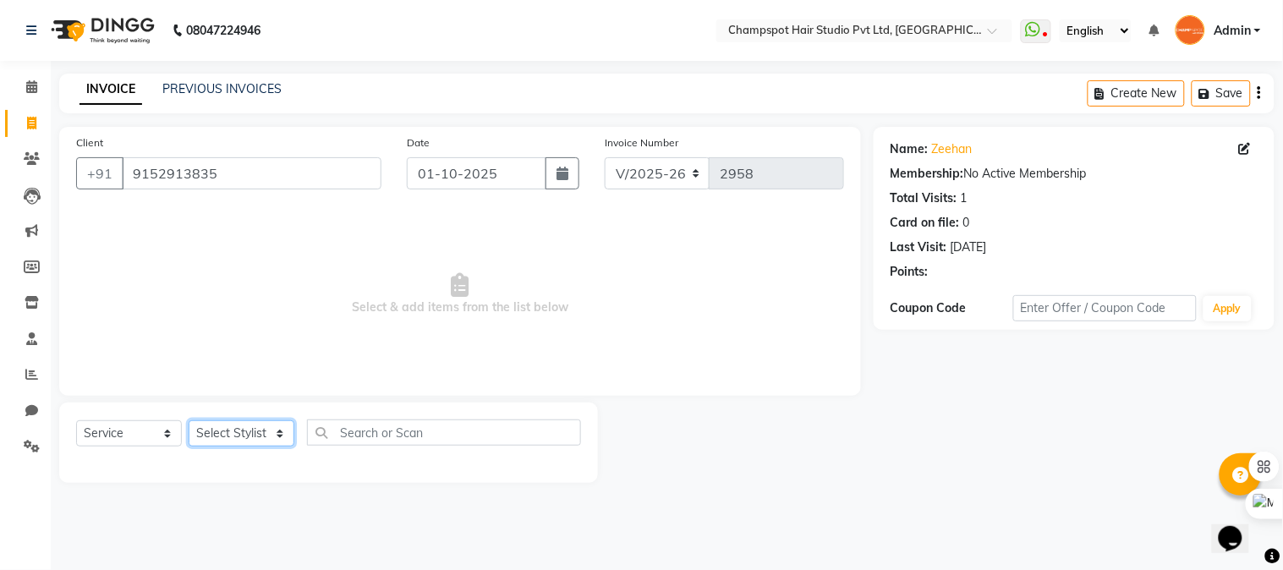
click at [233, 434] on select "Select Stylist Admin [PERSON_NAME] [PERSON_NAME] [PERSON_NAME] [PERSON_NAME] [P…" at bounding box center [242, 433] width 106 height 26
select select "69008"
click at [189, 421] on select "Select Stylist Admin [PERSON_NAME] [PERSON_NAME] [PERSON_NAME] [PERSON_NAME] [P…" at bounding box center [242, 433] width 106 height 26
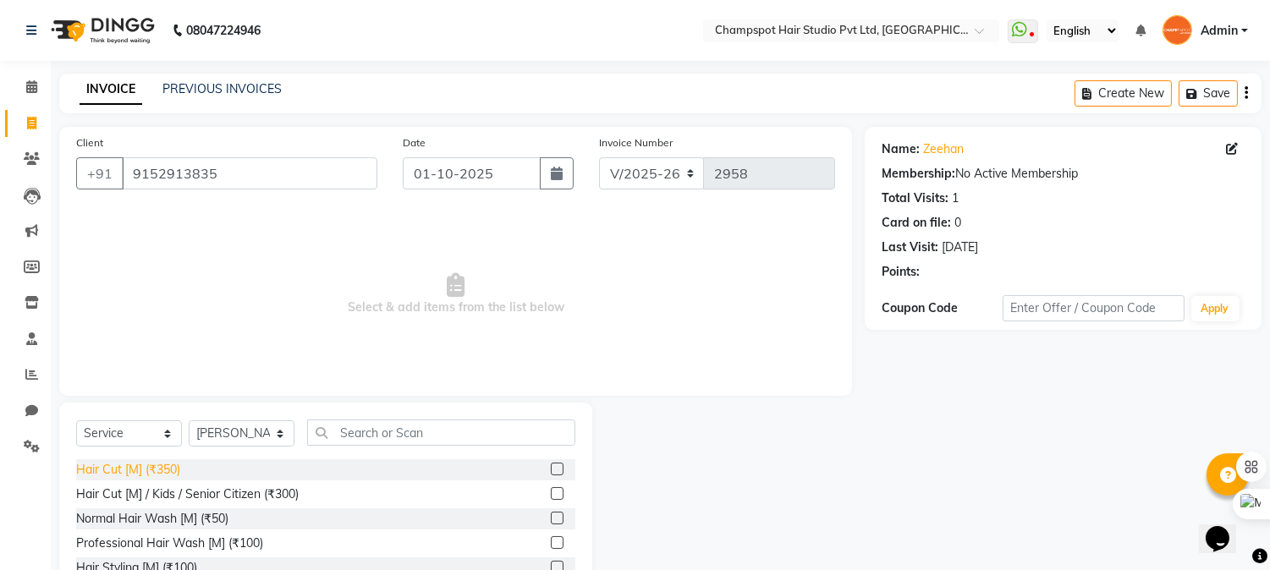
click at [141, 461] on div "Hair Cut [M] (₹350)" at bounding box center [128, 470] width 104 height 18
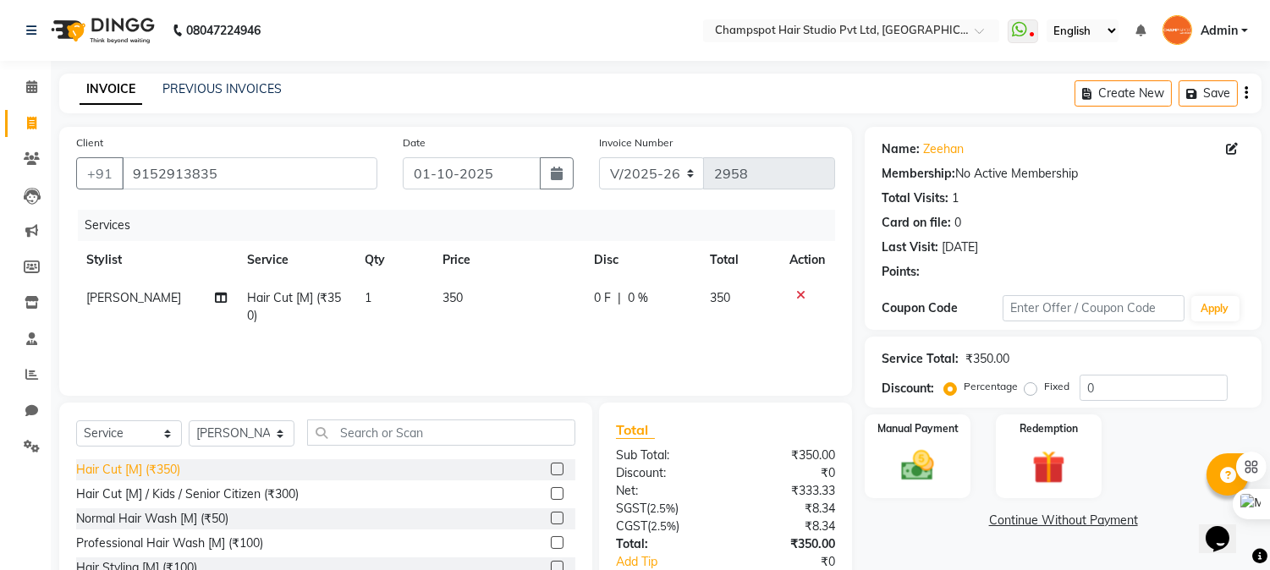
click at [141, 461] on div "Hair Cut [M] (₹350)" at bounding box center [128, 470] width 104 height 18
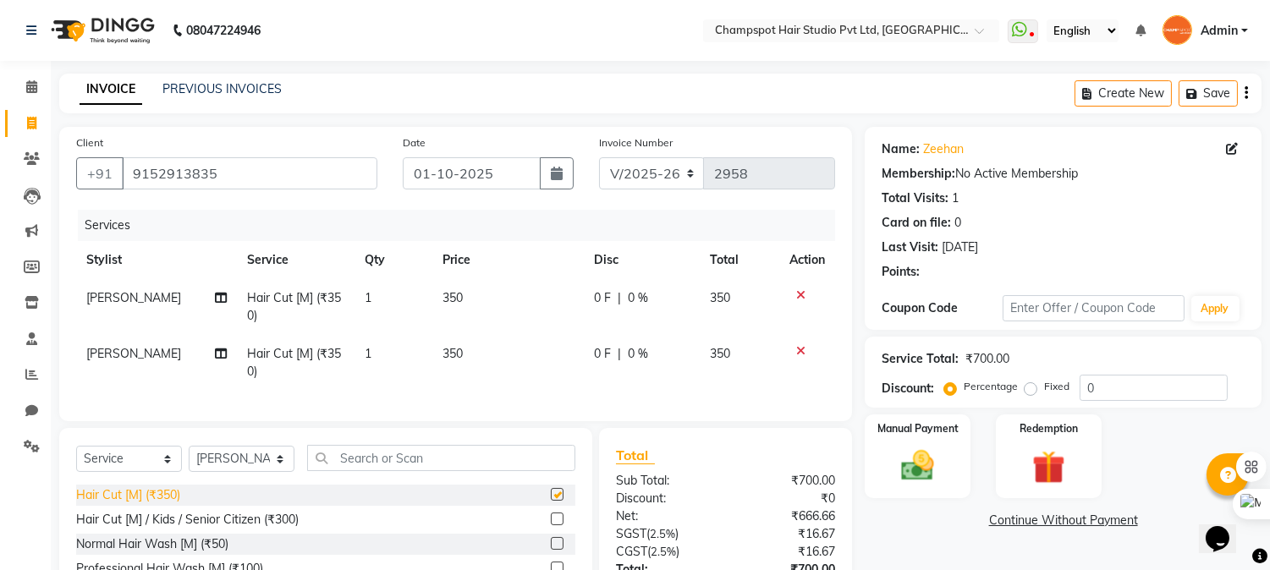
checkbox input "false"
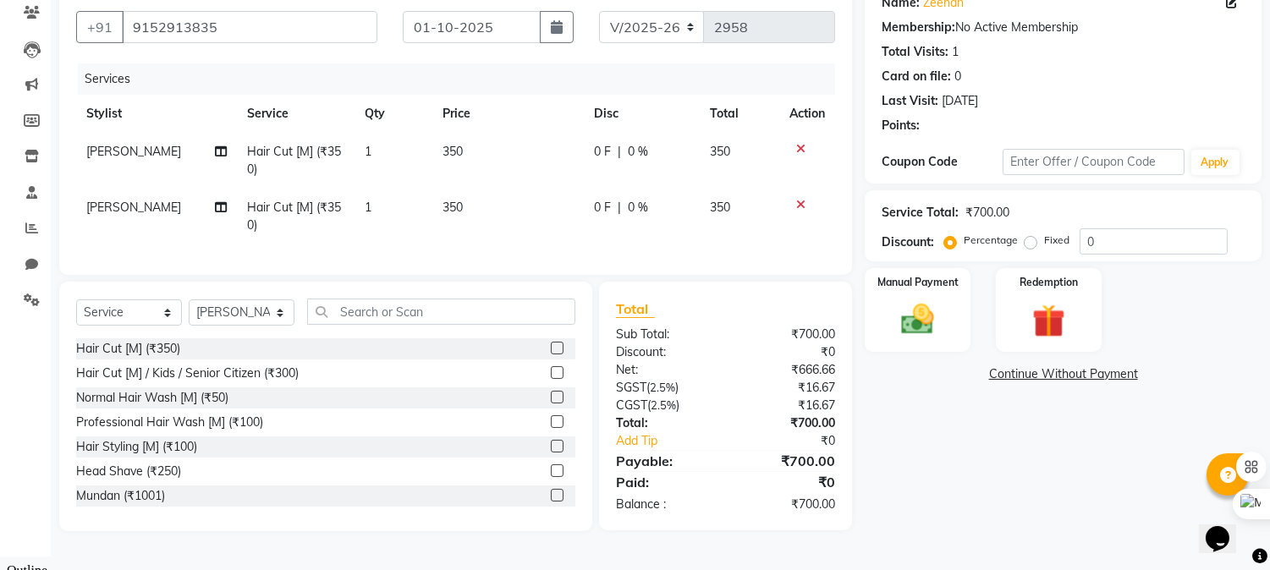
click at [802, 513] on div "₹700.00" at bounding box center [787, 505] width 123 height 18
drag, startPoint x: 1176, startPoint y: 296, endPoint x: 1104, endPoint y: 310, distance: 73.2
click at [1174, 296] on div "Manual Payment Redemption" at bounding box center [1063, 310] width 422 height 84
click at [928, 304] on img at bounding box center [918, 320] width 56 height 40
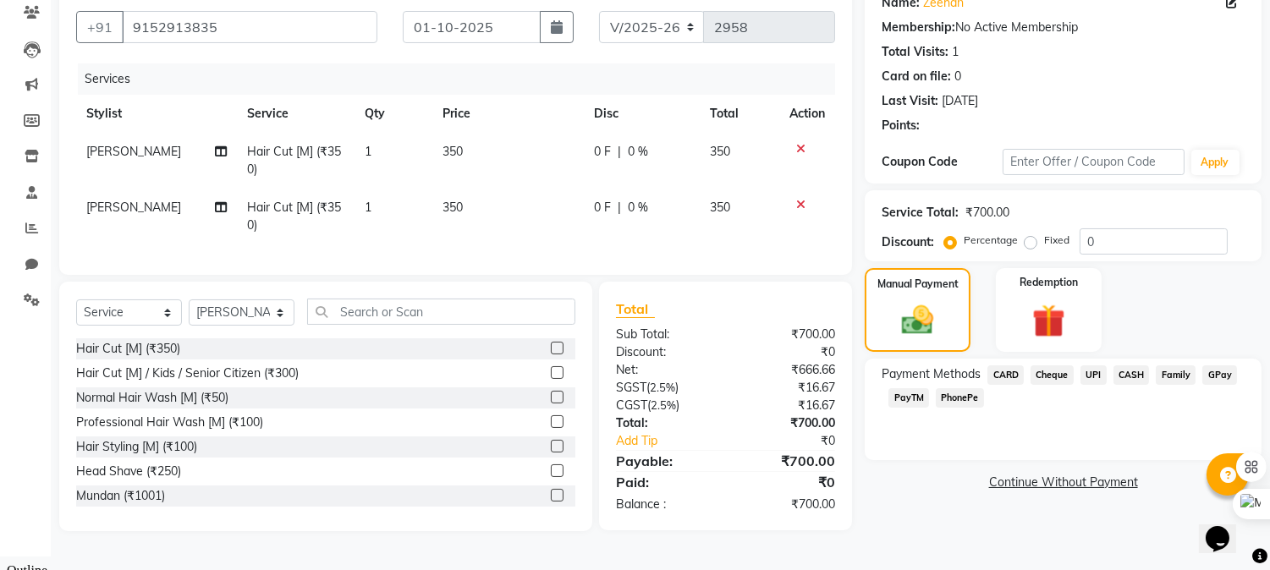
click at [1080, 372] on span "UPI" at bounding box center [1093, 374] width 26 height 19
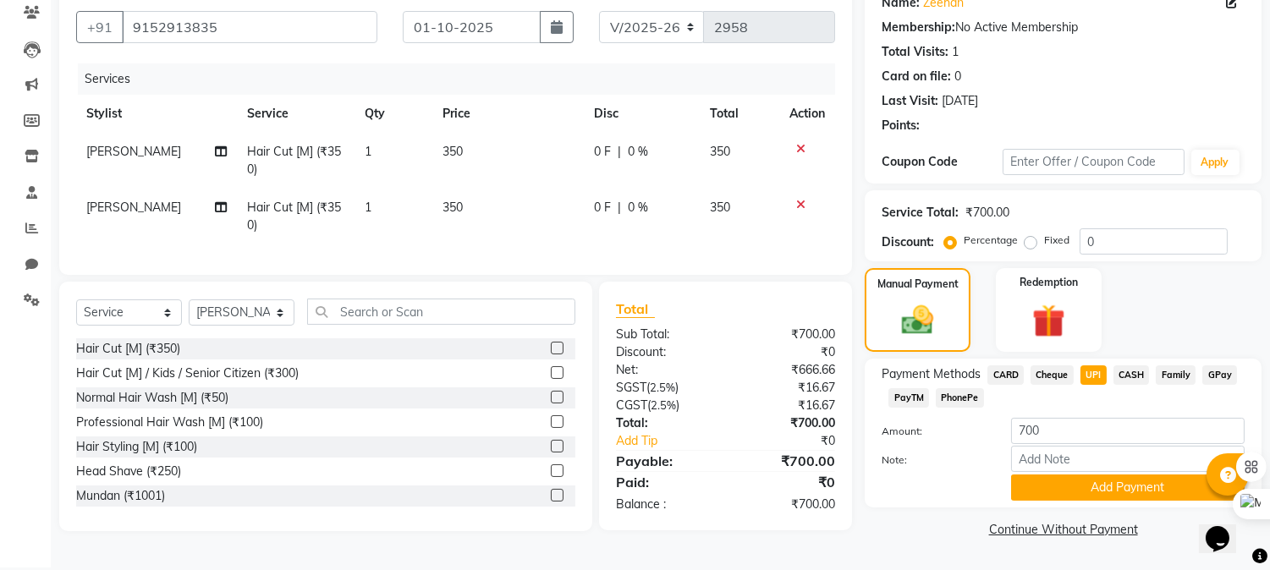
click at [1128, 378] on span "CASH" at bounding box center [1131, 374] width 36 height 19
click at [1163, 313] on div "Manual Payment Redemption" at bounding box center [1063, 310] width 422 height 84
click at [1135, 369] on span "CASH" at bounding box center [1131, 374] width 36 height 19
click at [1087, 374] on span "UPI" at bounding box center [1093, 374] width 26 height 19
click at [1133, 372] on span "CASH" at bounding box center [1131, 374] width 36 height 19
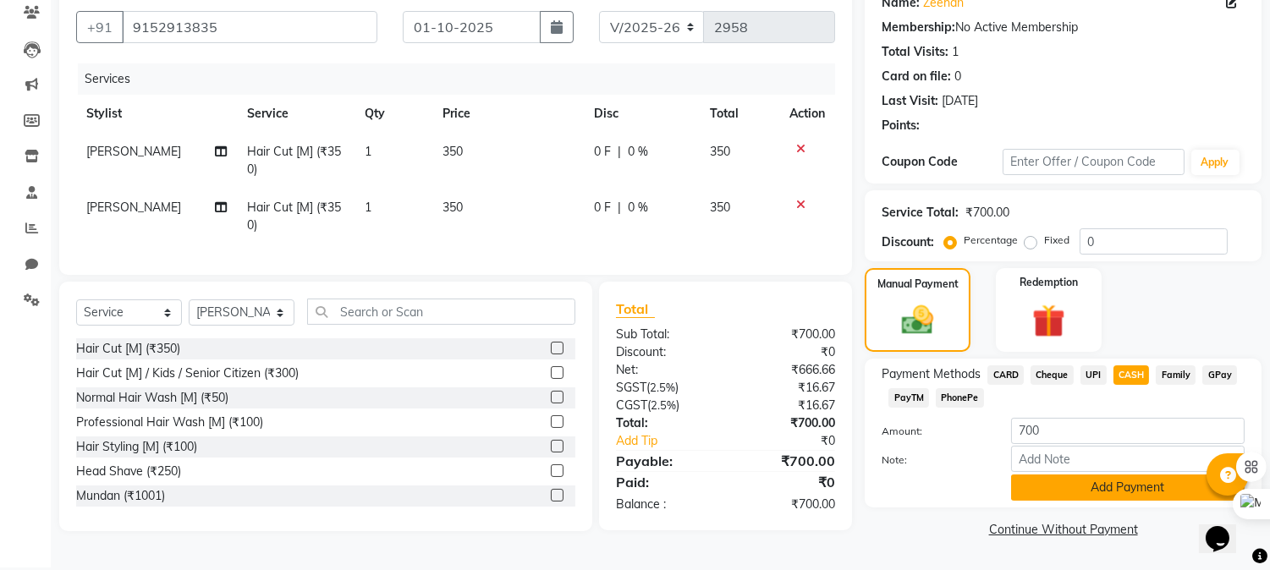
click at [1063, 491] on button "Add Payment" at bounding box center [1127, 488] width 233 height 26
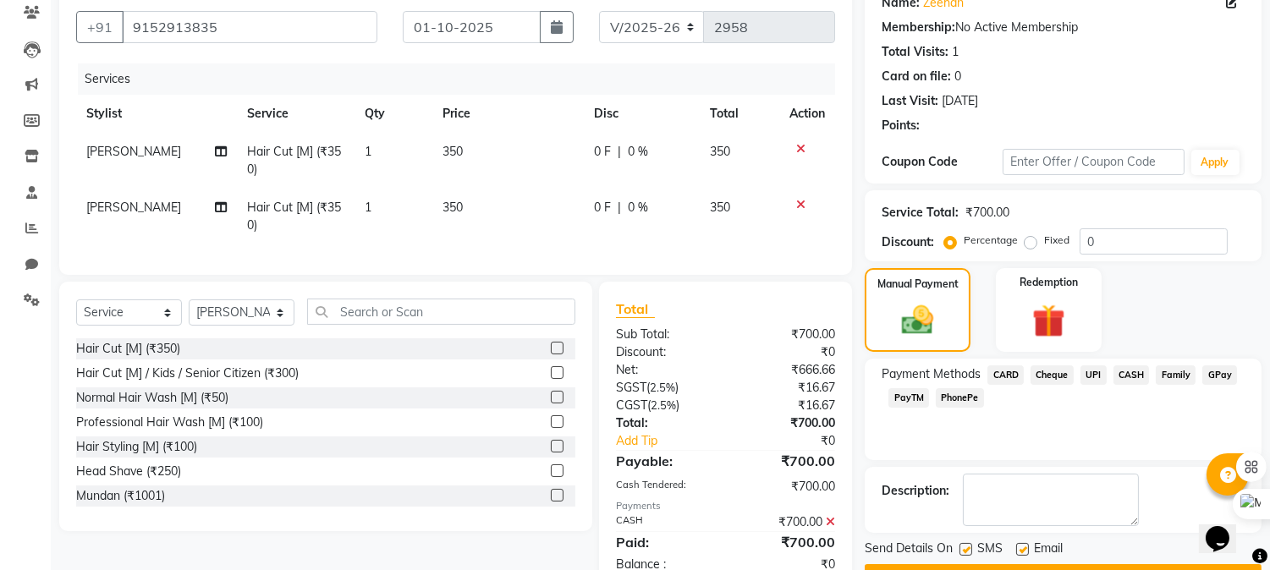
scroll to position [206, 0]
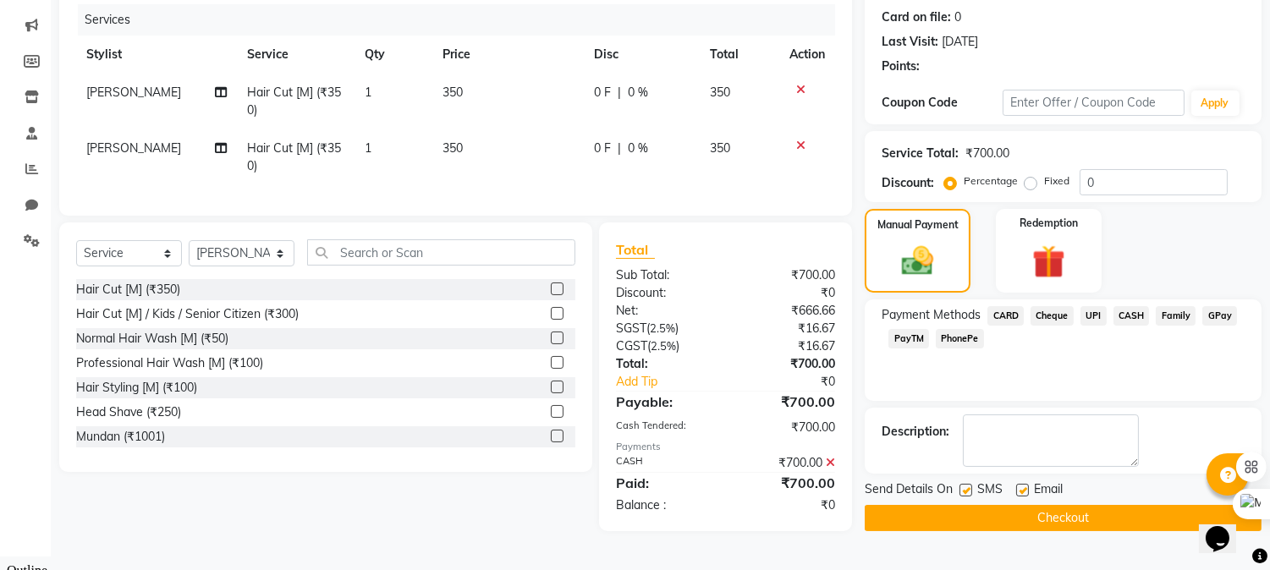
click at [1001, 525] on button "Checkout" at bounding box center [1062, 518] width 397 height 26
